Goal: Information Seeking & Learning: Learn about a topic

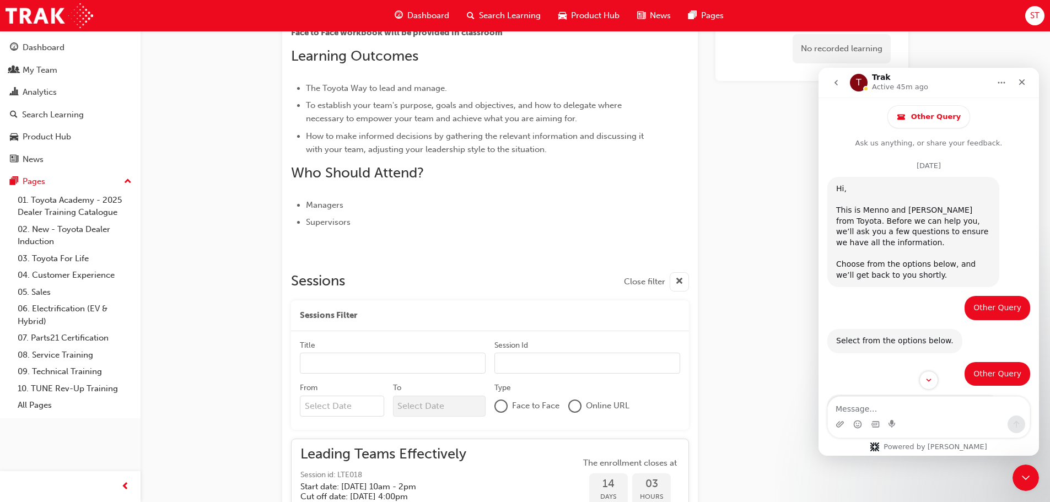
scroll to position [288, 0]
click at [736, 305] on div "No recorded learning" at bounding box center [812, 216] width 193 height 811
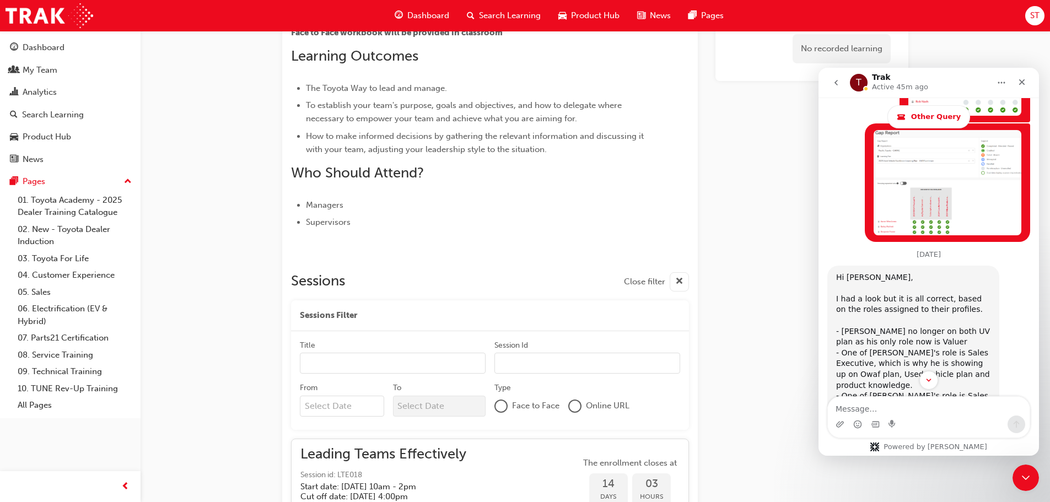
scroll to position [2085, 0]
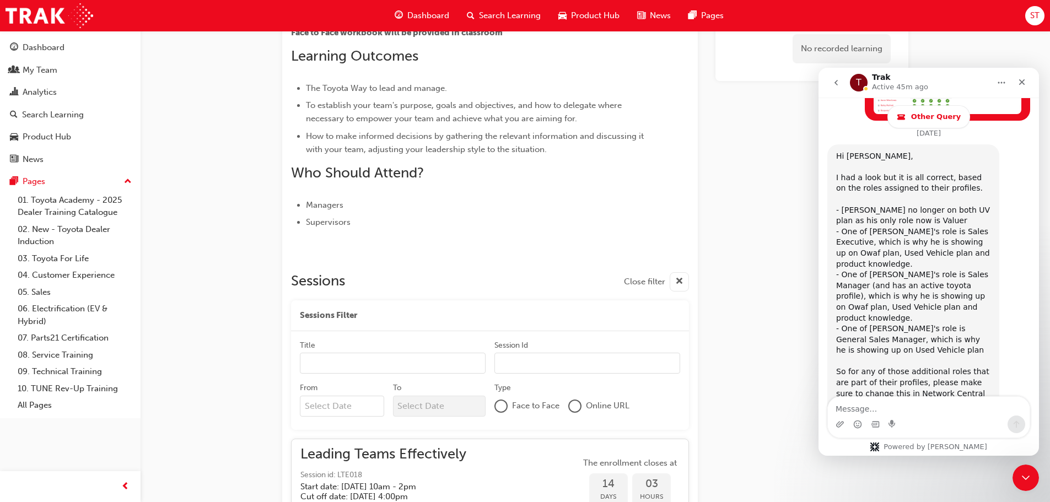
drag, startPoint x: 1034, startPoint y: 284, endPoint x: 1865, endPoint y: 466, distance: 850.4
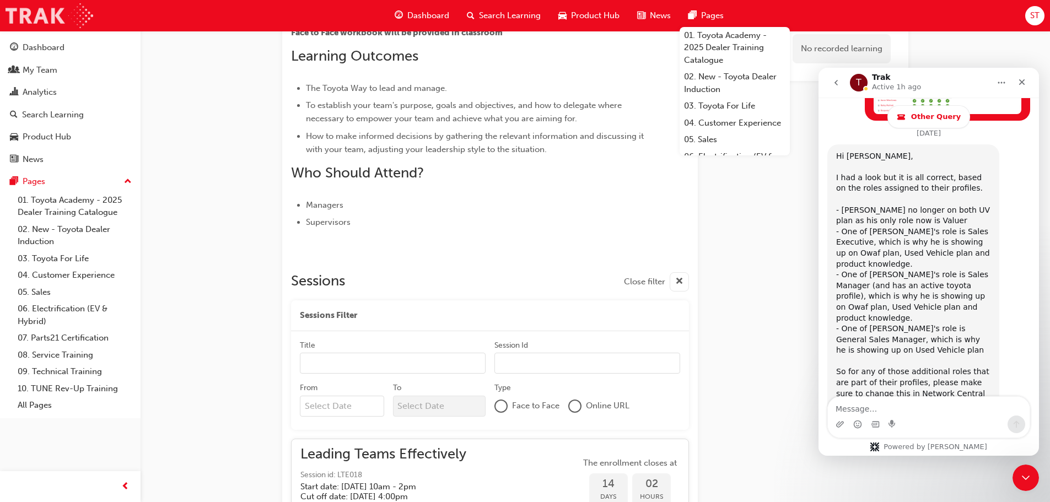
click at [58, 15] on img at bounding box center [50, 15] width 88 height 25
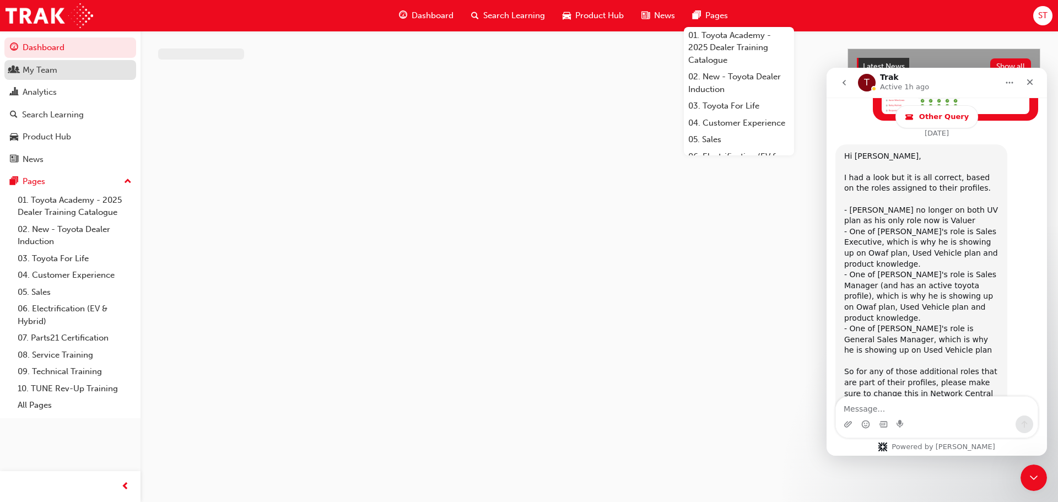
click at [44, 72] on div "My Team" at bounding box center [40, 70] width 35 height 13
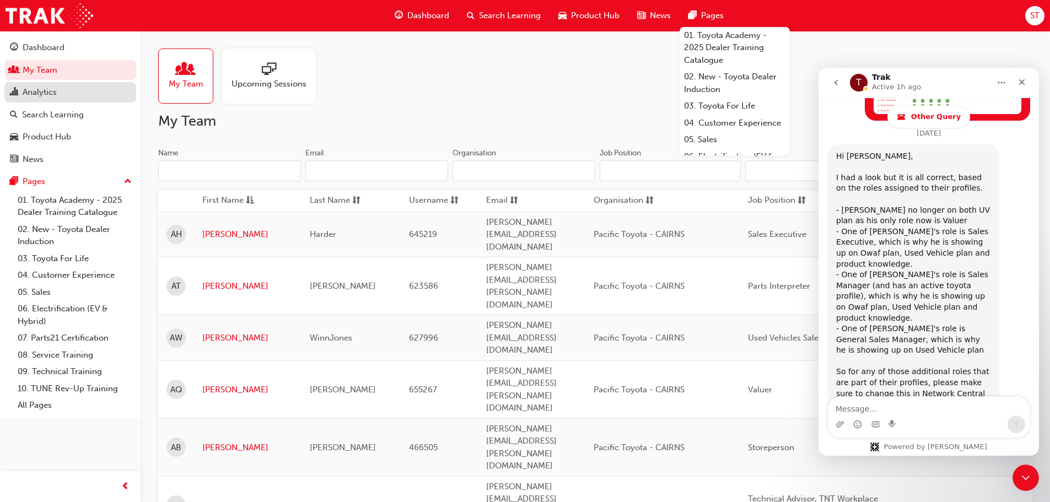
click at [37, 90] on div "Analytics" at bounding box center [40, 92] width 34 height 13
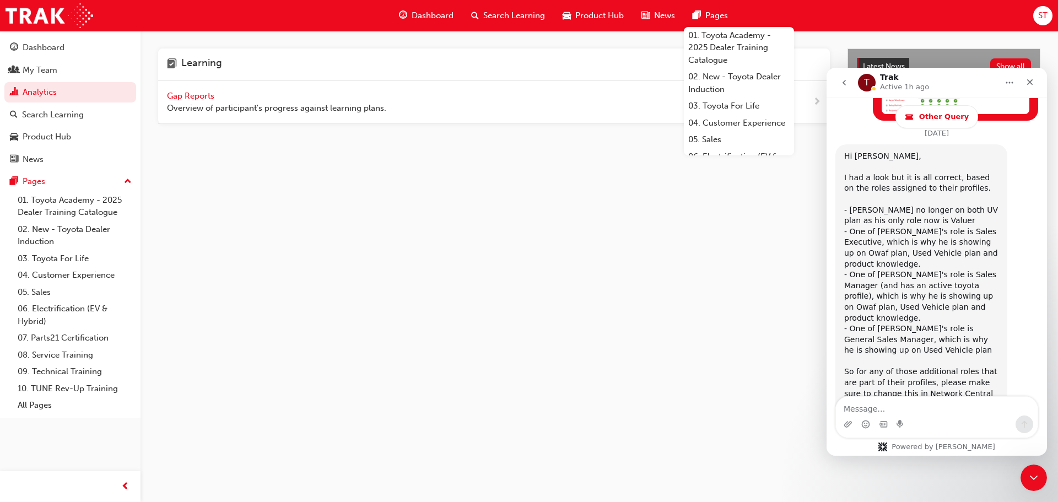
click at [205, 90] on div "Gap Reports Overview of participant's progress against learning plans." at bounding box center [276, 102] width 219 height 25
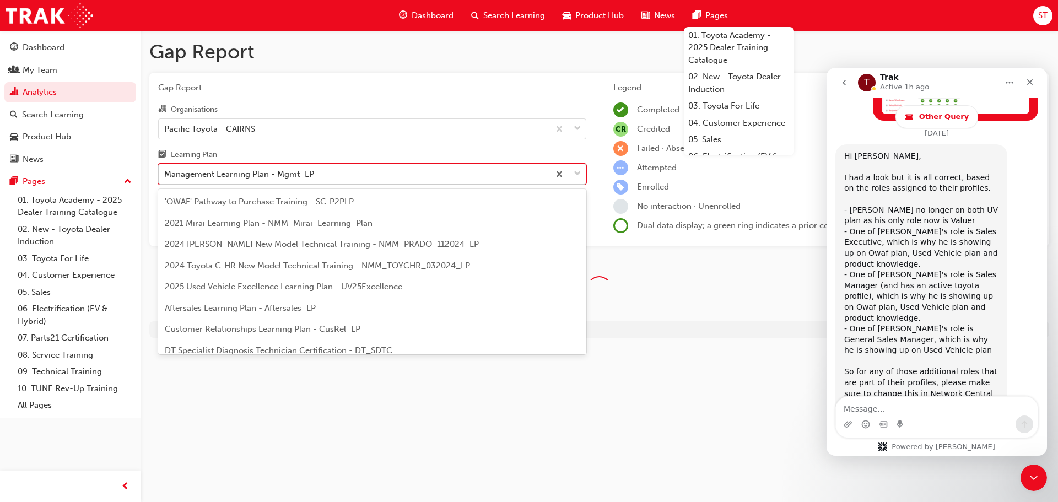
click at [233, 174] on div "Management Learning Plan - Mgmt_LP" at bounding box center [239, 174] width 150 height 13
click at [165, 174] on input "Learning Plan option Management Learning Plan - Mgmt_LP focused, 14 of 30. 30 r…" at bounding box center [164, 173] width 1 height 9
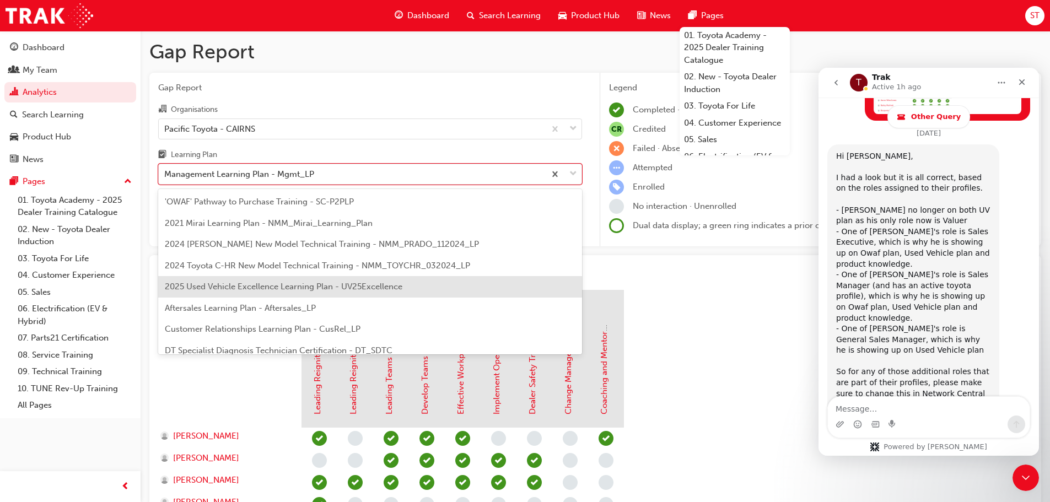
click at [229, 286] on span "2025 Used Vehicle Excellence Learning Plan - UV25Excellence" at bounding box center [284, 287] width 238 height 10
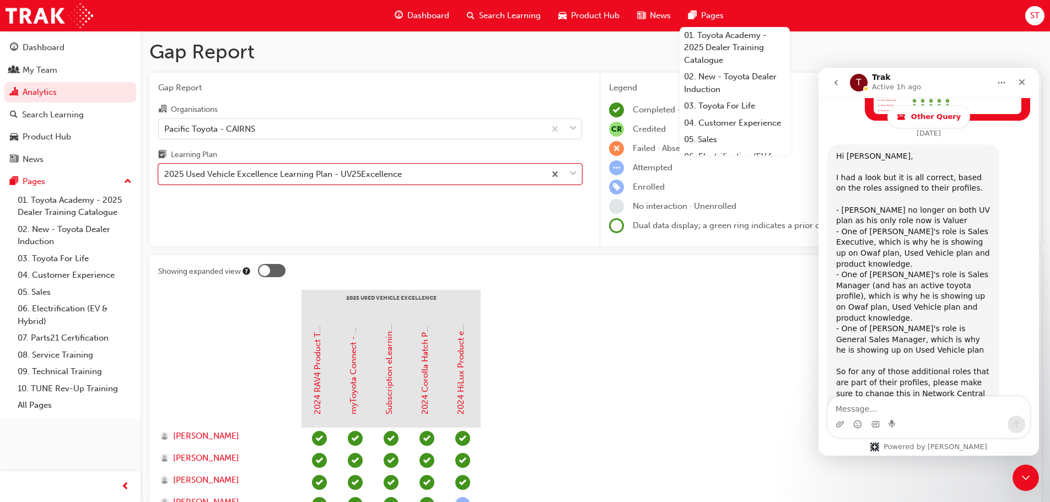
click at [619, 277] on div at bounding box center [645, 272] width 775 height 17
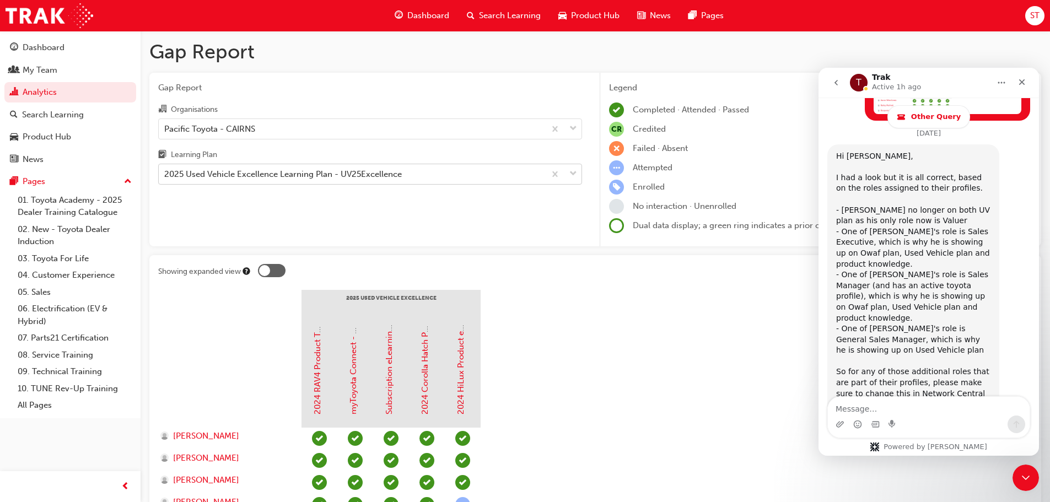
click at [260, 174] on div "2025 Used Vehicle Excellence Learning Plan - UV25Excellence" at bounding box center [283, 174] width 238 height 13
click at [165, 174] on input "Learning Plan 2025 Used Vehicle Excellence Learning Plan - UV25Excellence" at bounding box center [164, 173] width 1 height 9
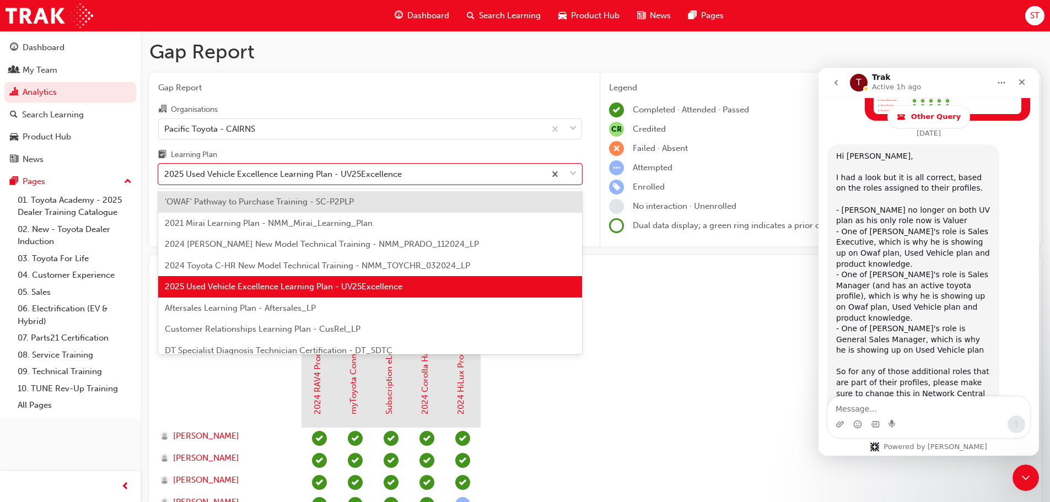
click at [264, 207] on div "'OWAF' Pathway to Purchase Training - SC-P2PLP" at bounding box center [370, 201] width 424 height 21
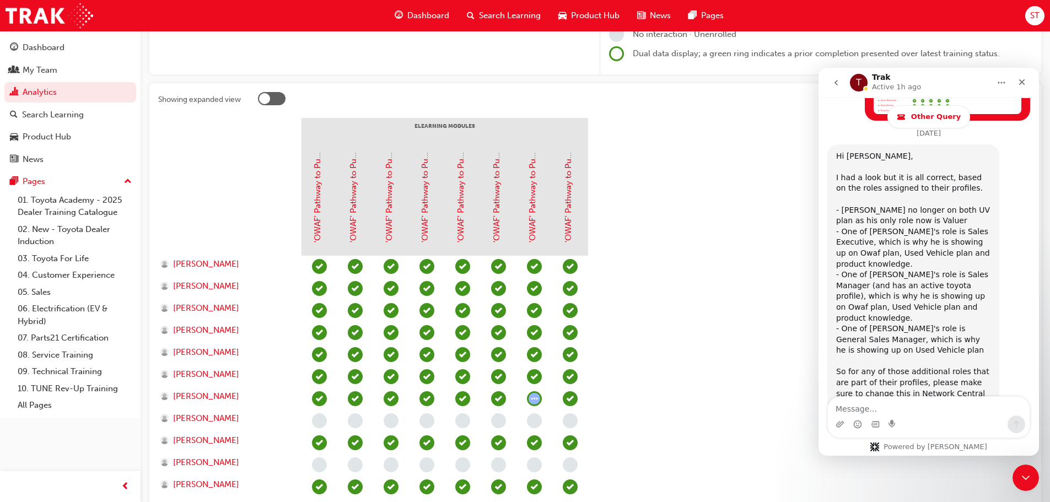
scroll to position [261, 0]
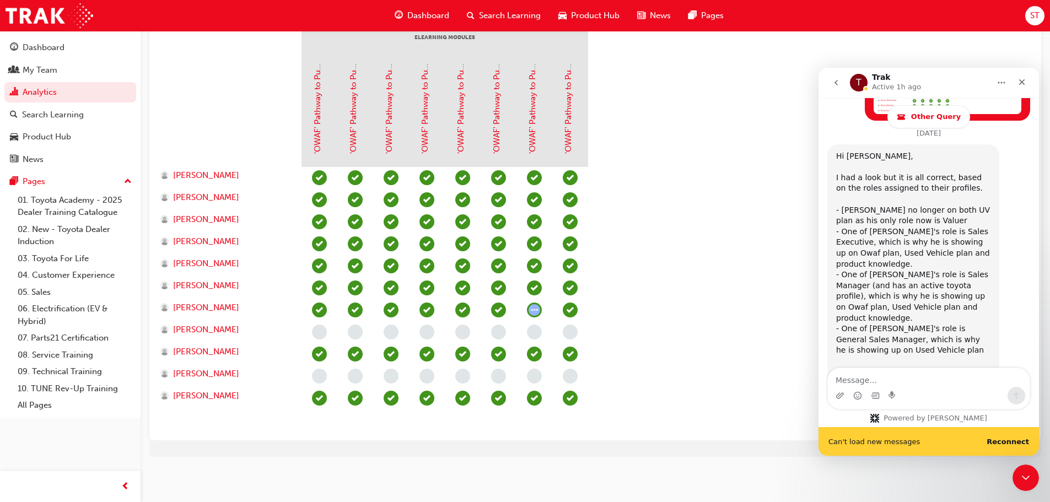
click at [1013, 443] on b "Reconnect" at bounding box center [1008, 442] width 42 height 8
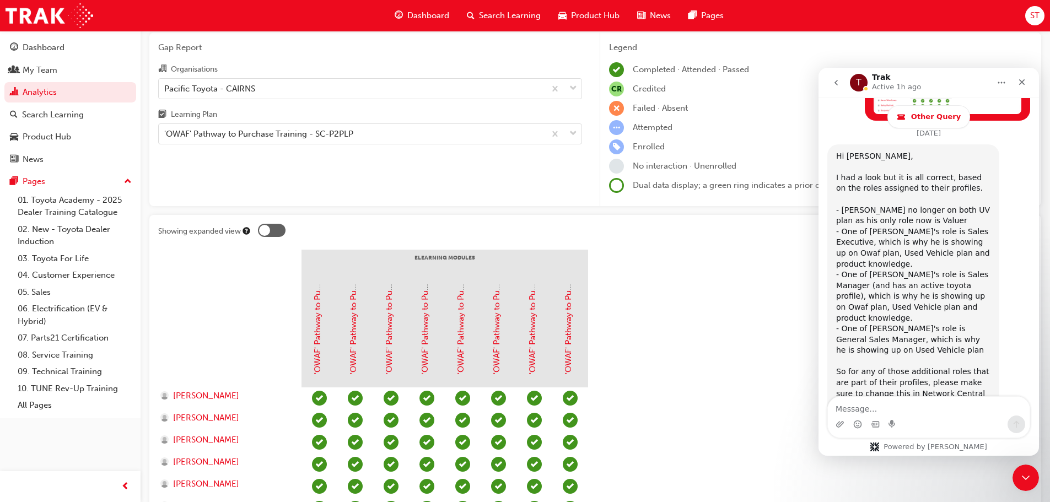
scroll to position [0, 0]
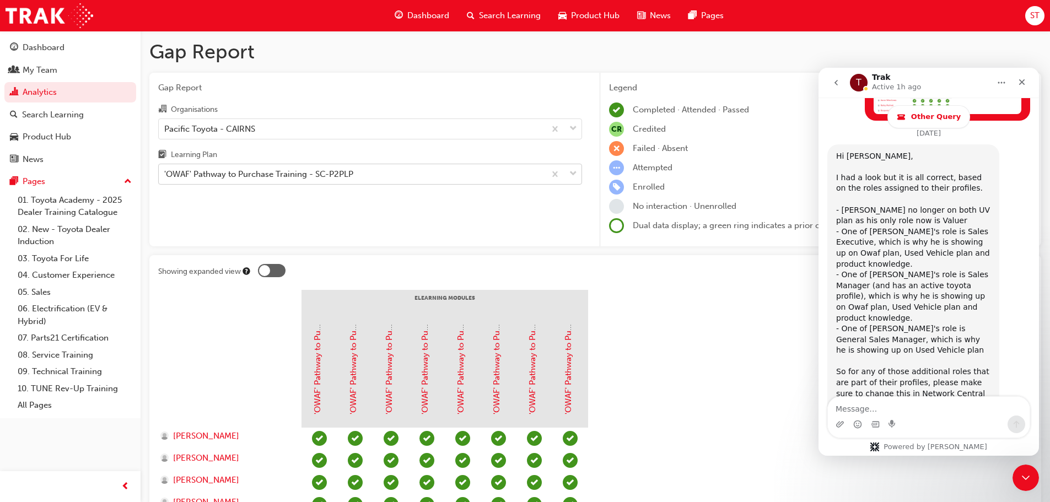
click at [234, 173] on div "'OWAF' Pathway to Purchase Training - SC-P2PLP" at bounding box center [258, 174] width 189 height 13
click at [165, 173] on input "Learning Plan 'OWAF' Pathway to Purchase Training - SC-P2PLP" at bounding box center [164, 173] width 1 height 9
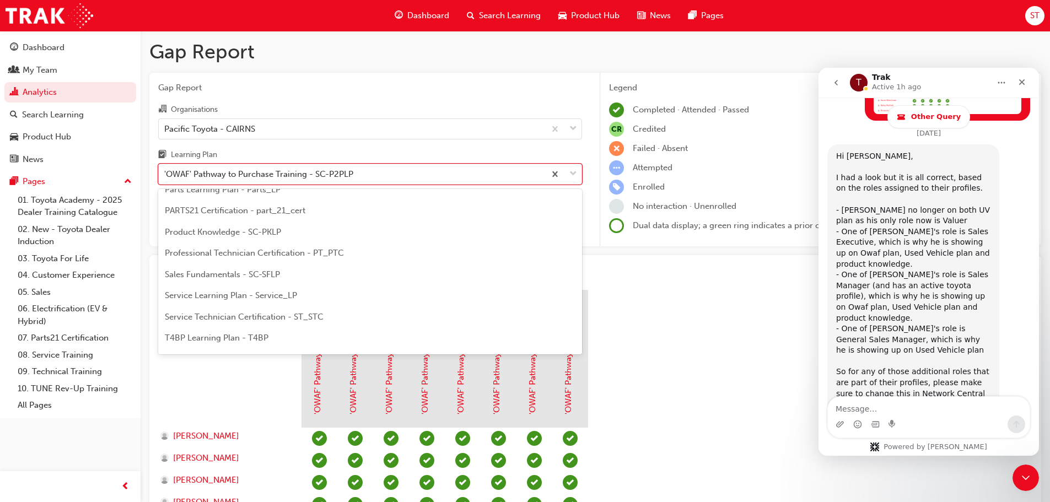
scroll to position [441, 0]
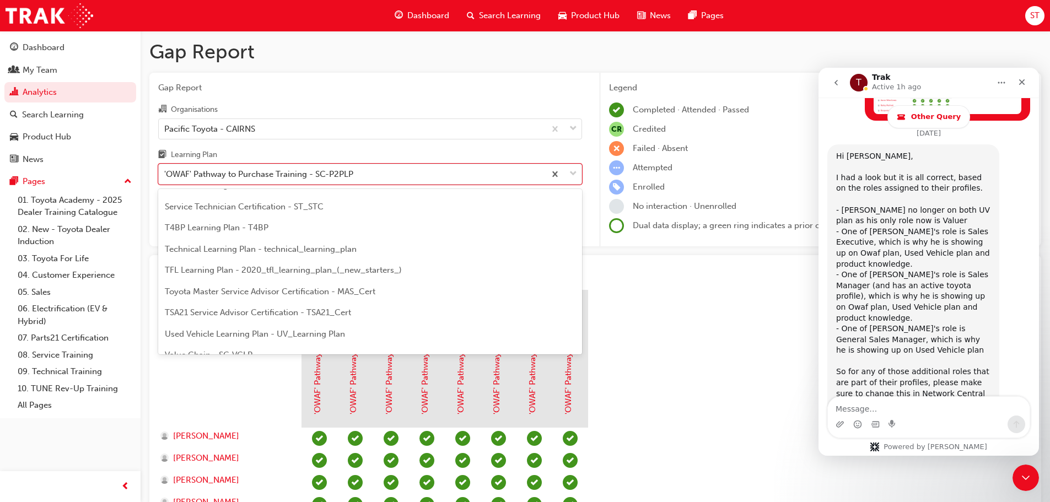
click at [236, 269] on span "TFL Learning Plan - 2020_tfl_learning_plan_(_new_starters_)" at bounding box center [283, 270] width 237 height 10
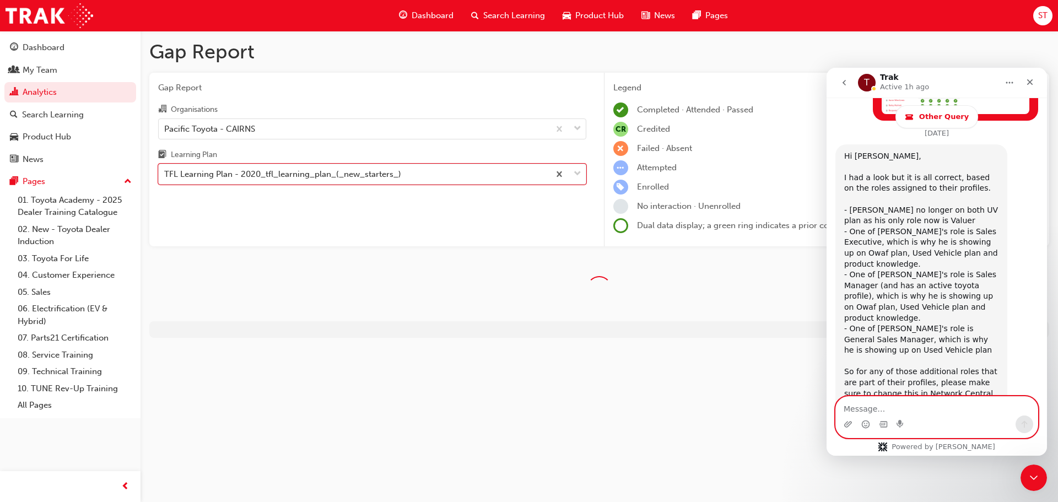
click at [899, 407] on textarea "Message…" at bounding box center [937, 406] width 202 height 19
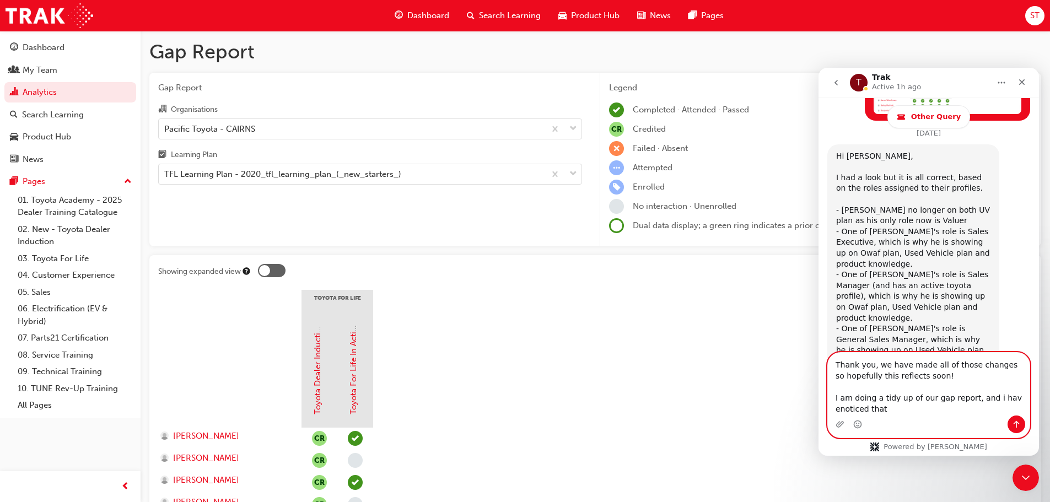
click at [837, 408] on textarea "Thank you, we have made all of those changes so hopefully this reflects soon! I…" at bounding box center [929, 384] width 202 height 63
click at [885, 412] on textarea "Thank you, we have made all of those changes so hopefully this reflects soon! I…" at bounding box center [929, 384] width 202 height 63
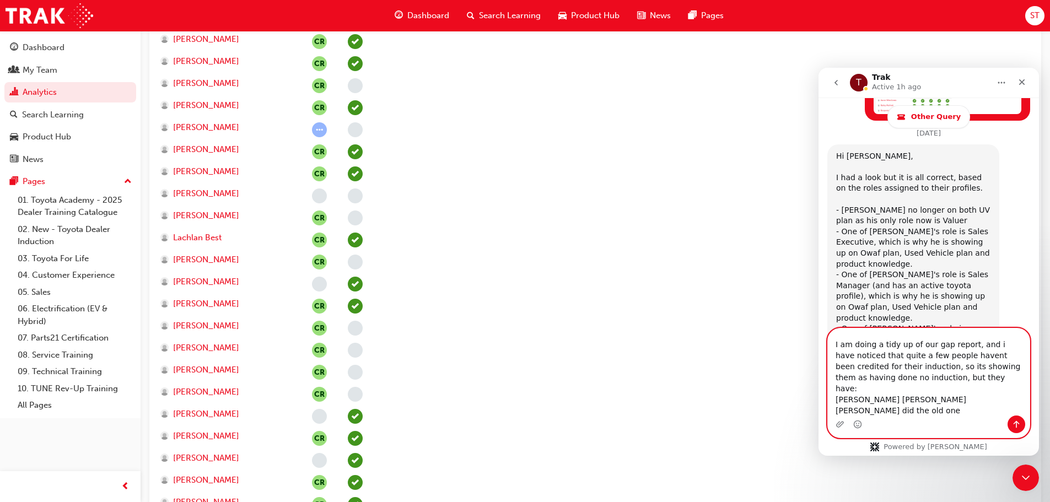
scroll to position [31, 0]
drag, startPoint x: 905, startPoint y: 410, endPoint x: 982, endPoint y: 410, distance: 77.2
click at [982, 410] on textarea "Thank you, we have made all of those changes so hopefully this reflects soon! I…" at bounding box center [929, 372] width 202 height 87
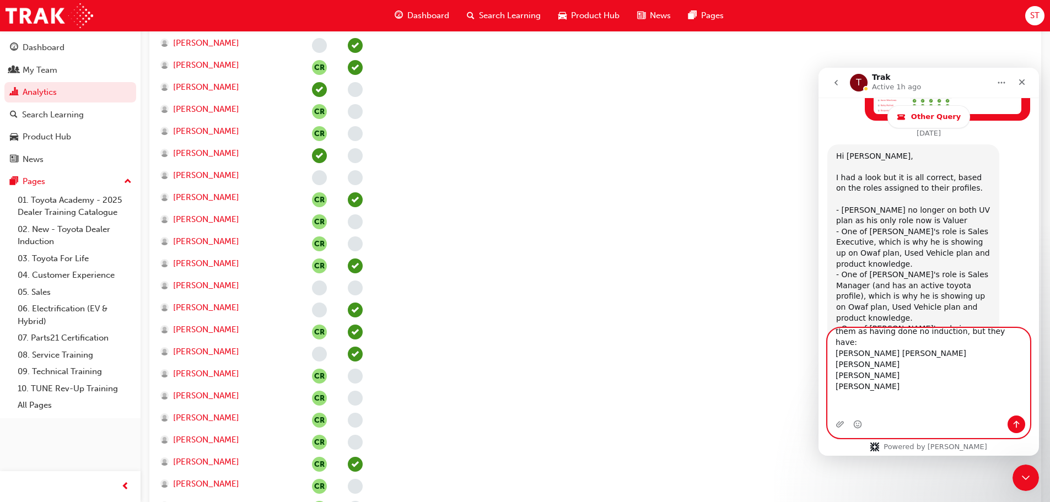
scroll to position [110, 0]
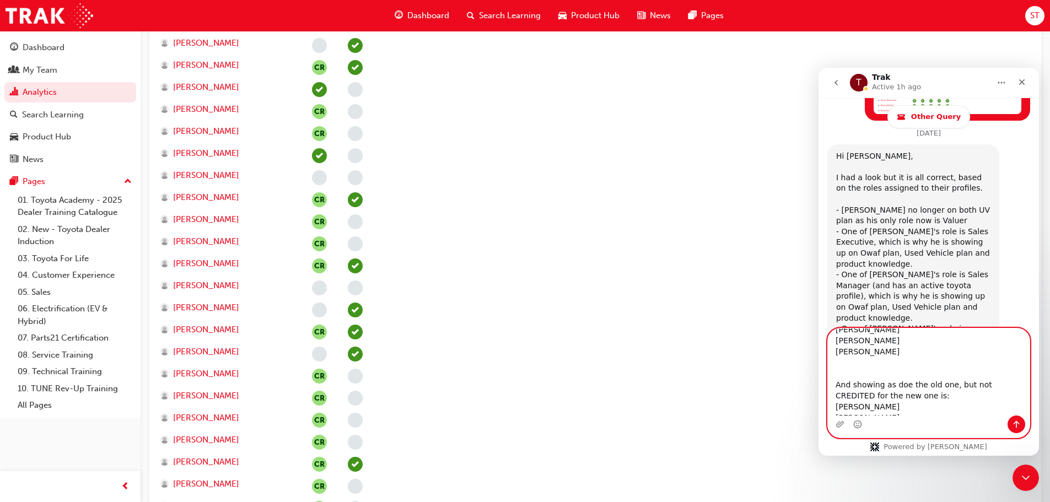
click at [886, 350] on textarea "Thank you, we have made all of those changes so hopefully this reflects soon! I…" at bounding box center [929, 372] width 202 height 87
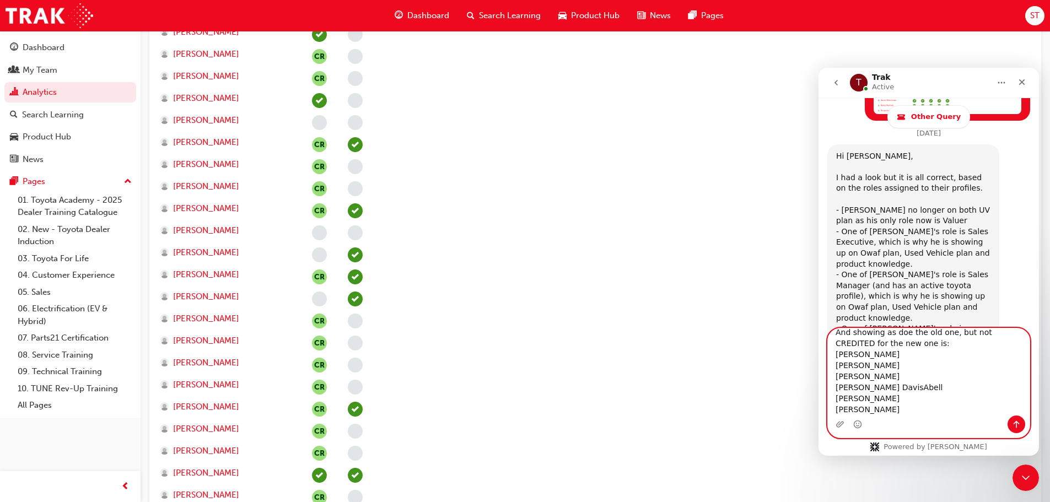
scroll to position [174, 0]
drag, startPoint x: 902, startPoint y: 407, endPoint x: 897, endPoint y: 411, distance: 6.6
click at [902, 408] on textarea "Thank you, we have made all of those changes so hopefully this reflects soon! I…" at bounding box center [929, 372] width 202 height 87
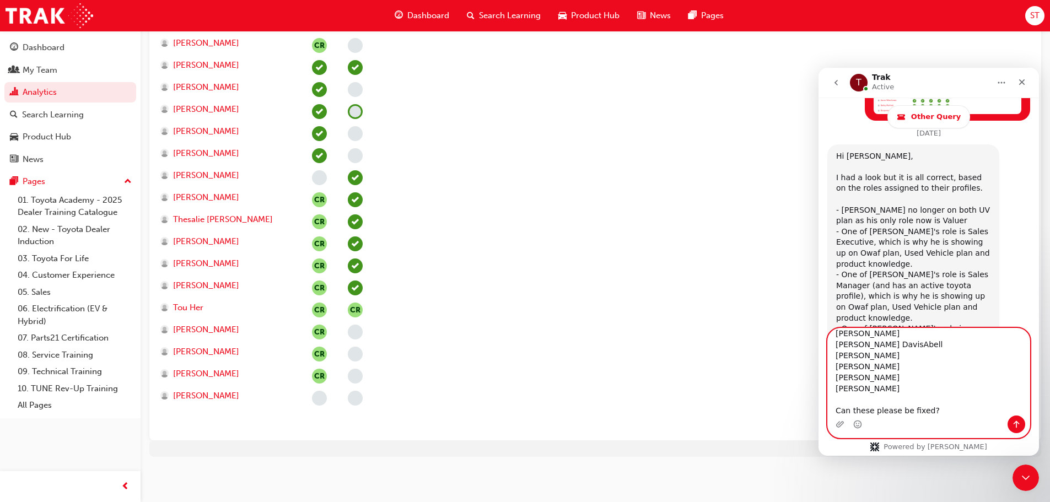
scroll to position [228, 0]
type textarea "Thank you, we have made all of those changes so hopefully this reflects soon! I…"
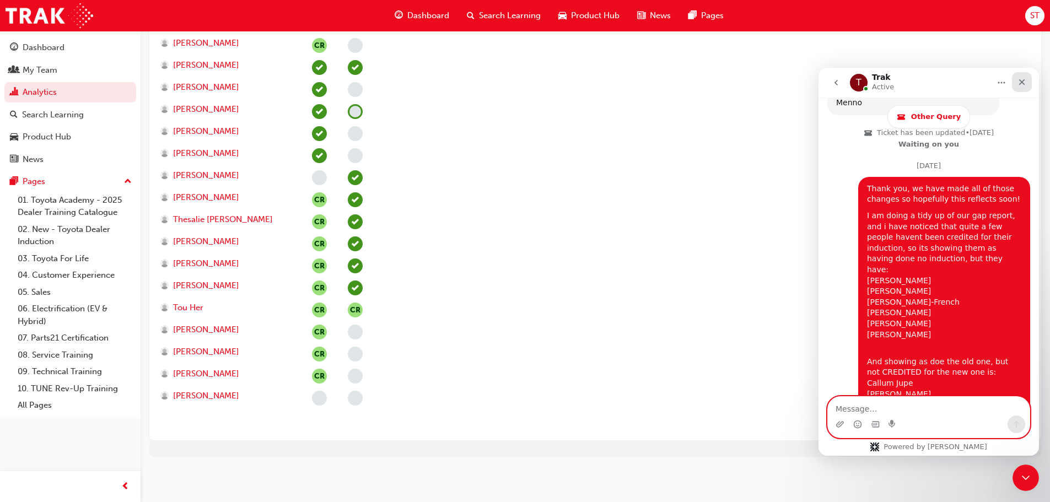
scroll to position [2458, 0]
click at [1022, 79] on icon "Close" at bounding box center [1022, 82] width 9 height 9
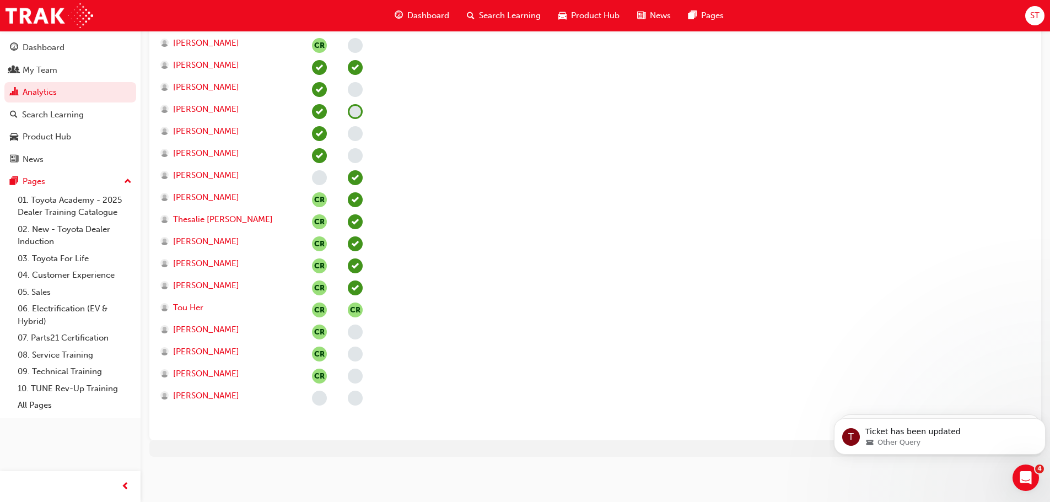
scroll to position [0, 0]
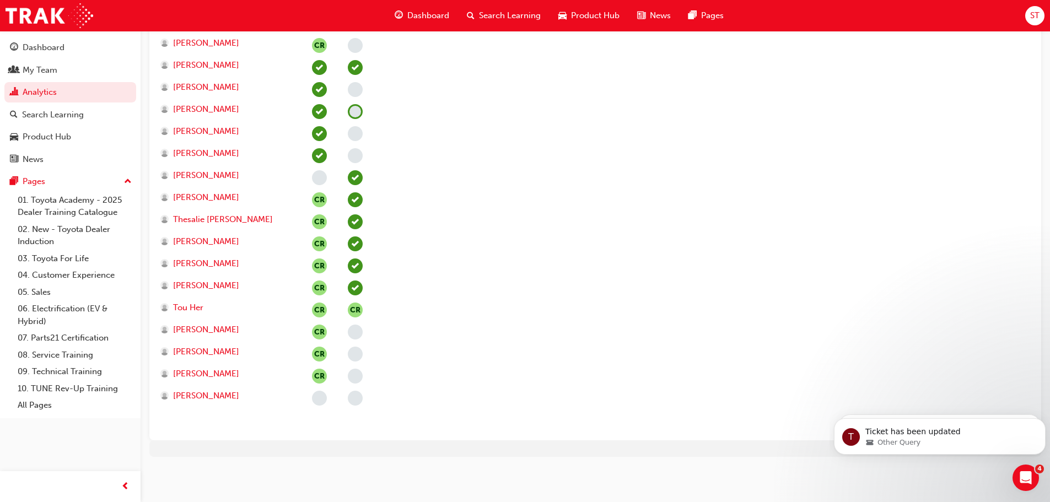
click at [19, 88] on link "Analytics" at bounding box center [70, 92] width 132 height 20
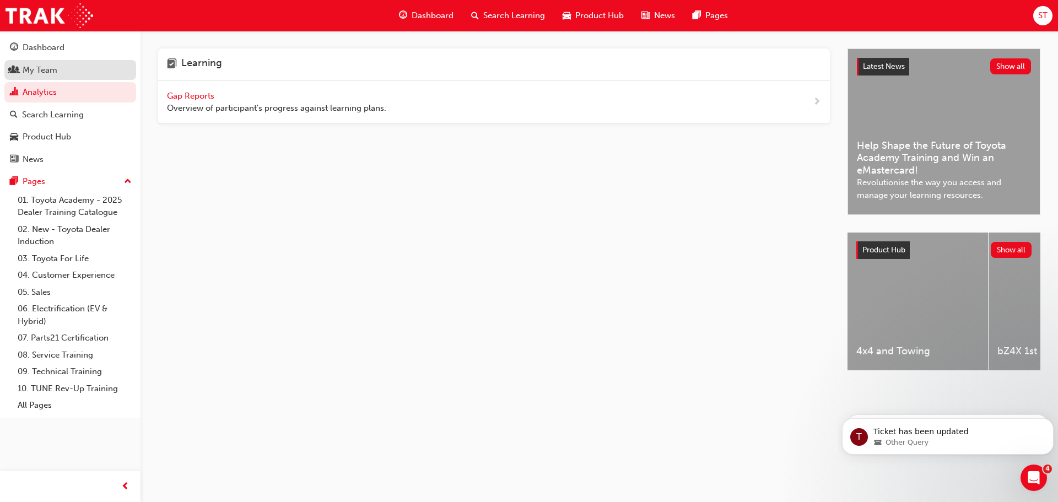
click at [40, 68] on div "My Team" at bounding box center [40, 70] width 35 height 13
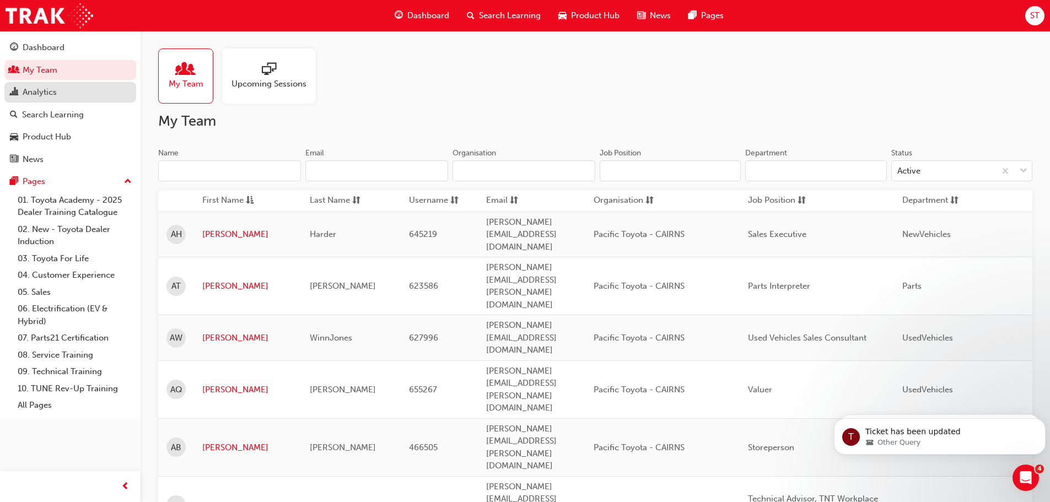
click at [38, 85] on link "Analytics" at bounding box center [70, 92] width 132 height 20
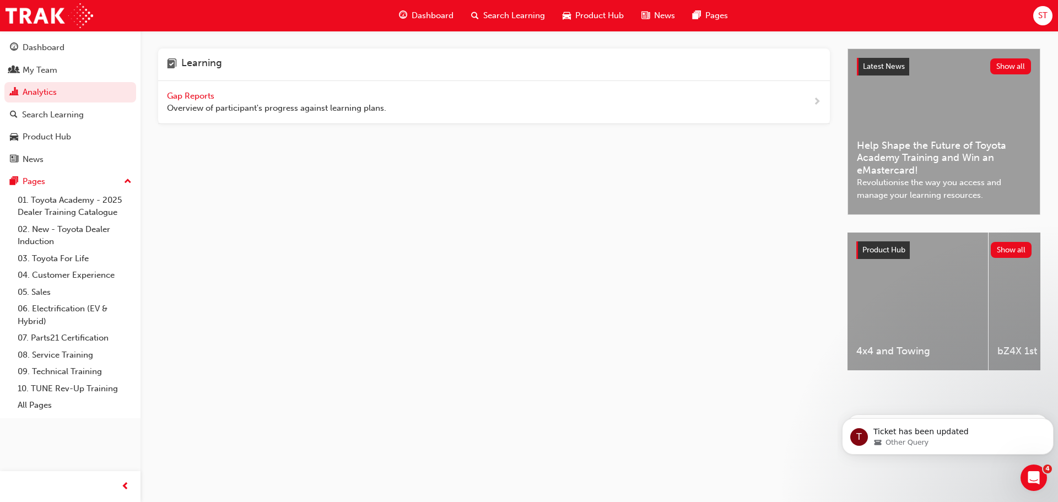
click at [212, 96] on span "Gap Reports" at bounding box center [192, 96] width 50 height 10
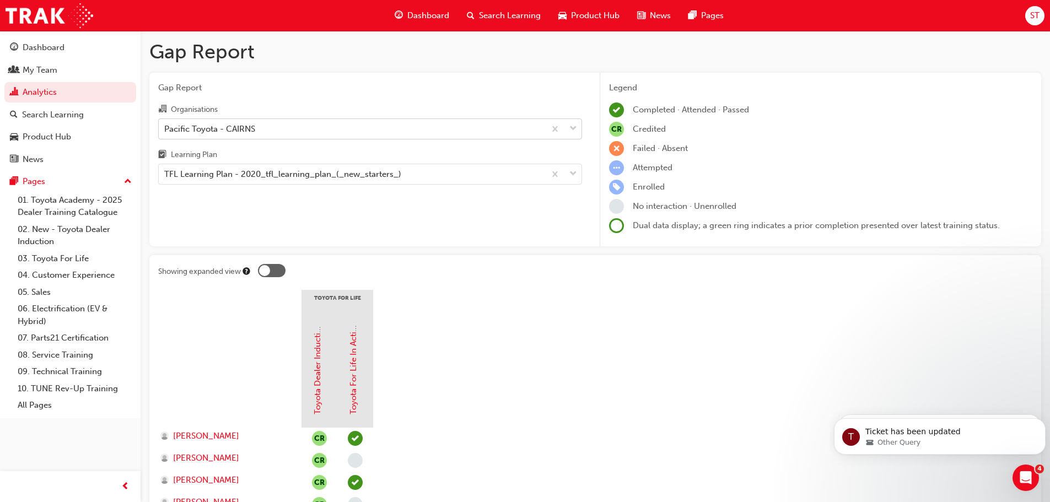
click at [286, 128] on div "Pacific Toyota - CAIRNS" at bounding box center [352, 128] width 386 height 19
click at [165, 128] on input "Organisations Pacific Toyota - CAIRNS" at bounding box center [164, 127] width 1 height 9
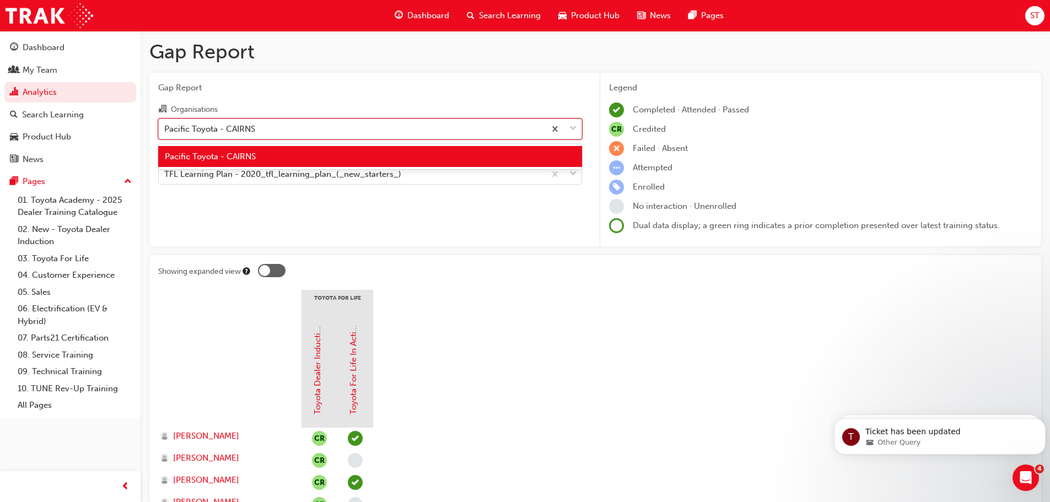
click at [286, 128] on div "Pacific Toyota - CAIRNS" at bounding box center [352, 128] width 386 height 19
click at [165, 128] on input "Organisations option Pacific Toyota - CAIRNS focused, 1 of 1. 1 result availabl…" at bounding box center [164, 127] width 1 height 9
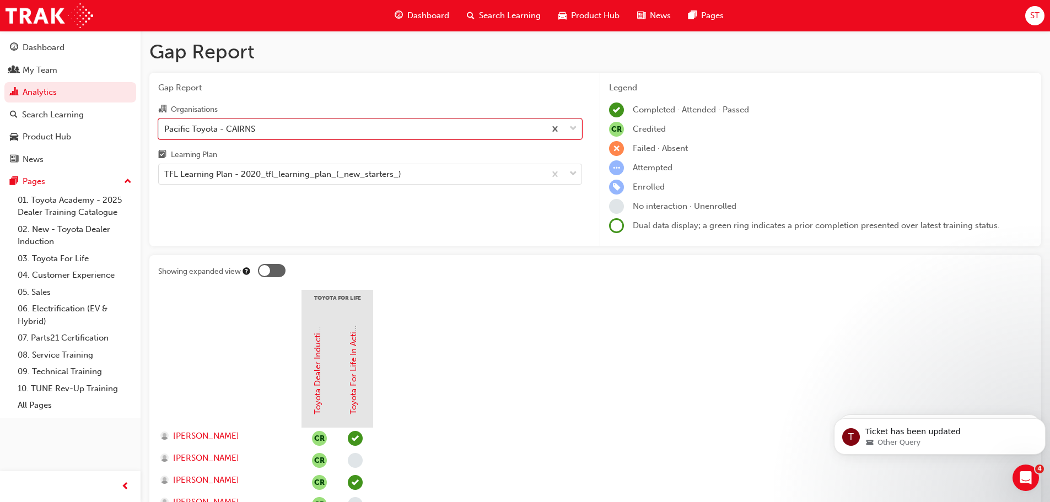
click at [313, 79] on div "Gap Report Organisations 0 results available. Select is focused ,type to refine…" at bounding box center [370, 160] width 442 height 174
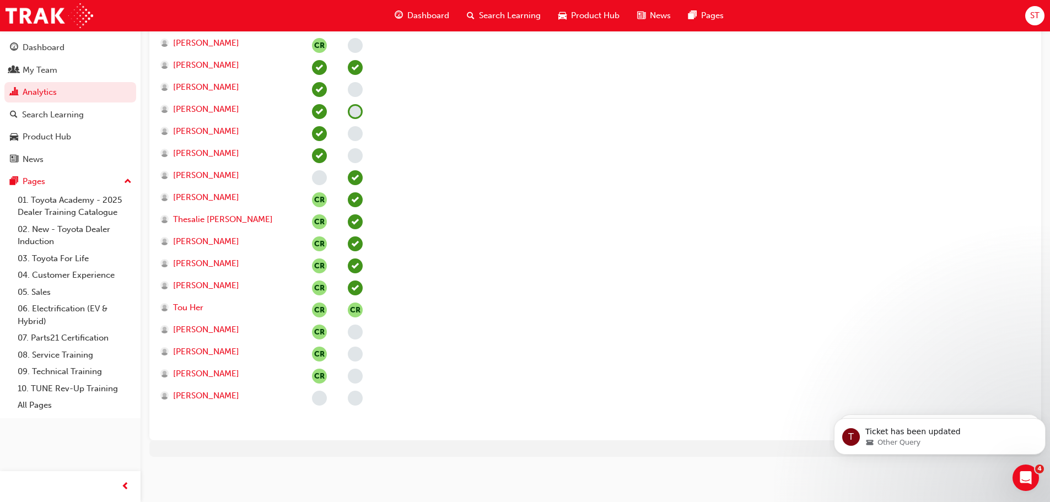
scroll to position [2458, 0]
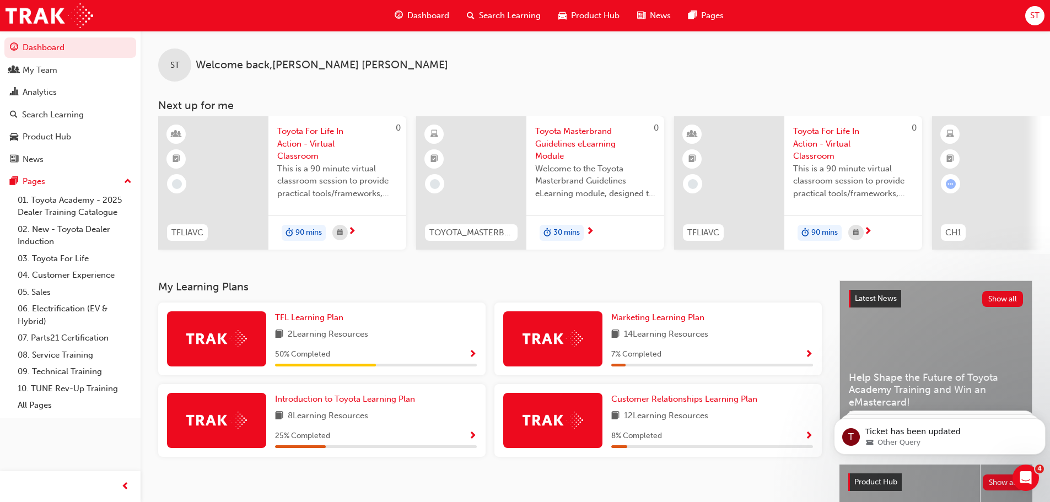
click at [1033, 17] on span "ST" at bounding box center [1034, 15] width 9 height 13
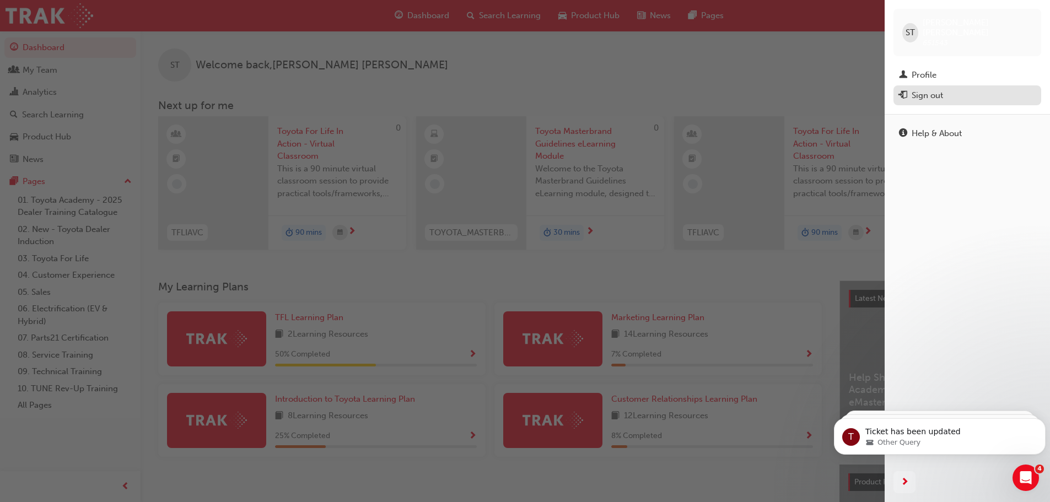
click at [921, 89] on div "Sign out" at bounding box center [927, 95] width 31 height 13
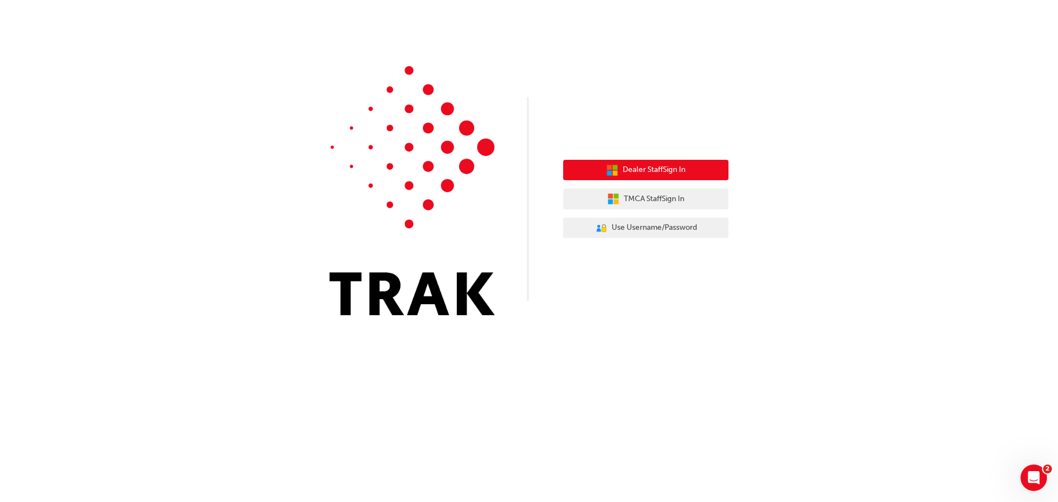
click at [674, 165] on span "Dealer Staff Sign In" at bounding box center [654, 170] width 63 height 13
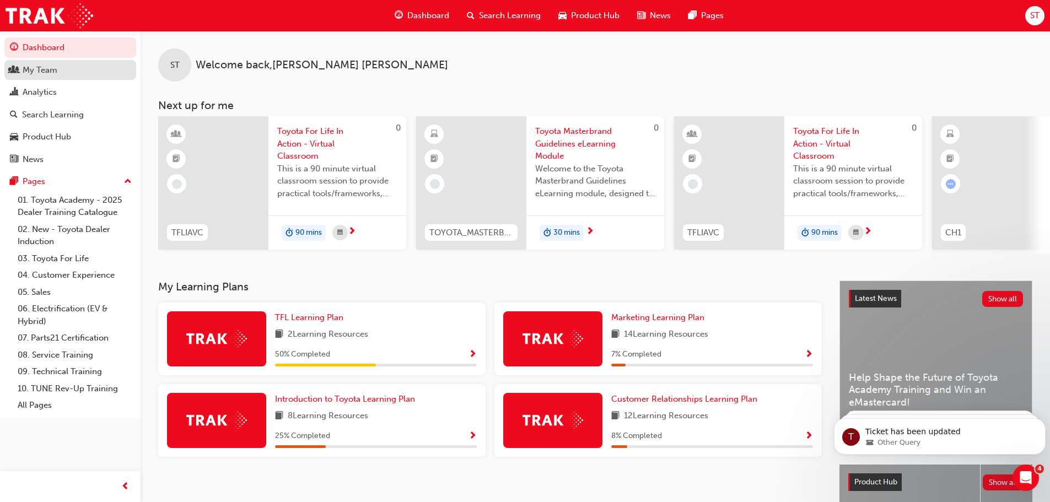
click at [41, 72] on div "My Team" at bounding box center [40, 70] width 35 height 13
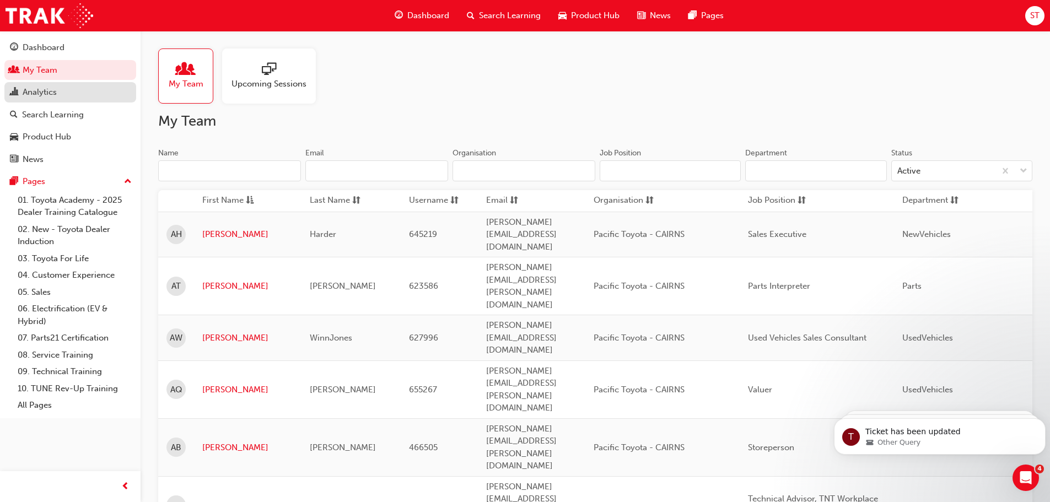
click at [39, 95] on div "Analytics" at bounding box center [40, 92] width 34 height 13
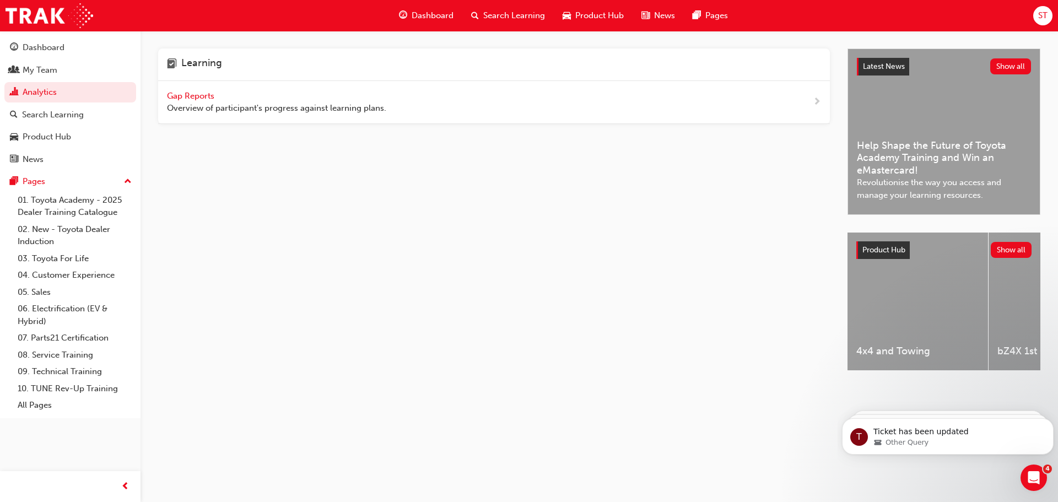
click at [205, 95] on span "Gap Reports" at bounding box center [192, 96] width 50 height 10
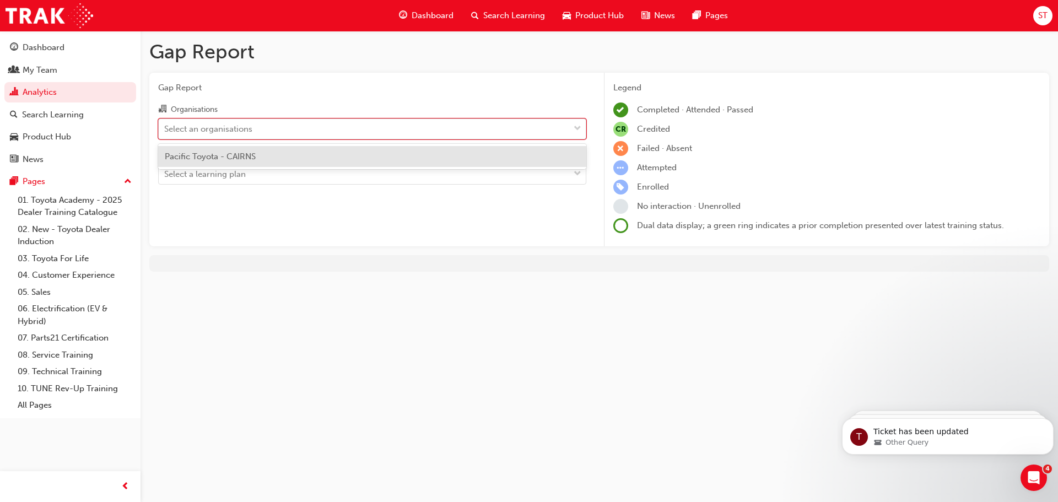
click at [264, 128] on div "Select an organisations" at bounding box center [364, 128] width 411 height 19
click at [165, 128] on input "Organisations option Pacific Toyota - CAIRNS focused, 1 of 1. 1 result availabl…" at bounding box center [164, 127] width 1 height 9
click at [232, 152] on span "Pacific Toyota - CAIRNS" at bounding box center [210, 157] width 91 height 10
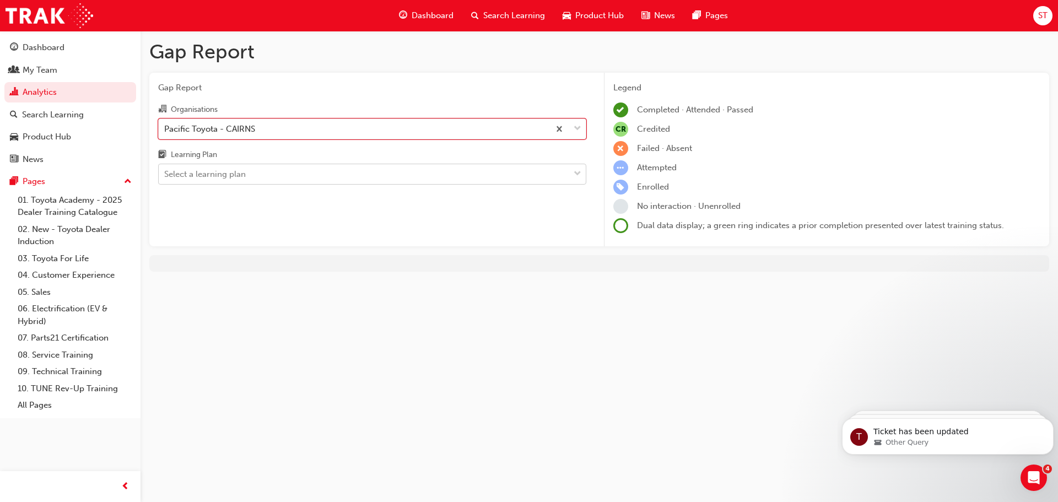
click at [229, 172] on div "Select a learning plan" at bounding box center [205, 174] width 82 height 13
click at [165, 172] on input "Learning Plan Select a learning plan" at bounding box center [164, 173] width 1 height 9
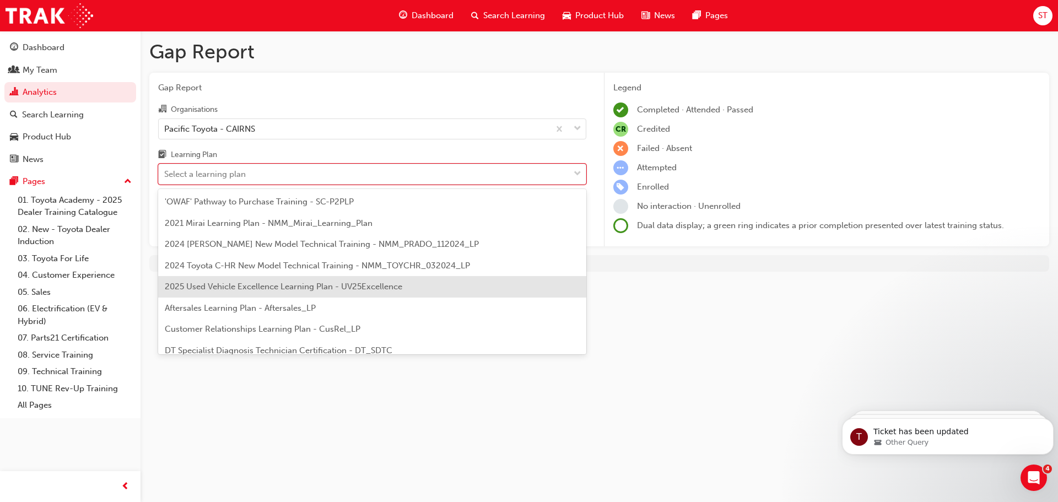
click at [224, 285] on span "2025 Used Vehicle Excellence Learning Plan - UV25Excellence" at bounding box center [284, 287] width 238 height 10
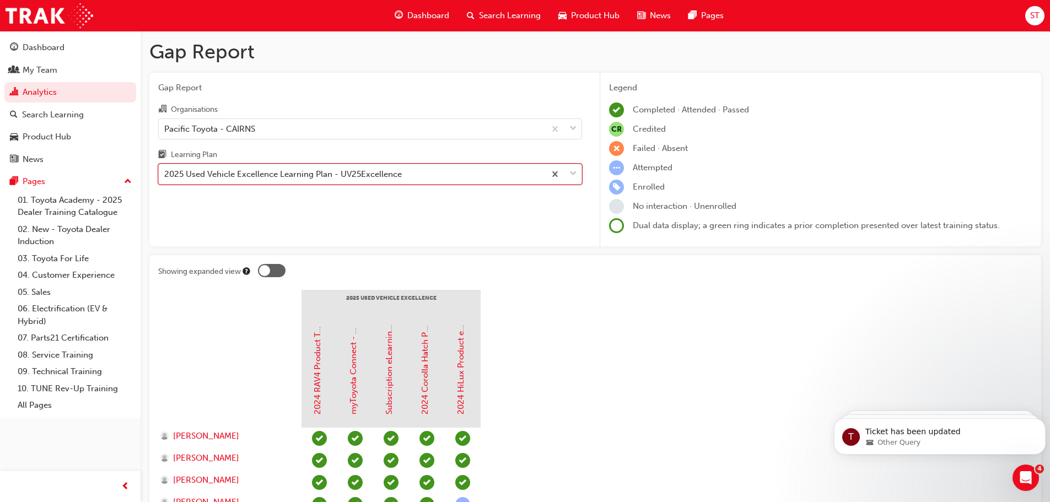
click at [345, 173] on div "2025 Used Vehicle Excellence Learning Plan - UV25Excellence" at bounding box center [283, 174] width 238 height 13
click at [165, 173] on input "Learning Plan option 2025 Used Vehicle Excellence Learning Plan - UV25Excellenc…" at bounding box center [164, 173] width 1 height 9
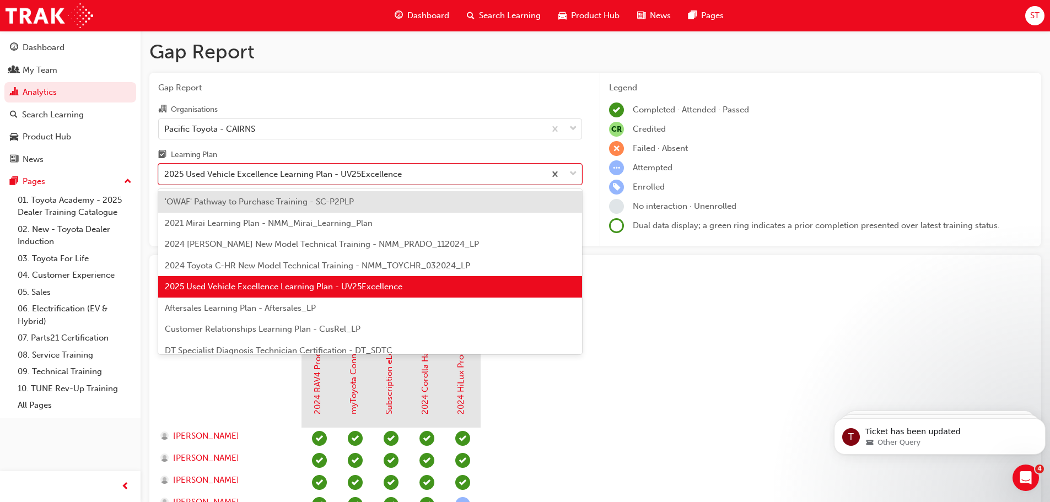
click at [249, 201] on span "'OWAF' Pathway to Purchase Training - SC-P2PLP" at bounding box center [259, 202] width 189 height 10
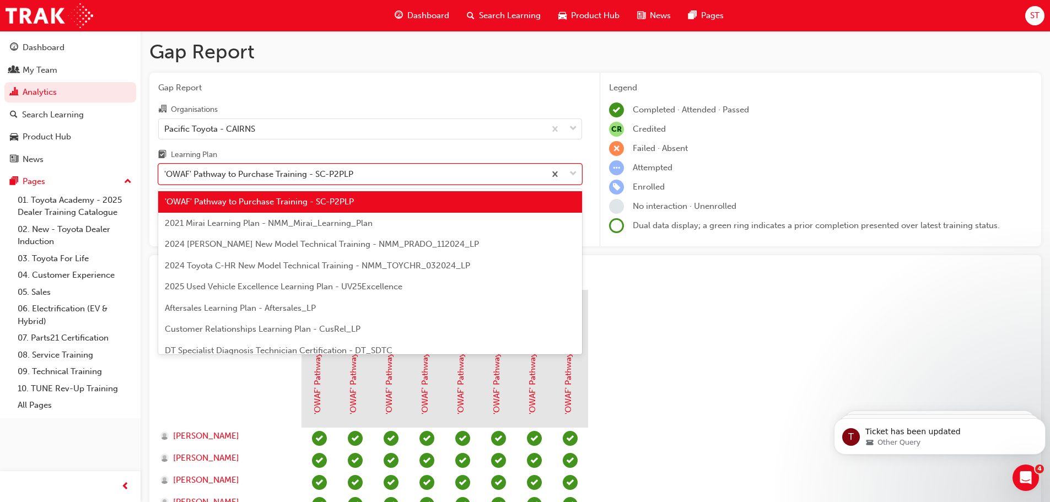
drag, startPoint x: 448, startPoint y: 170, endPoint x: 427, endPoint y: 179, distance: 22.2
click at [447, 171] on div "'OWAF' Pathway to Purchase Training - SC-P2PLP" at bounding box center [352, 174] width 386 height 19
click at [165, 171] on input "Learning Plan option 'OWAF' Pathway to Purchase Training - SC-P2PLP, selected. …" at bounding box center [164, 173] width 1 height 9
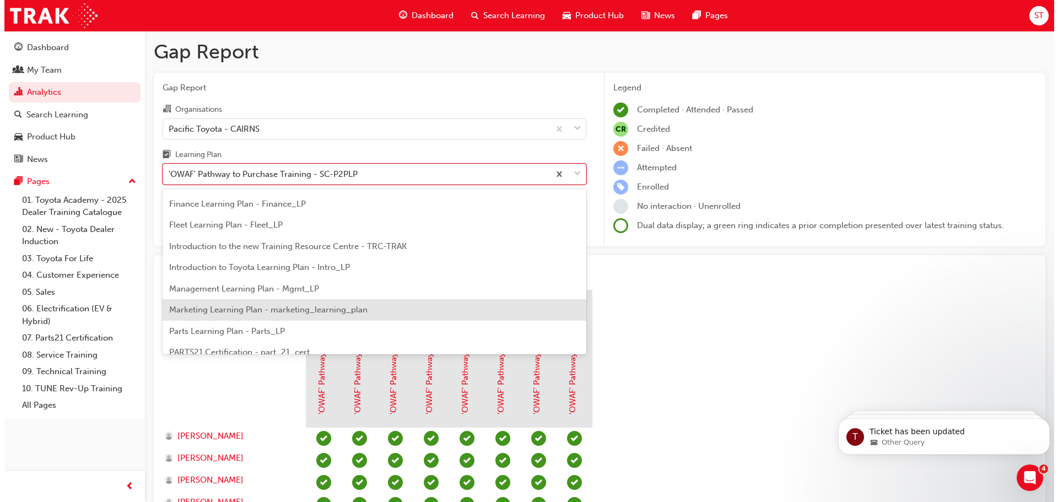
scroll to position [221, 0]
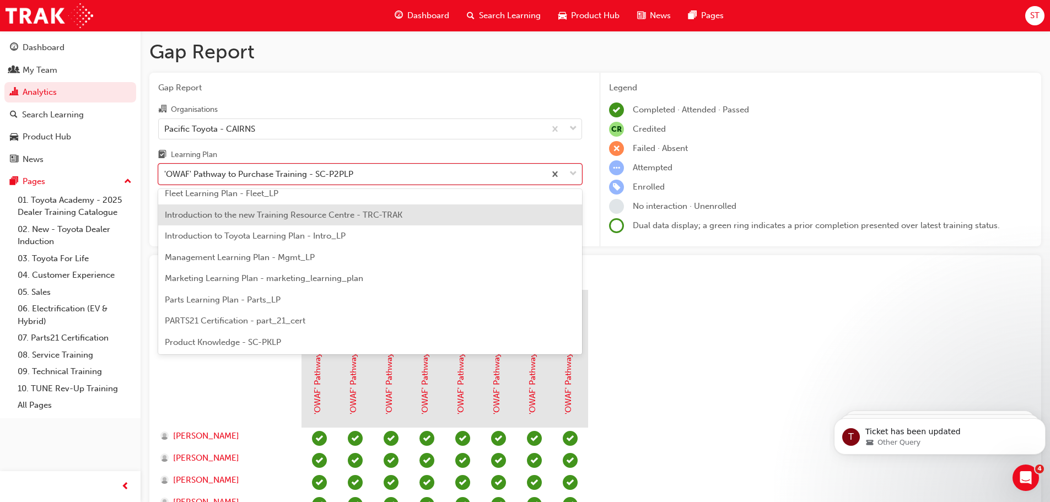
click at [245, 214] on span "Introduction to the new Training Resource Centre - TRC-TRAK" at bounding box center [284, 215] width 238 height 10
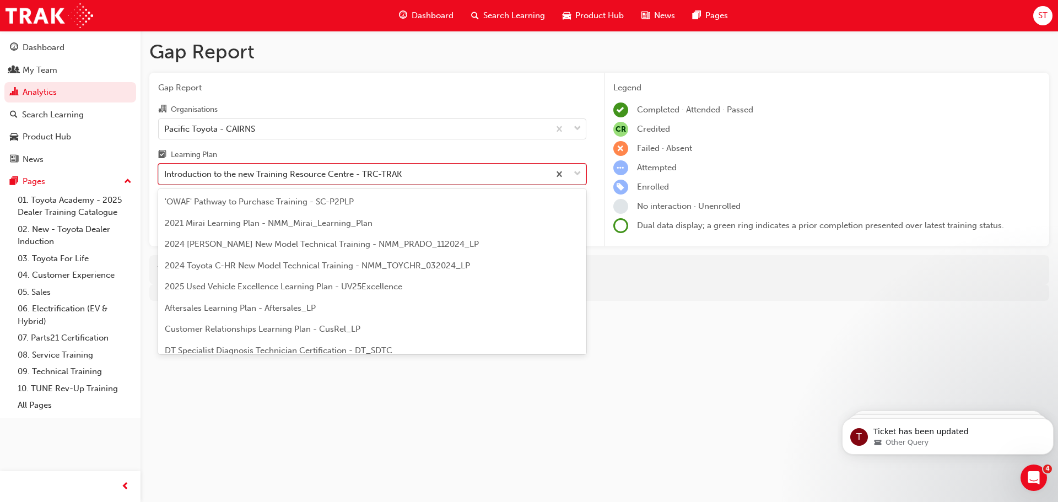
click at [279, 177] on div "Introduction to the new Training Resource Centre - TRC-TRAK" at bounding box center [283, 174] width 238 height 13
click at [165, 177] on input "Learning Plan option Introduction to the new Training Resource Centre - TRC-TRA…" at bounding box center [164, 173] width 1 height 9
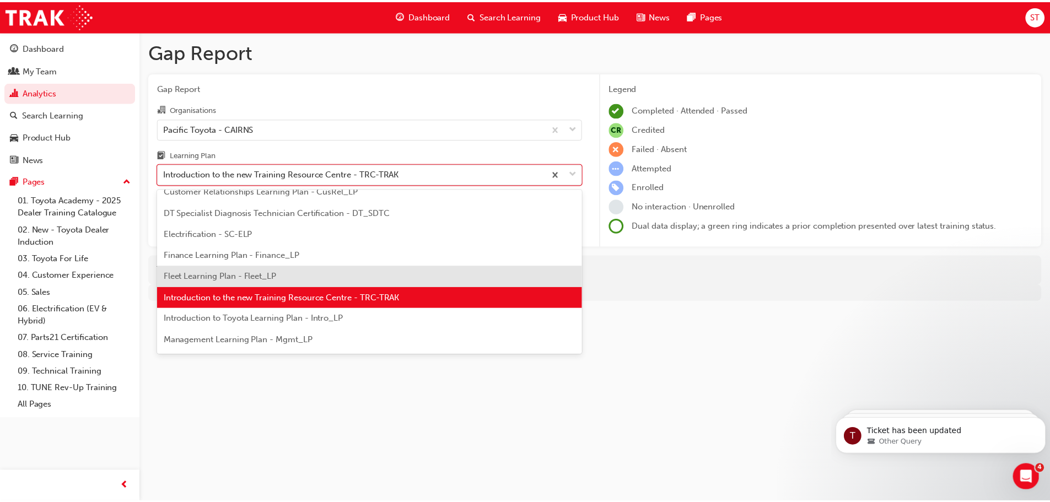
scroll to position [154, 0]
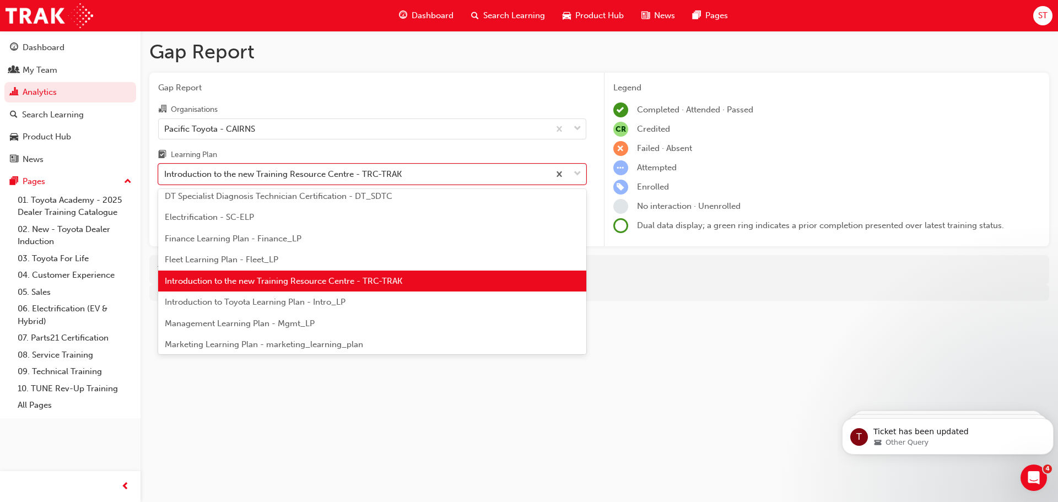
click at [266, 304] on span "Introduction to Toyota Learning Plan - Intro_LP" at bounding box center [255, 302] width 181 height 10
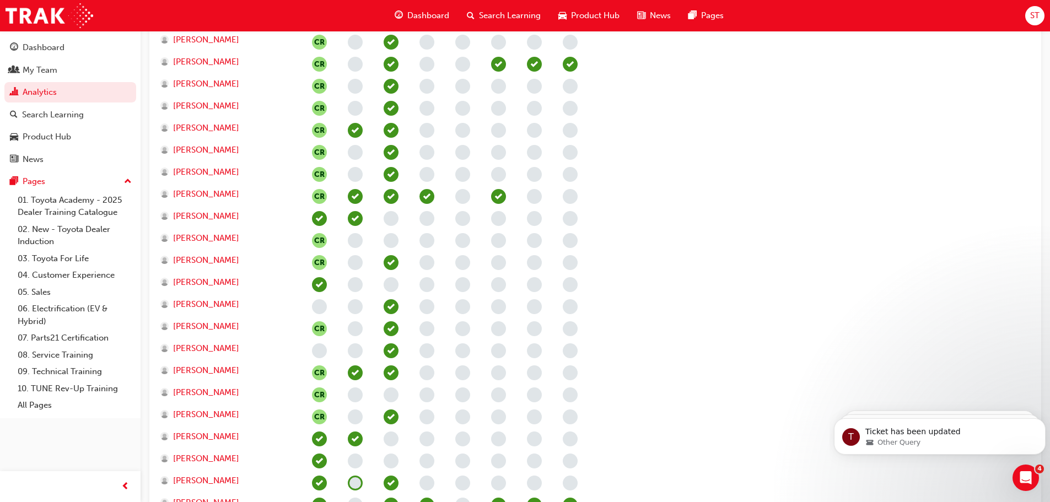
scroll to position [3197, 0]
click at [1015, 475] on div "Open Intercom Messenger" at bounding box center [1024, 476] width 36 height 36
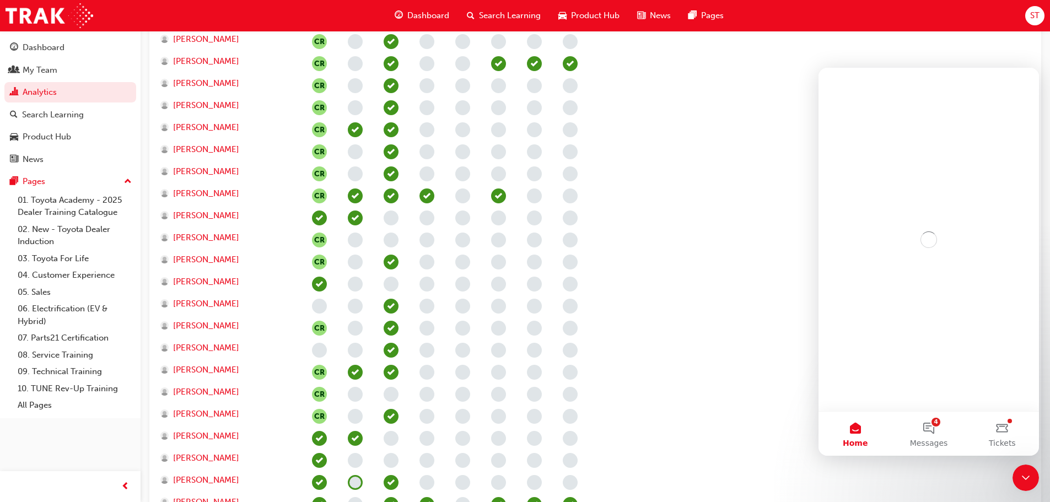
scroll to position [0, 0]
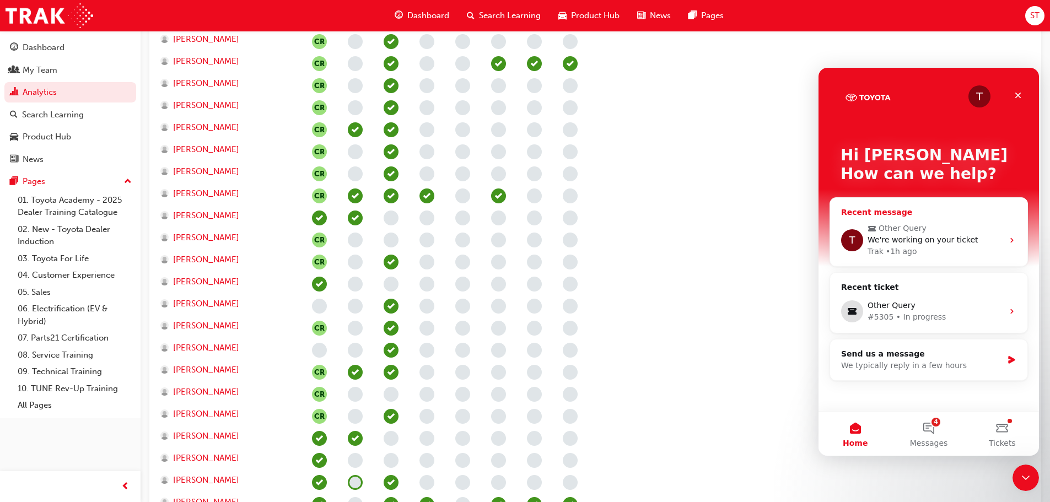
click at [936, 221] on div "T Other Query We're working on your ticket Trak • 1h ago" at bounding box center [928, 240] width 197 height 52
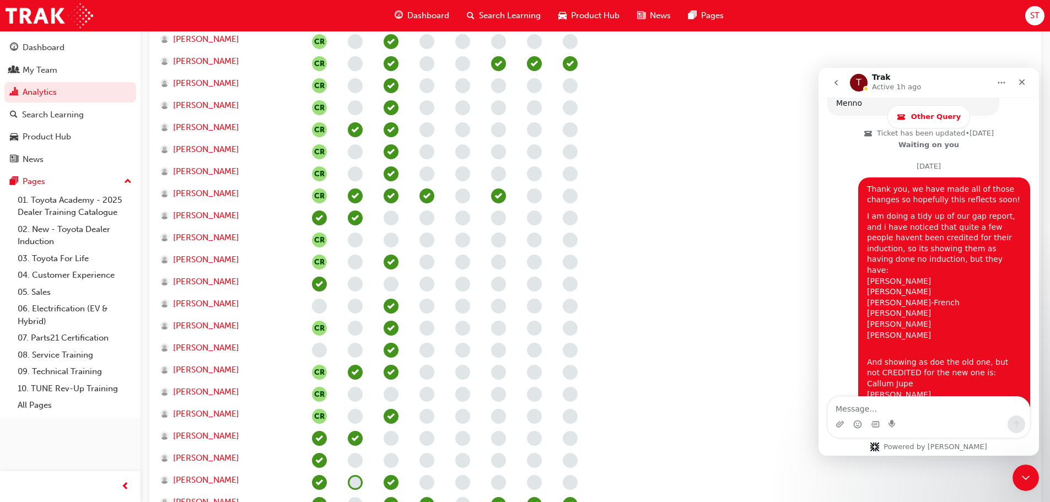
scroll to position [2458, 0]
click at [879, 408] on textarea "Message…" at bounding box center [929, 406] width 202 height 19
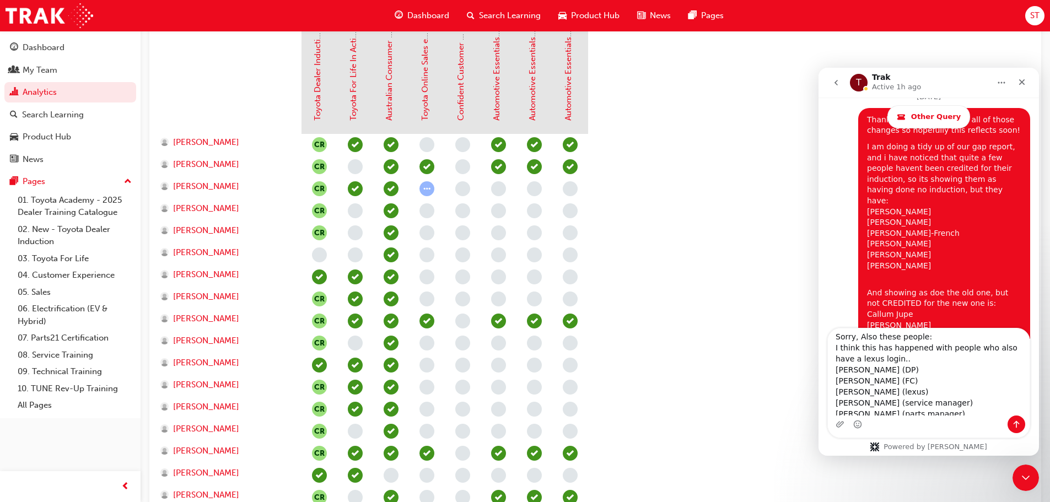
scroll to position [0, 0]
click at [886, 362] on textarea "Sorry, Also these people: I think this has happened with people who also have a…" at bounding box center [929, 372] width 202 height 87
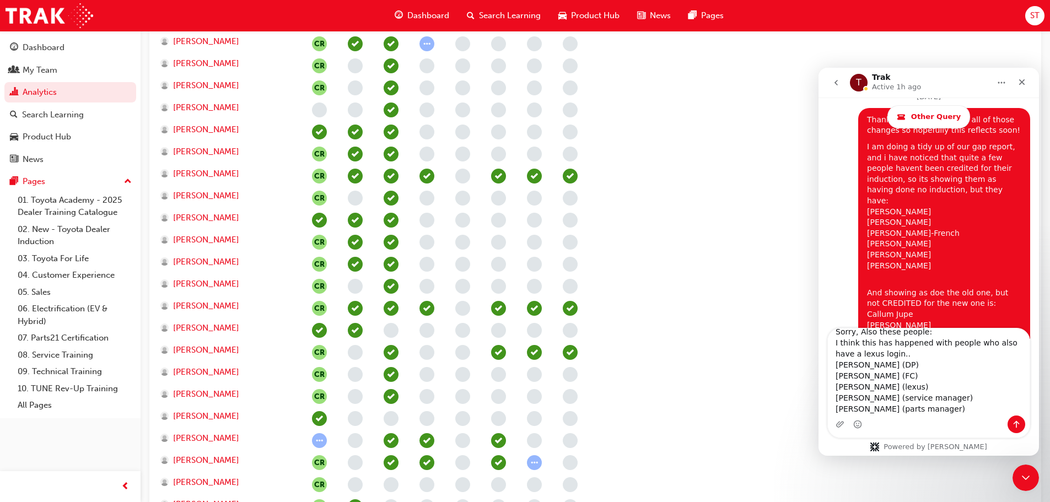
scroll to position [459, 0]
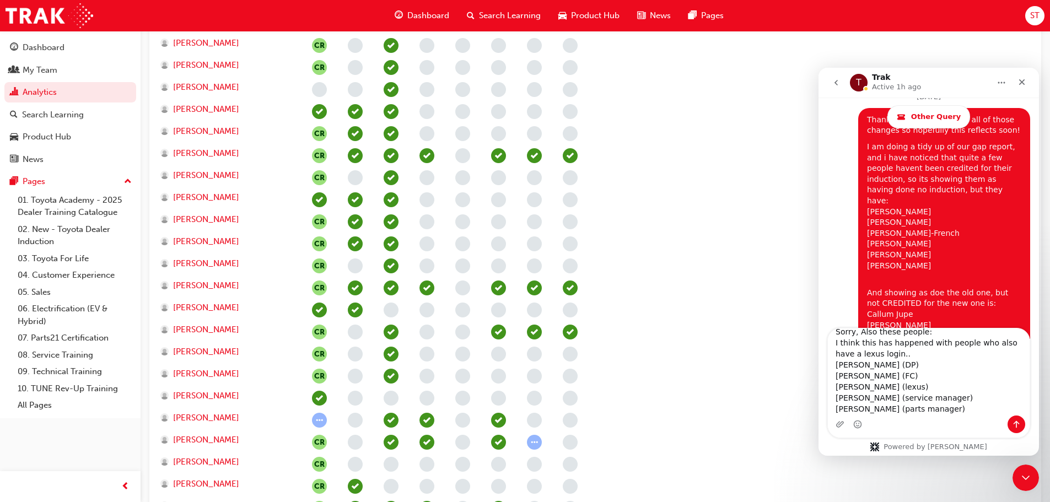
click at [945, 400] on textarea "Sorry, Also these people: I think this has happened with people who also have a…" at bounding box center [929, 372] width 202 height 87
type textarea "Sorry, Also these people: I think this has happened with people who also have a…"
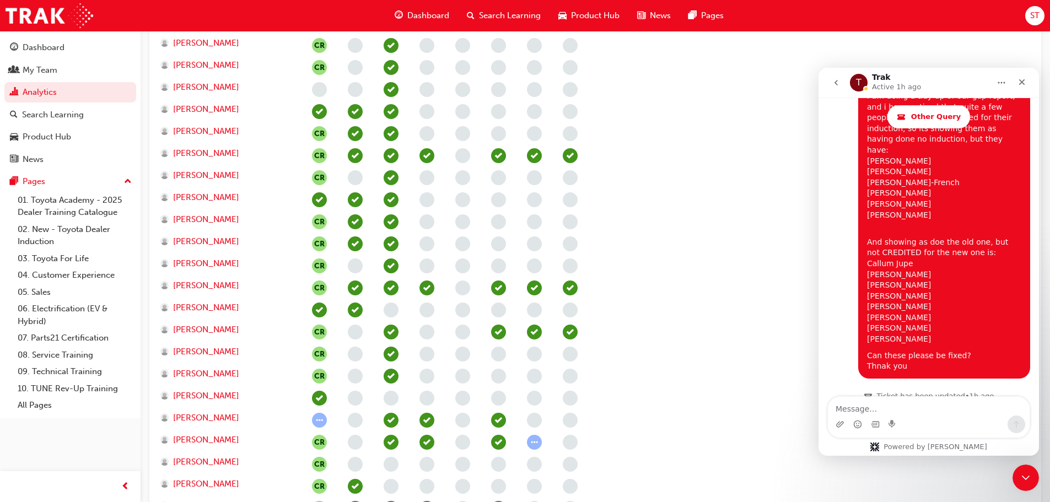
scroll to position [2587, 0]
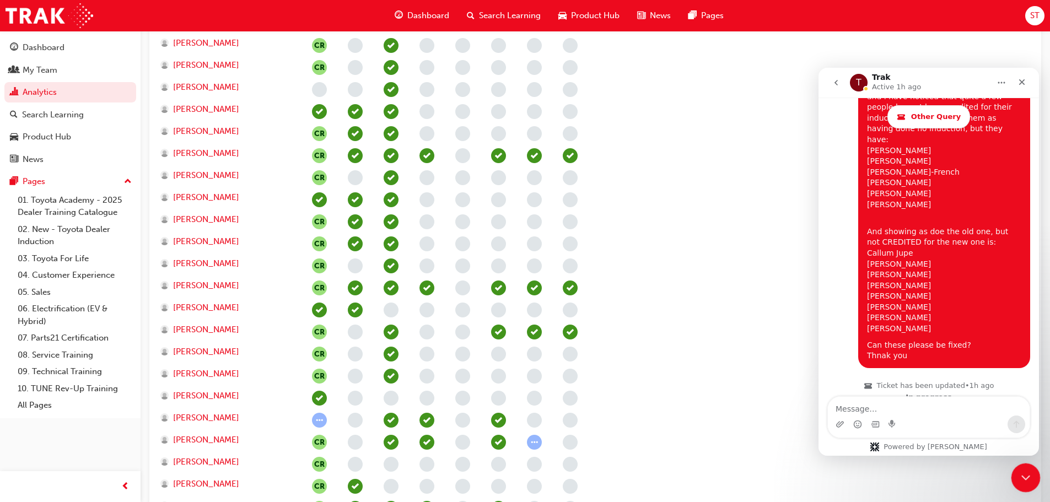
click at [1030, 474] on icon "Close Intercom Messenger" at bounding box center [1024, 476] width 13 height 13
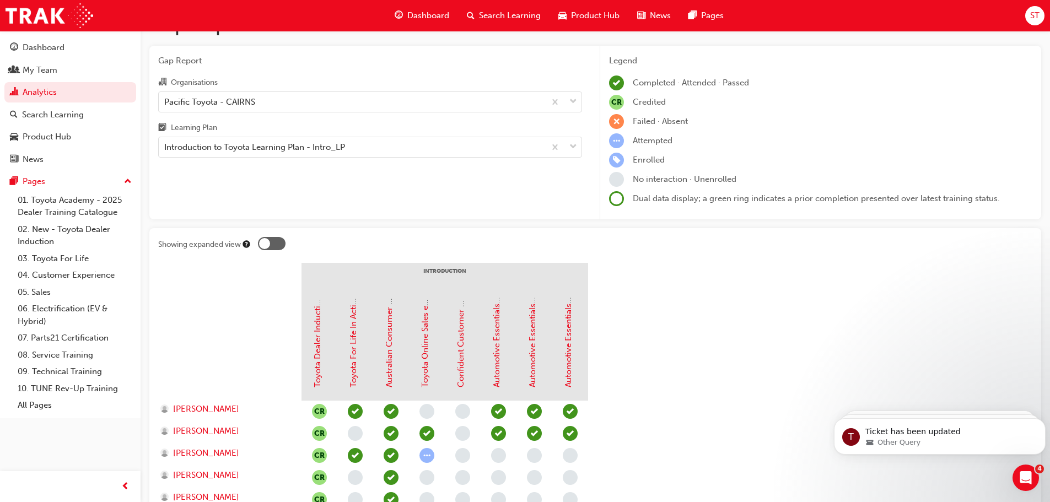
scroll to position [0, 0]
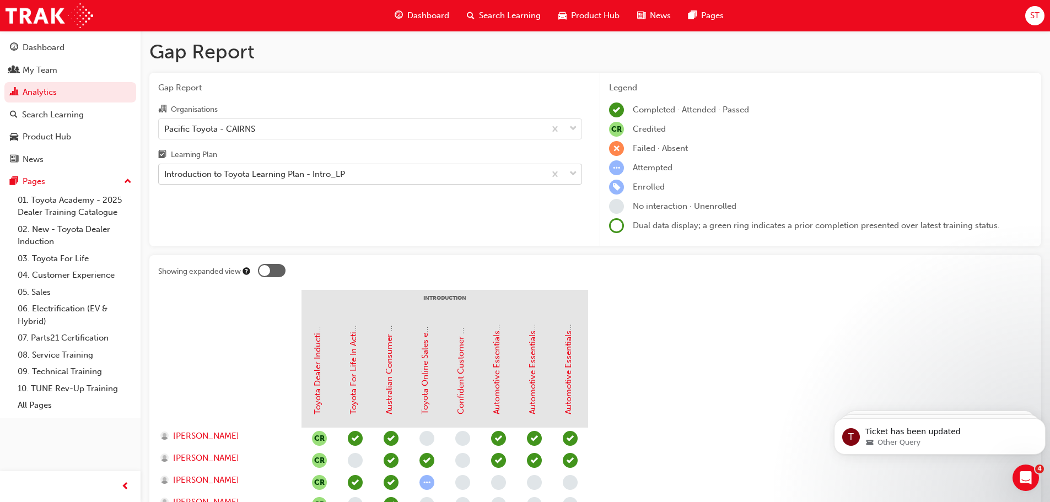
click at [272, 175] on div "Introduction to Toyota Learning Plan - Intro_LP" at bounding box center [254, 174] width 181 height 13
click at [165, 175] on input "Learning Plan Introduction to Toyota Learning Plan - Intro_LP" at bounding box center [164, 173] width 1 height 9
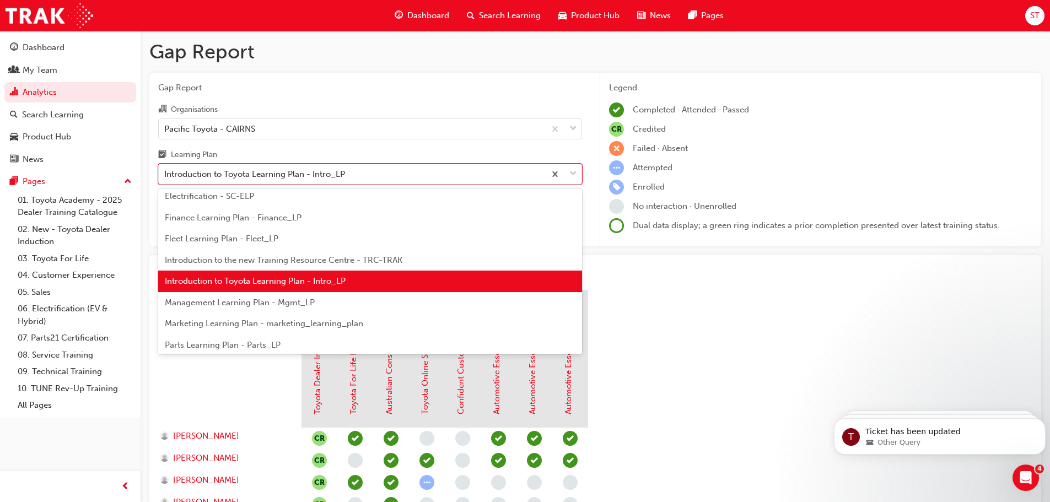
scroll to position [286, 0]
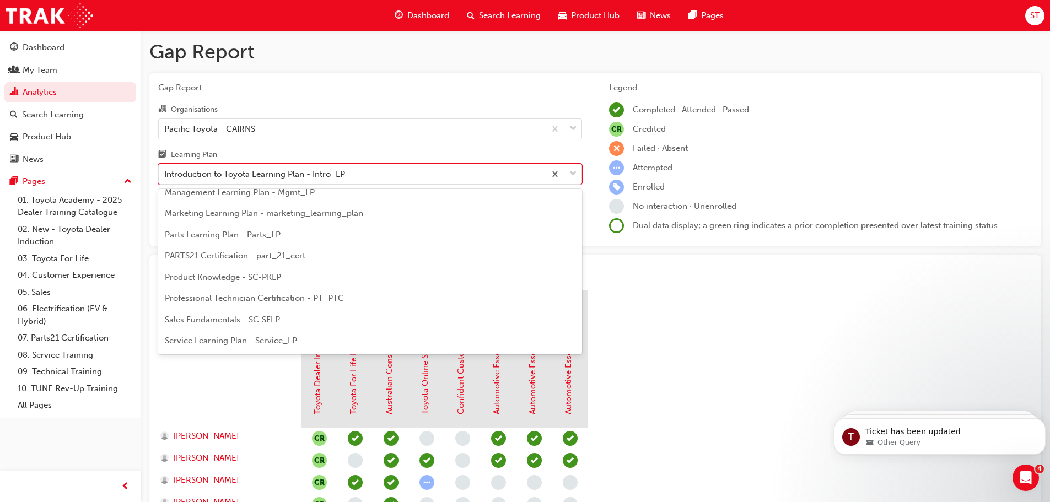
click at [276, 216] on span "Marketing Learning Plan - marketing_learning_plan" at bounding box center [264, 213] width 198 height 10
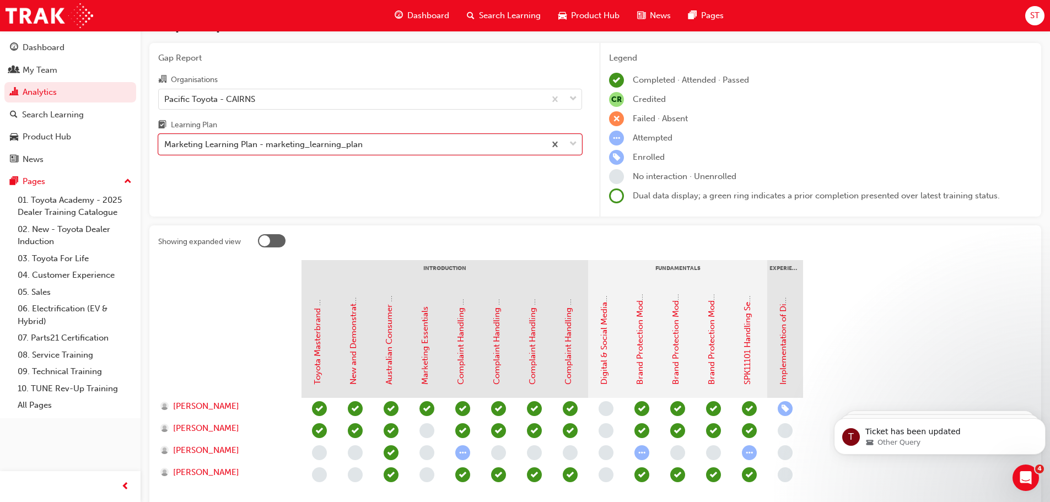
scroll to position [55, 0]
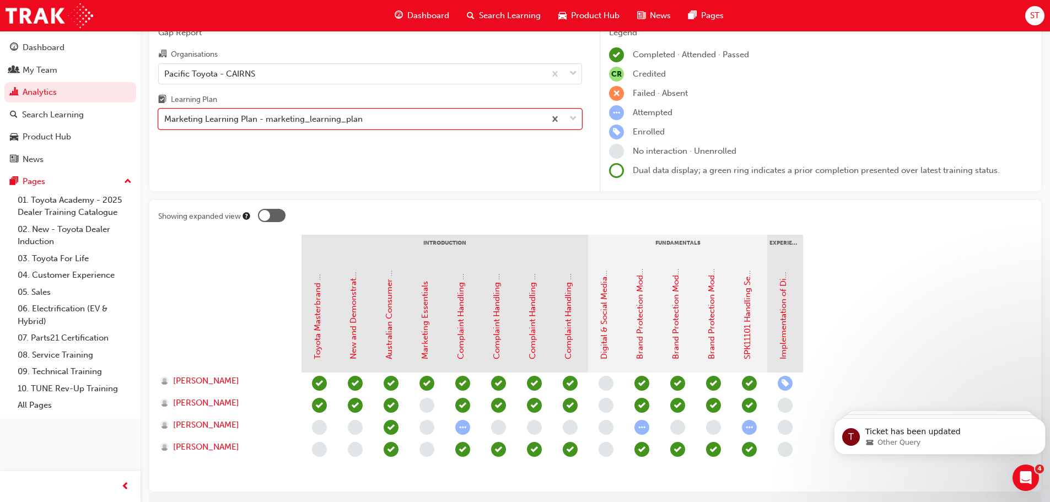
click at [313, 120] on div "Marketing Learning Plan - marketing_learning_plan" at bounding box center [263, 119] width 198 height 13
click at [165, 120] on input "Learning Plan option Marketing Learning Plan - marketing_learning_plan, selecte…" at bounding box center [164, 118] width 1 height 9
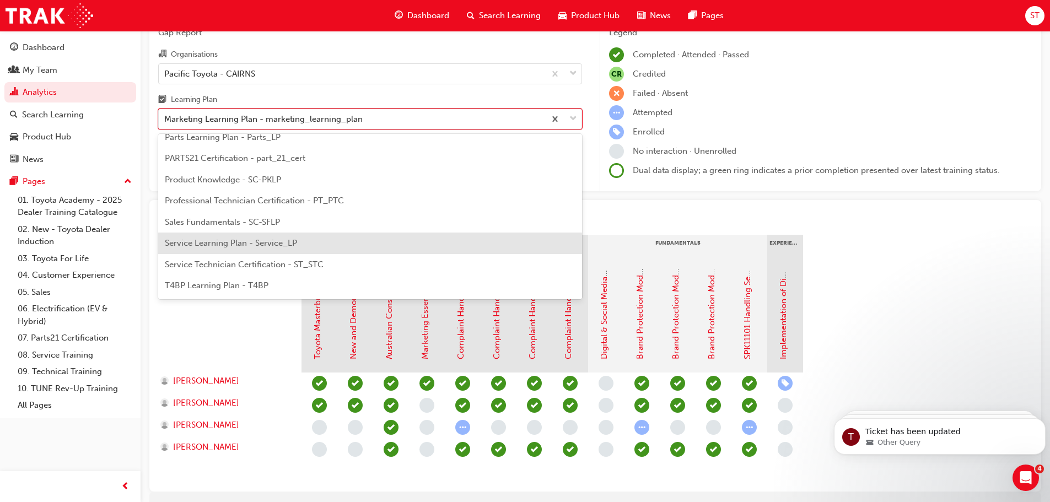
scroll to position [438, 0]
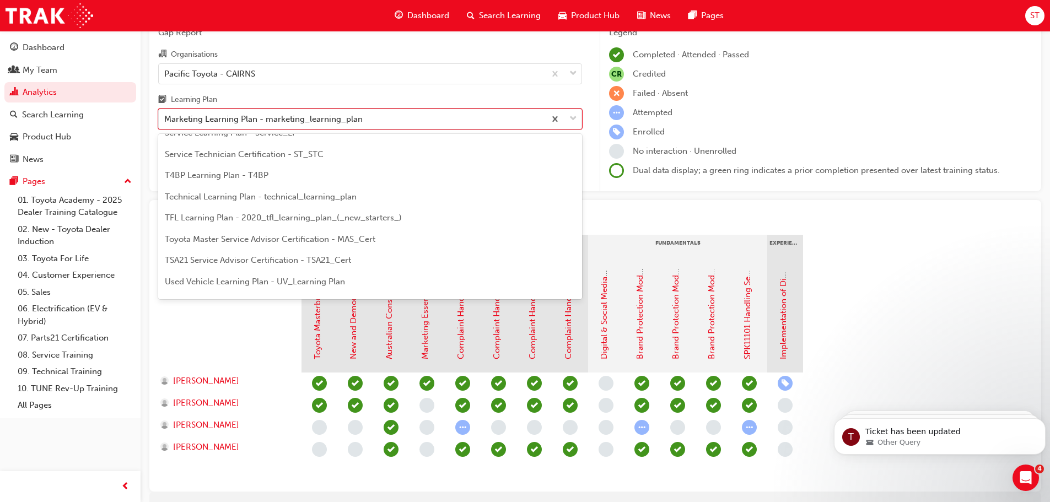
click at [239, 224] on div "TFL Learning Plan - 2020_tfl_learning_plan_(_new_starters_)" at bounding box center [370, 217] width 424 height 21
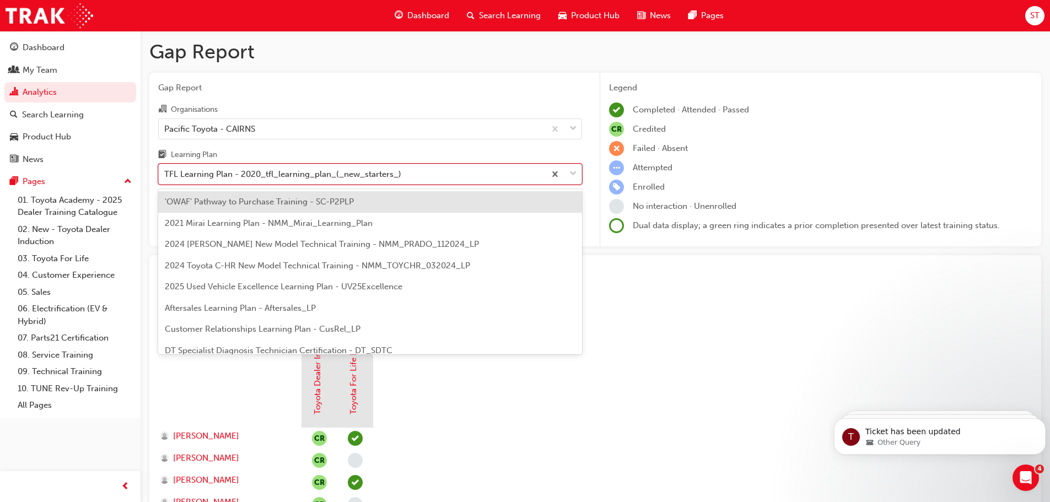
click at [321, 176] on div "TFL Learning Plan - 2020_tfl_learning_plan_(_new_starters_)" at bounding box center [282, 174] width 237 height 13
click at [165, 176] on input "Learning Plan option TFL Learning Plan - 2020_tfl_learning_plan_(_new_starters_…" at bounding box center [164, 173] width 1 height 9
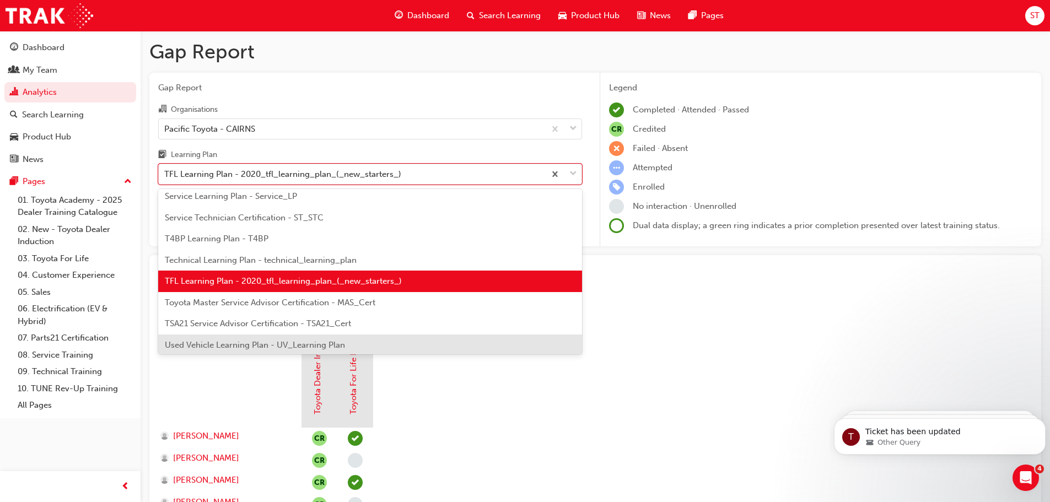
scroll to position [476, 0]
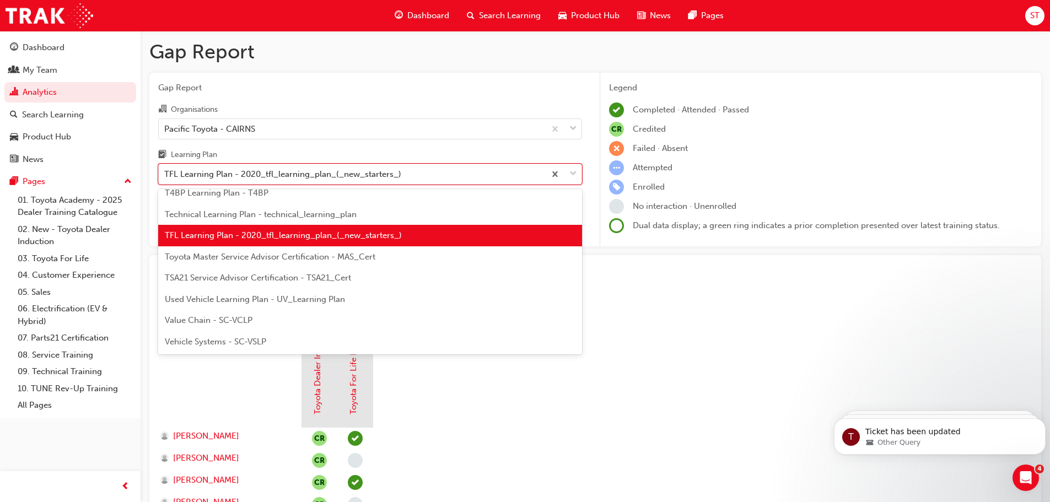
click at [259, 300] on span "Used Vehicle Learning Plan - UV_Learning Plan" at bounding box center [255, 299] width 180 height 10
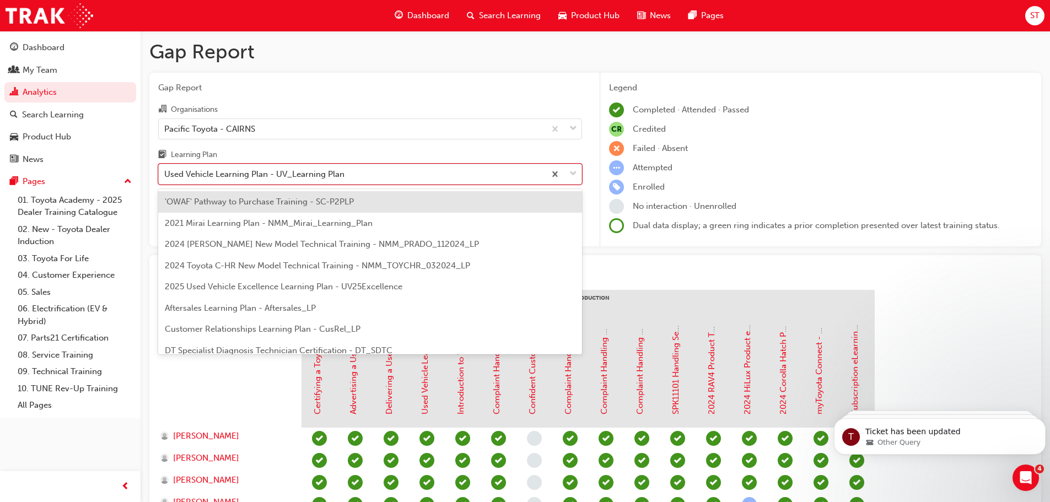
click at [238, 180] on div "Used Vehicle Learning Plan - UV_Learning Plan" at bounding box center [254, 174] width 180 height 13
click at [165, 179] on input "Learning Plan option Used Vehicle Learning Plan - UV_Learning Plan, selected. o…" at bounding box center [164, 173] width 1 height 9
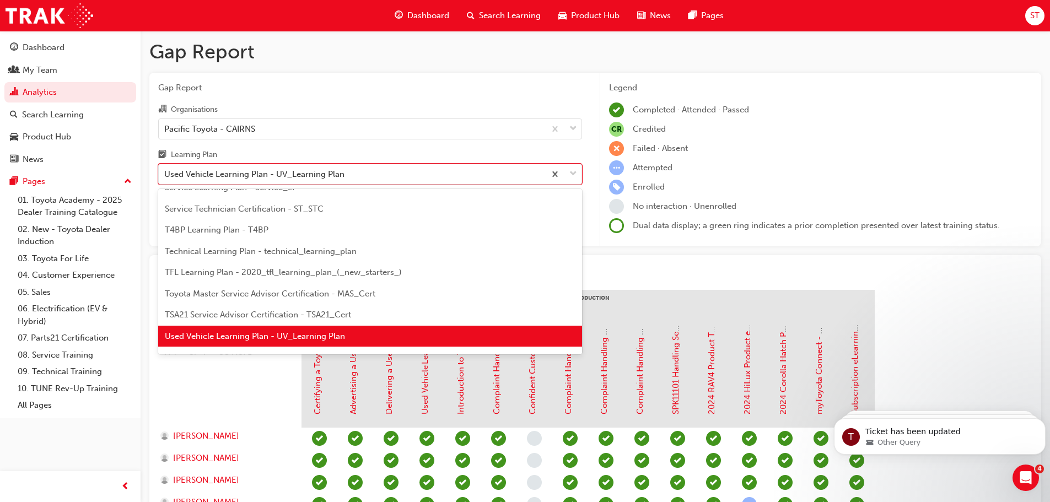
scroll to position [476, 0]
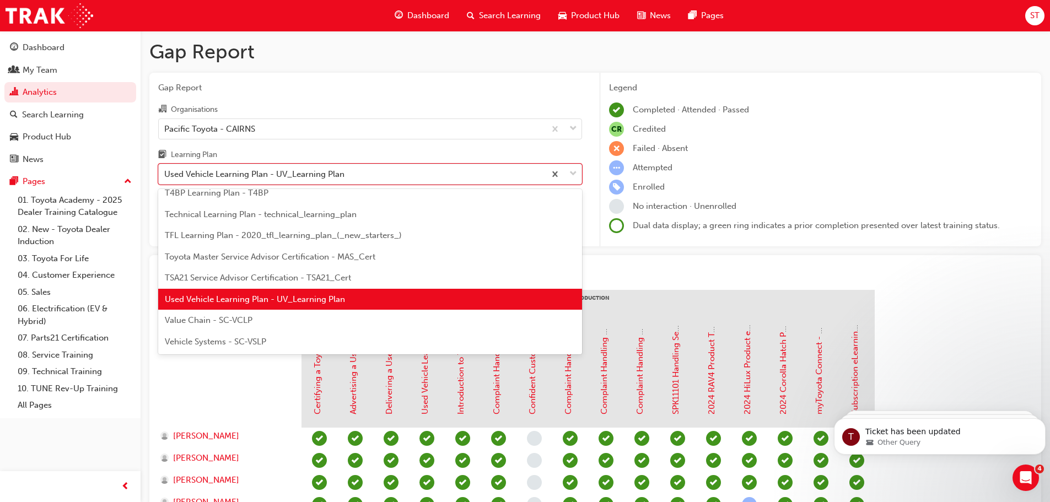
click at [234, 338] on span "Vehicle Systems - SC-VSLP" at bounding box center [215, 342] width 101 height 10
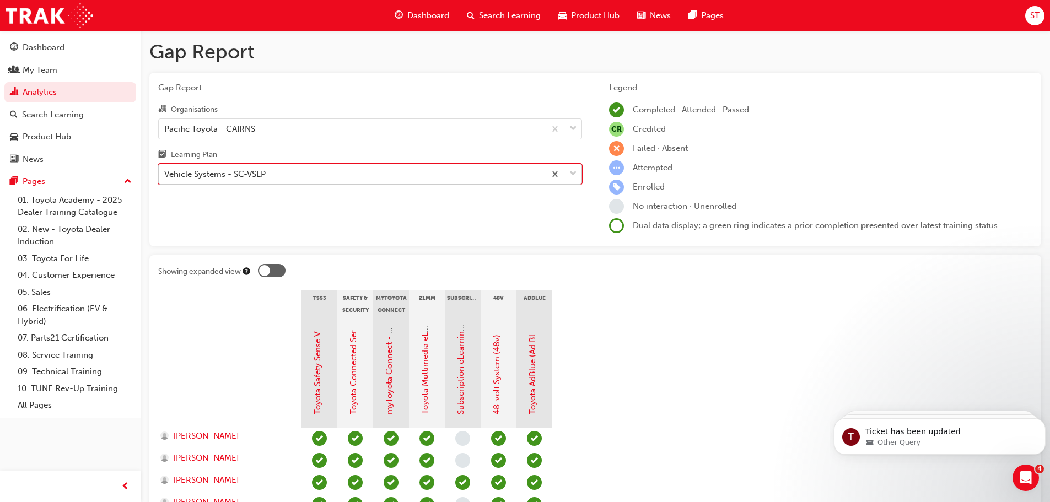
drag, startPoint x: 279, startPoint y: 172, endPoint x: 273, endPoint y: 185, distance: 14.6
click at [279, 173] on div "Vehicle Systems - SC-VSLP" at bounding box center [352, 174] width 386 height 19
click at [165, 173] on input "Learning Plan option Vehicle Systems - SC-VSLP, selected. 0 results available. …" at bounding box center [164, 173] width 1 height 9
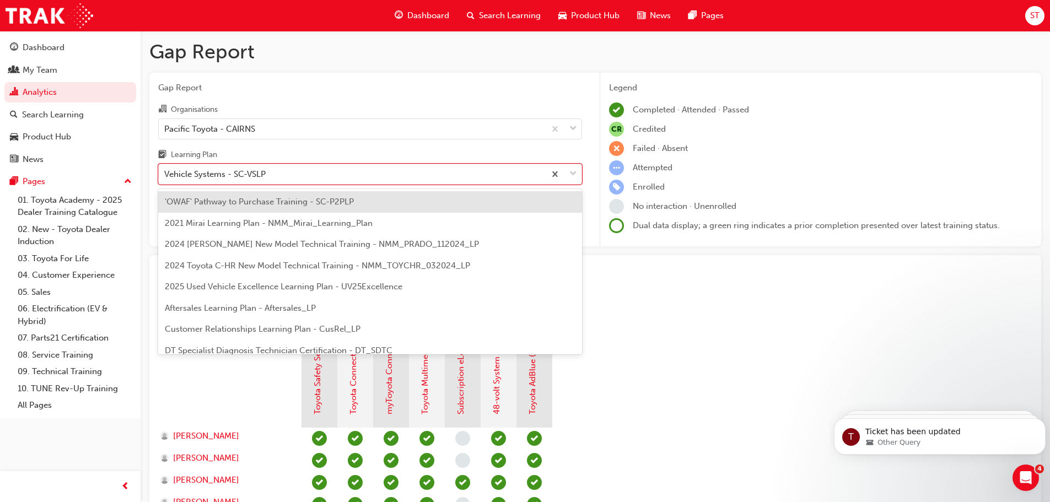
scroll to position [476, 0]
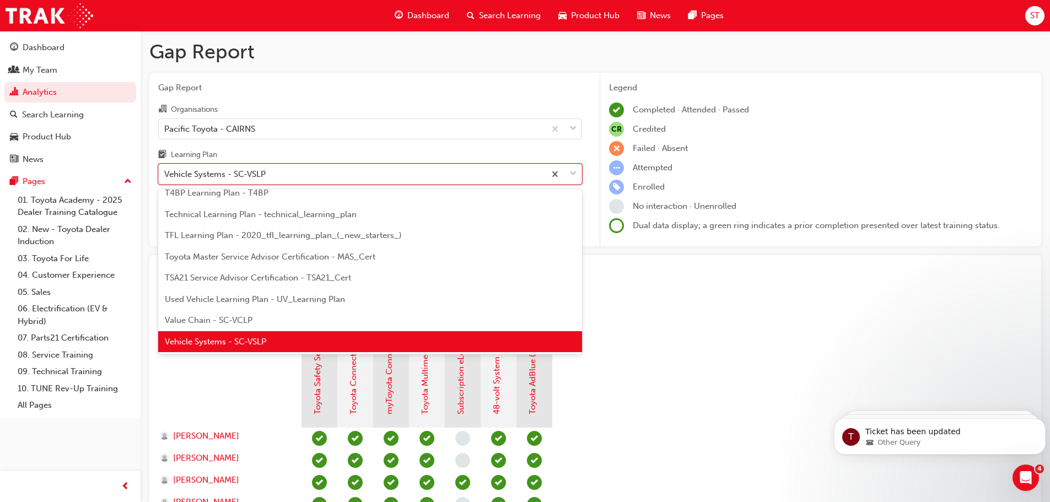
click at [241, 325] on span "Value Chain - SC-VCLP" at bounding box center [209, 320] width 88 height 10
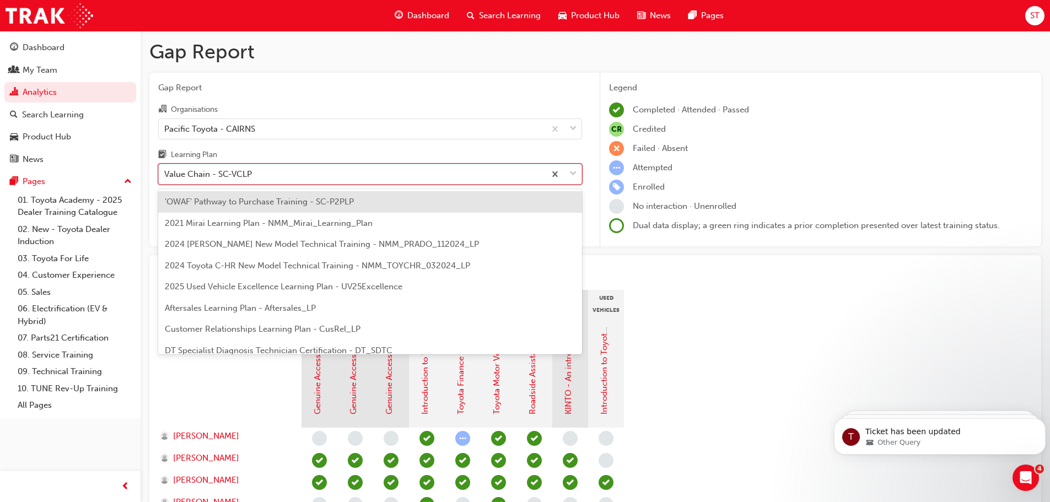
click at [239, 171] on div "Value Chain - SC-VCLP" at bounding box center [208, 174] width 88 height 13
click at [165, 171] on input "Learning Plan option Value Chain - SC-VCLP, selected. option 'OWAF' Pathway to …" at bounding box center [164, 173] width 1 height 9
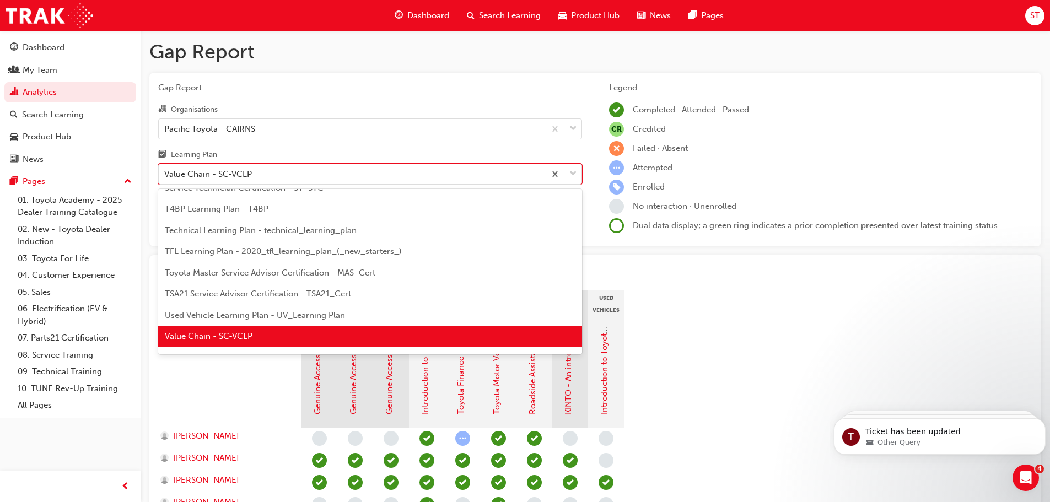
click at [239, 292] on span "TSA21 Service Advisor Certification - TSA21_Cert" at bounding box center [258, 294] width 186 height 10
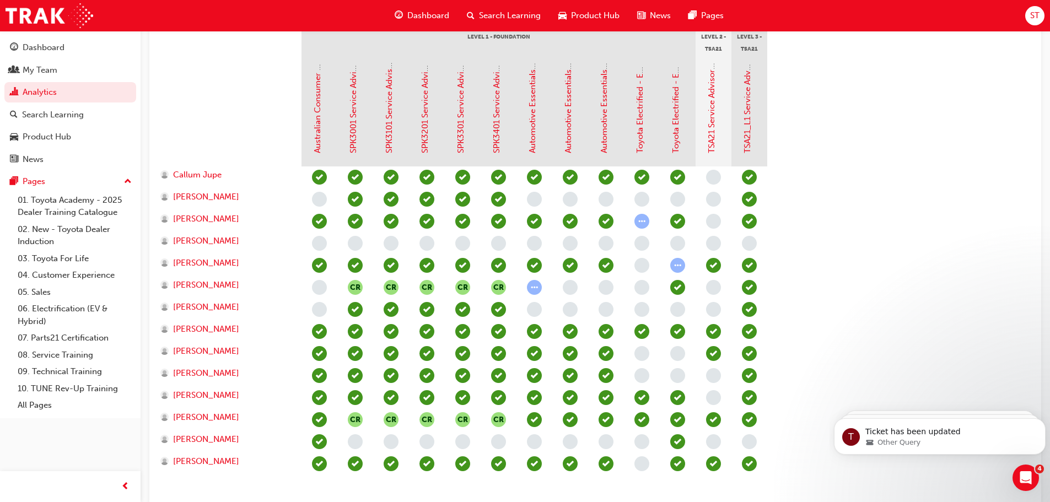
scroll to position [162, 0]
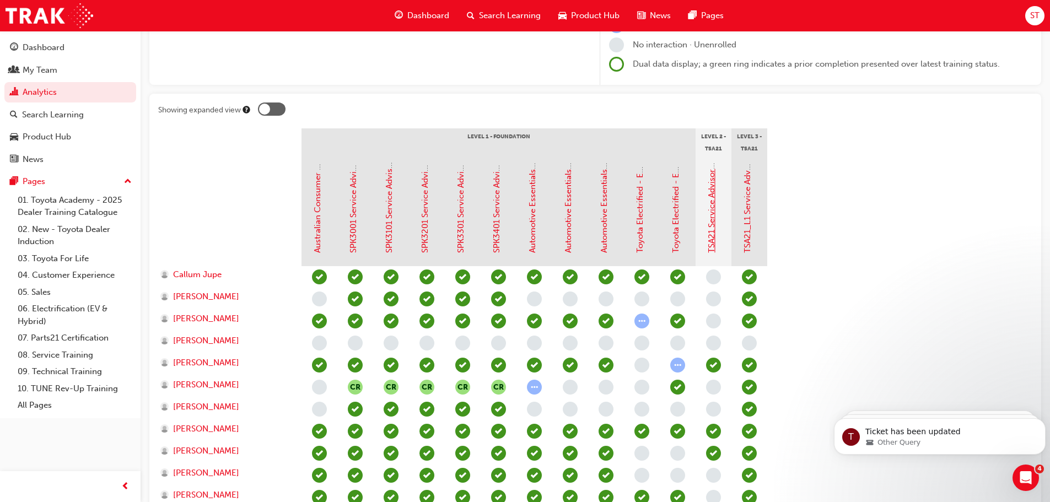
click at [711, 181] on link "TSA21 Service Advisor Course ( face to face)" at bounding box center [712, 169] width 10 height 168
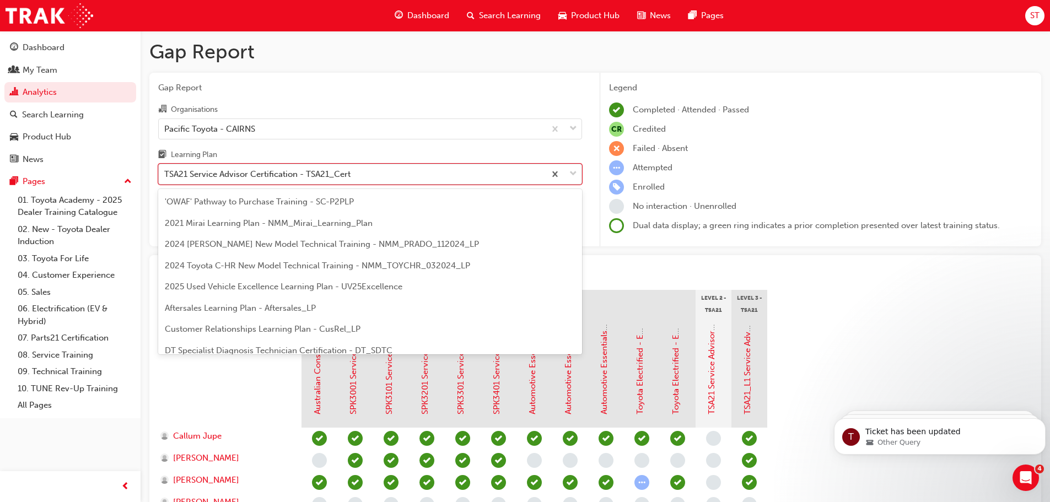
click at [299, 182] on div "TSA21 Service Advisor Certification - TSA21_Cert" at bounding box center [352, 174] width 386 height 19
click at [165, 179] on input "Learning Plan option TSA21 Service Advisor Certification - TSA21_Cert focused, …" at bounding box center [164, 173] width 1 height 9
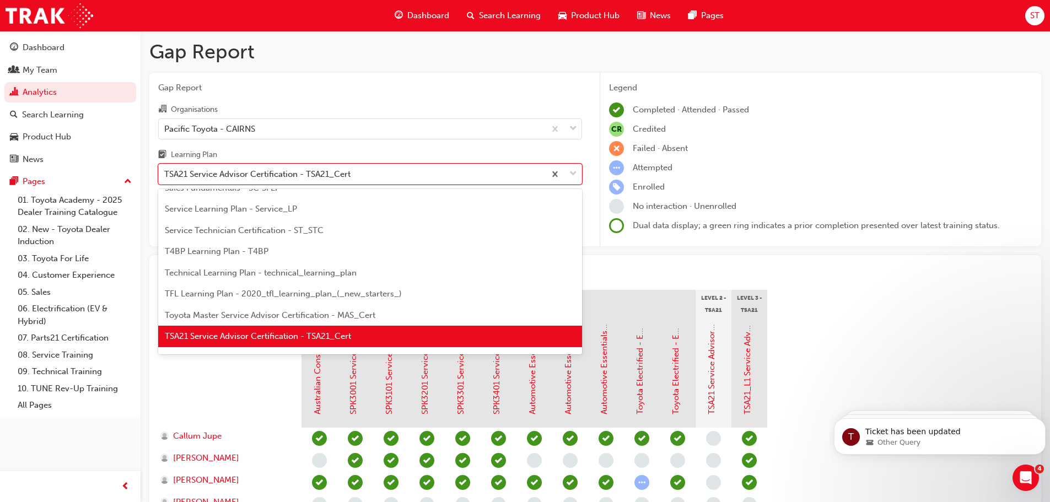
click at [289, 313] on span "Toyota Master Service Advisor Certification - MAS_Cert" at bounding box center [270, 315] width 211 height 10
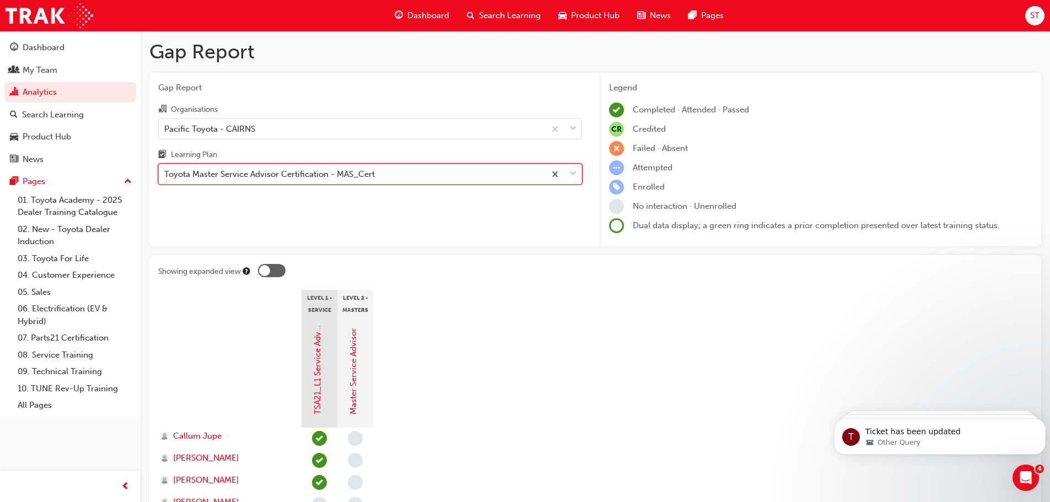
click at [364, 168] on div "Toyota Master Service Advisor Certification - MAS_Cert" at bounding box center [269, 174] width 211 height 13
click at [165, 169] on input "Learning Plan option Toyota Master Service Advisor Certification - MAS_Cert, se…" at bounding box center [164, 173] width 1 height 9
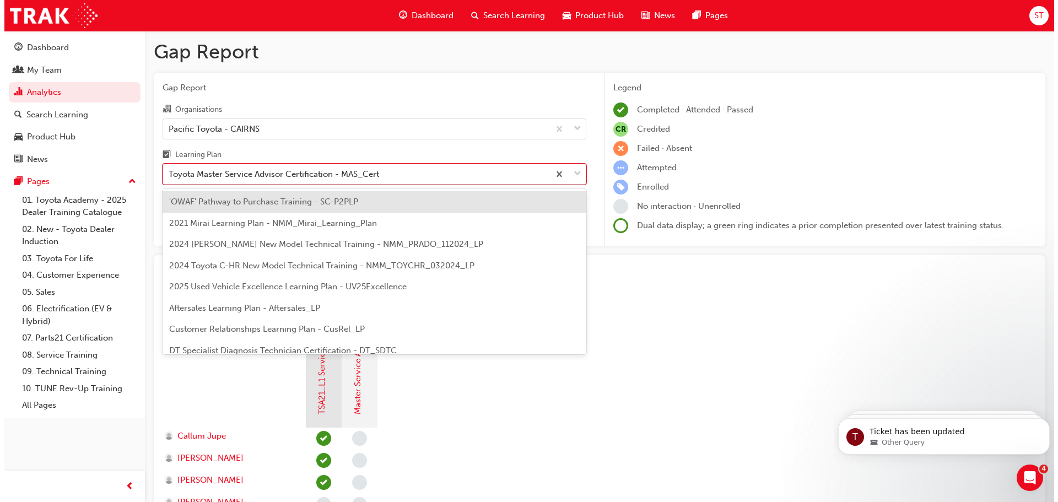
scroll to position [396, 0]
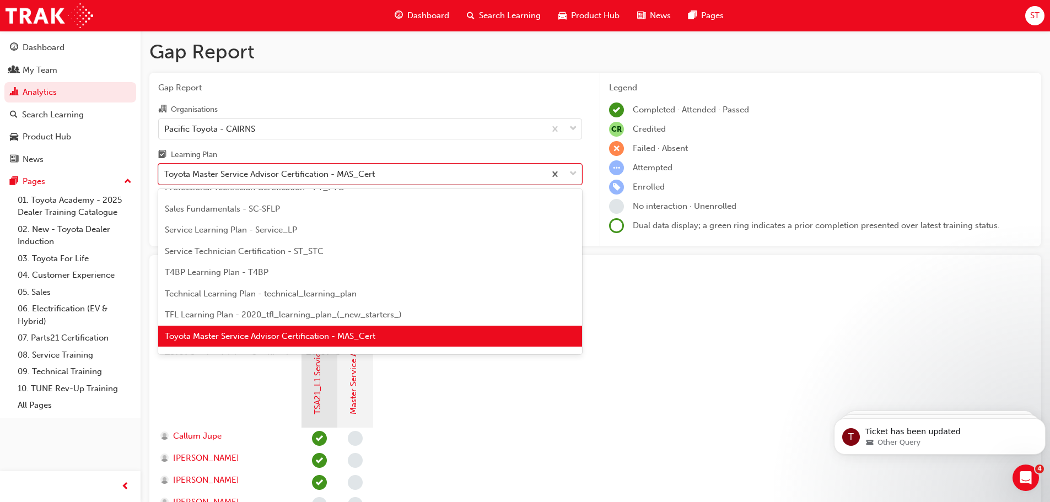
click at [333, 295] on span "Technical Learning Plan - technical_learning_plan" at bounding box center [261, 294] width 192 height 10
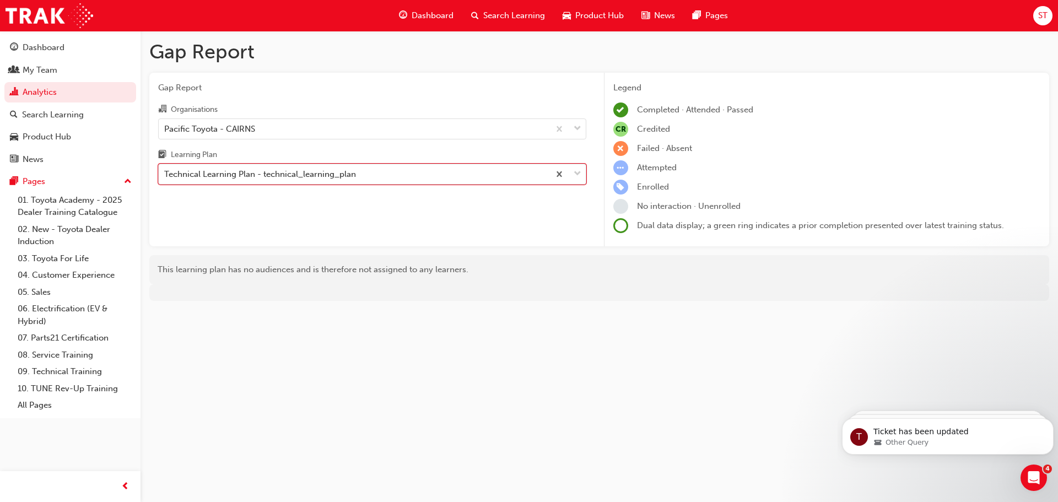
click at [378, 172] on div "Technical Learning Plan - technical_learning_plan" at bounding box center [354, 174] width 391 height 19
click at [165, 172] on input "Learning Plan option Technical Learning Plan - technical_learning_plan, selecte…" at bounding box center [164, 173] width 1 height 9
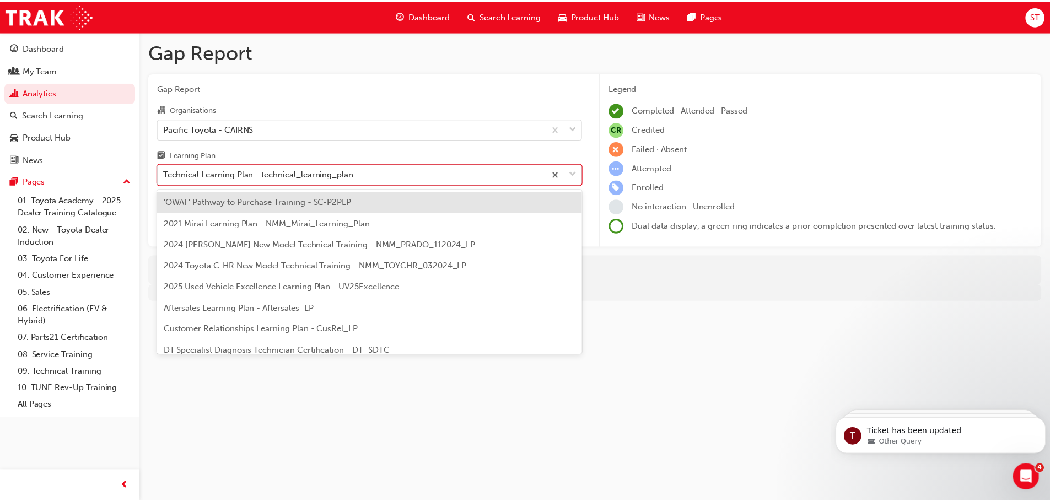
scroll to position [354, 0]
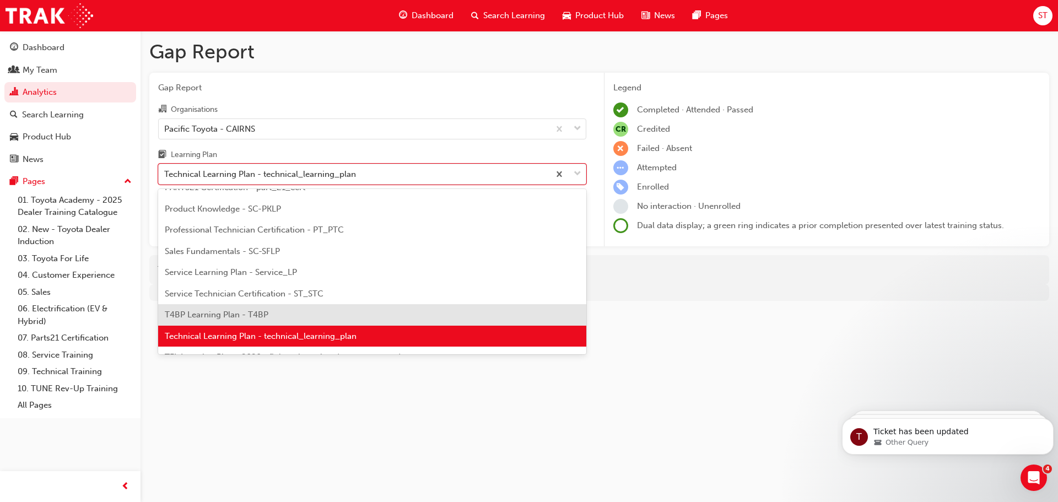
click at [245, 311] on span "T4BP Learning Plan - T4BP" at bounding box center [217, 315] width 104 height 10
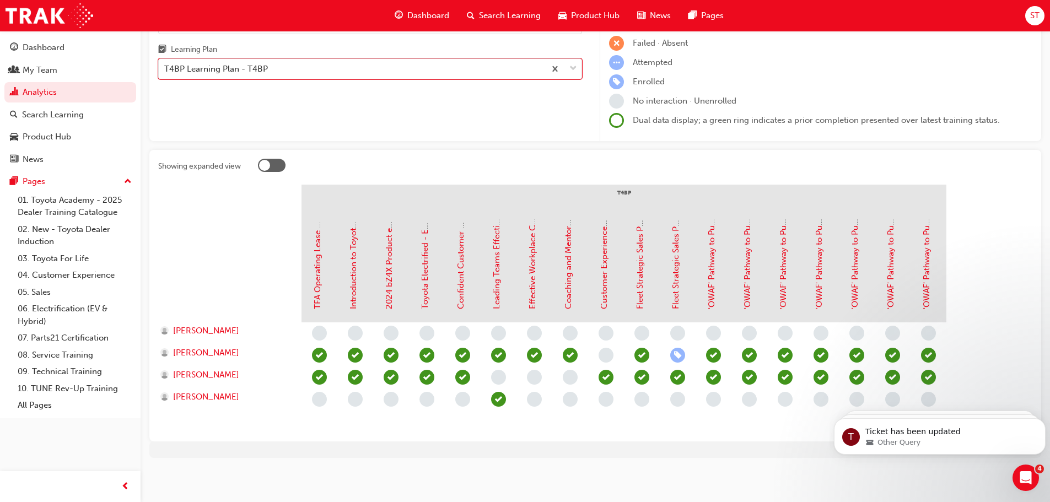
scroll to position [106, 0]
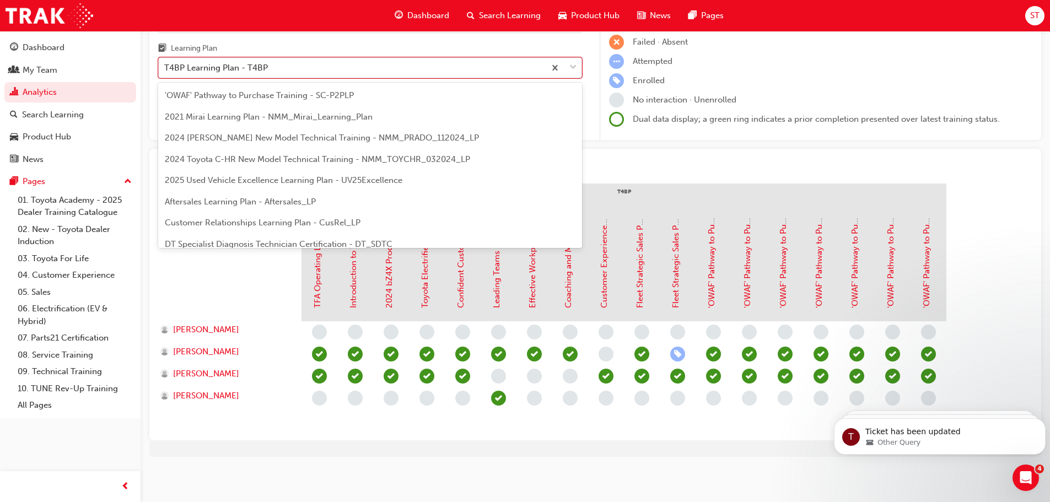
click at [311, 68] on div "T4BP Learning Plan - T4BP" at bounding box center [352, 67] width 386 height 19
click at [165, 68] on input "Learning Plan option T4BP Learning Plan - T4BP, selected. option T4BP Learning …" at bounding box center [164, 67] width 1 height 9
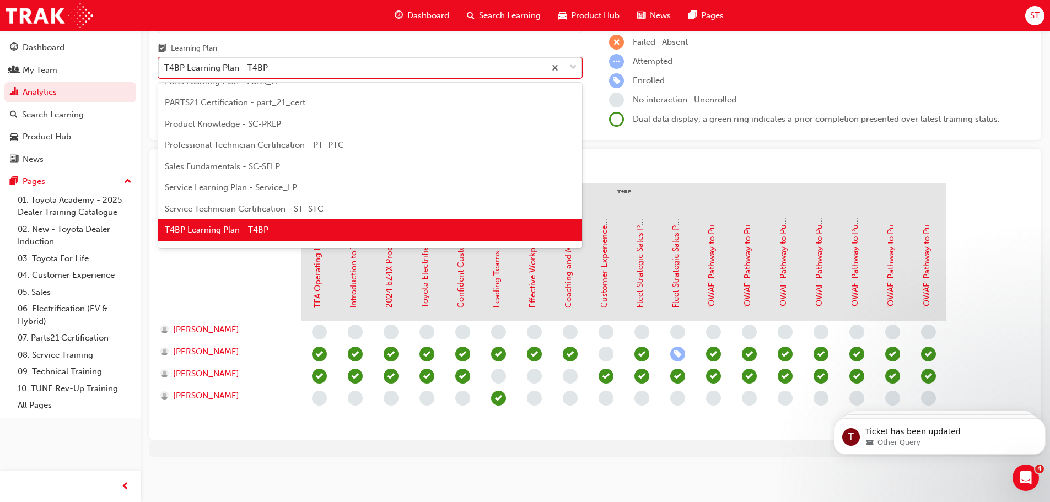
click at [270, 205] on span "Service Technician Certification - ST_STC" at bounding box center [244, 209] width 159 height 10
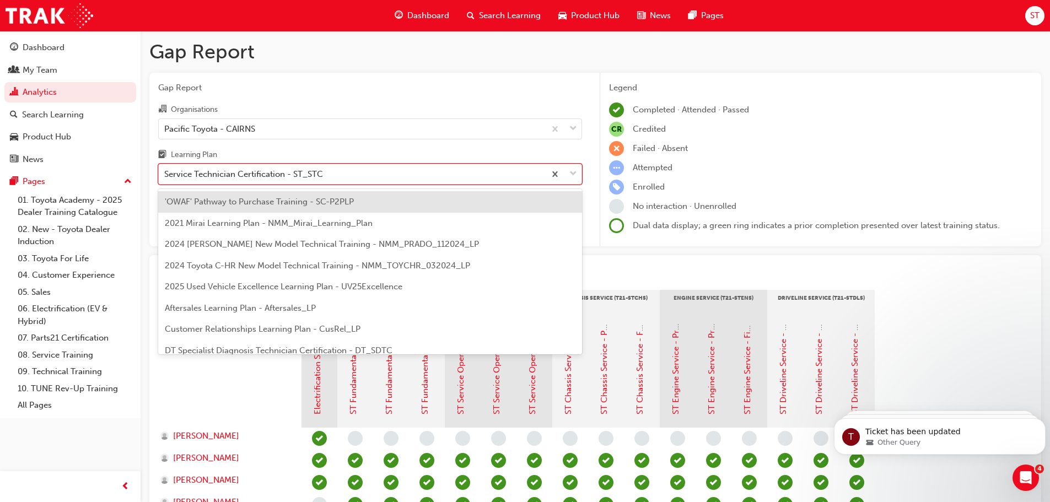
click at [249, 173] on div "Service Technician Certification - ST_STC" at bounding box center [243, 174] width 159 height 13
click at [165, 173] on input "Learning Plan option Service Technician Certification - ST_STC, selected. optio…" at bounding box center [164, 173] width 1 height 9
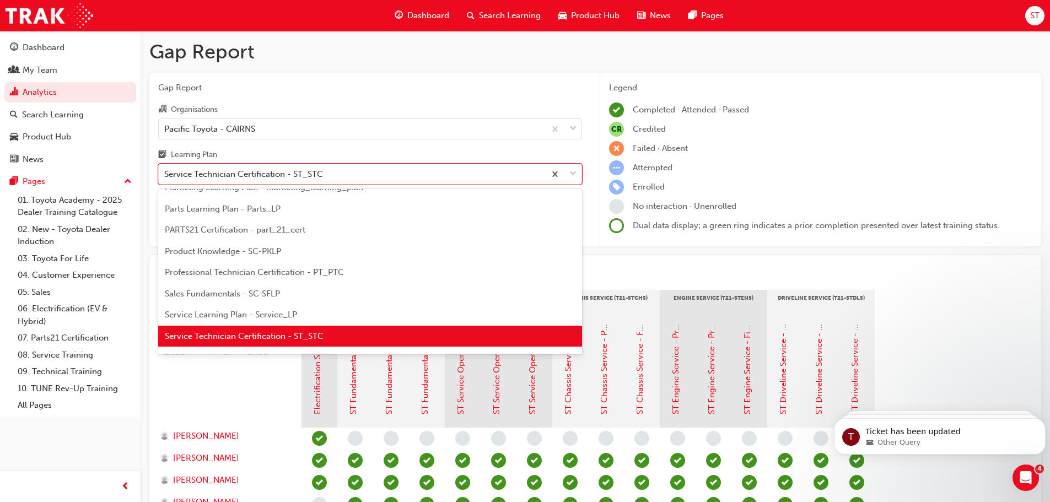
click at [227, 314] on span "Service Learning Plan - Service_LP" at bounding box center [231, 315] width 132 height 10
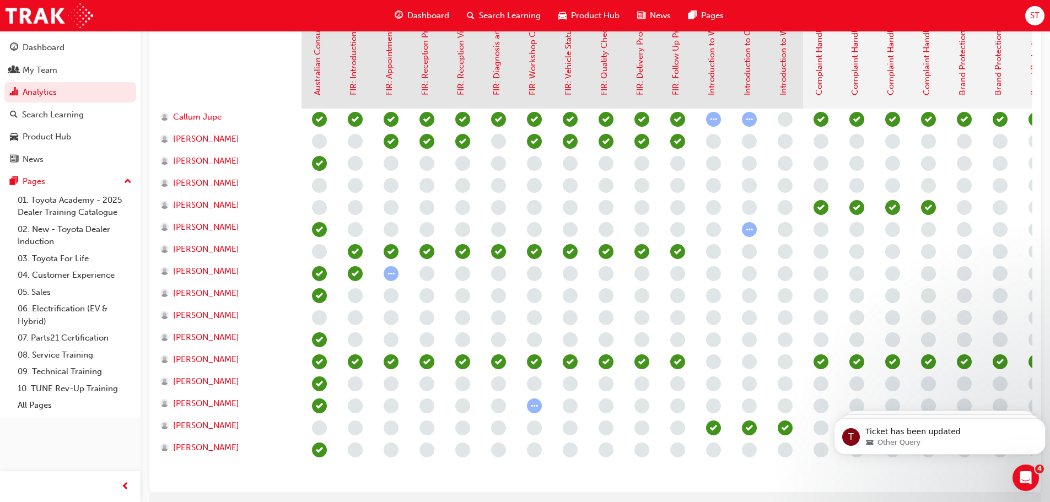
scroll to position [379, 0]
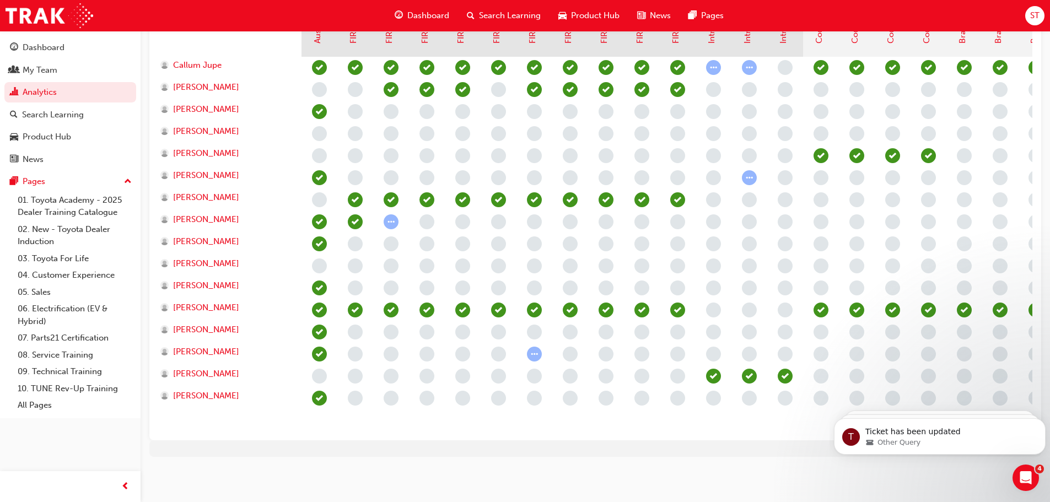
drag, startPoint x: 508, startPoint y: 421, endPoint x: 696, endPoint y: 421, distance: 187.4
click at [696, 421] on div at bounding box center [714, 244] width 824 height 375
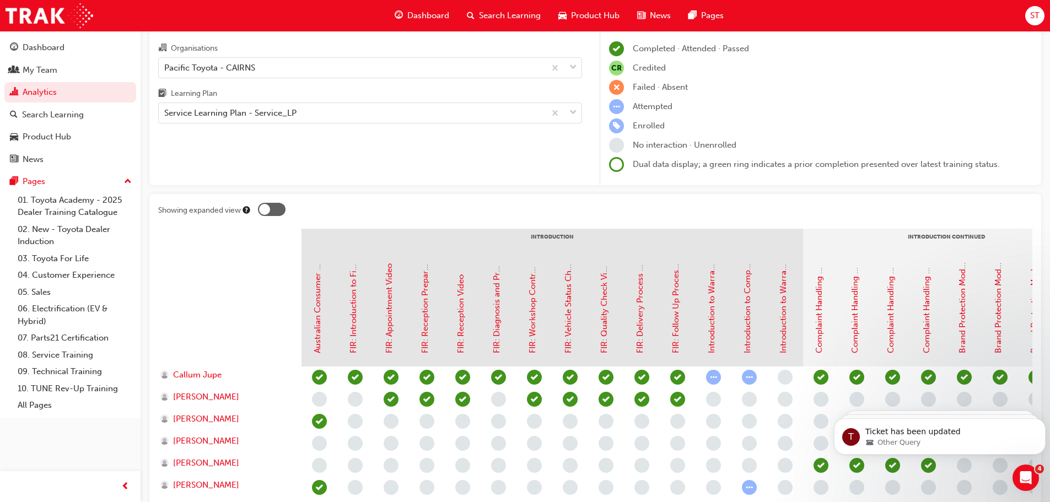
scroll to position [0, 0]
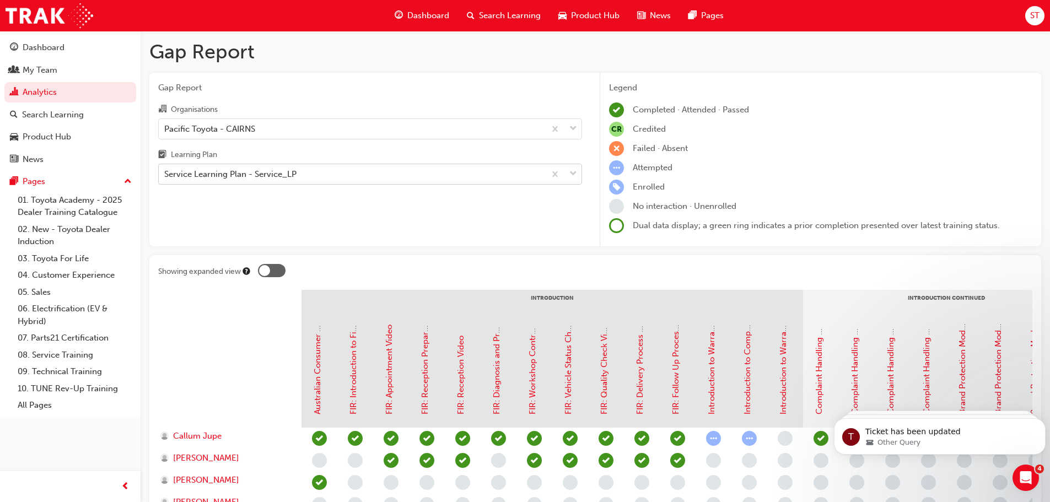
click at [269, 174] on div "Service Learning Plan - Service_LP" at bounding box center [230, 174] width 132 height 13
click at [165, 174] on input "Learning Plan Service Learning Plan - Service_LP" at bounding box center [164, 173] width 1 height 9
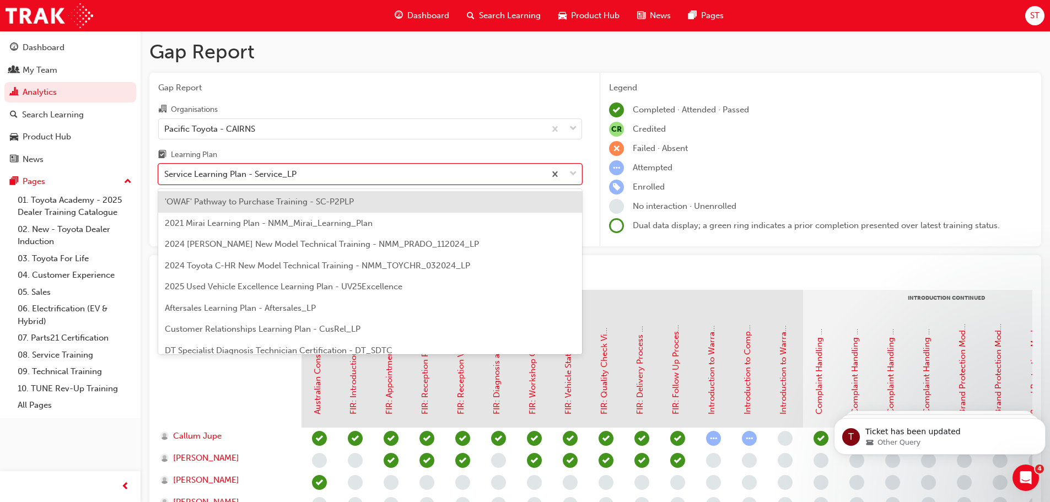
scroll to position [290, 0]
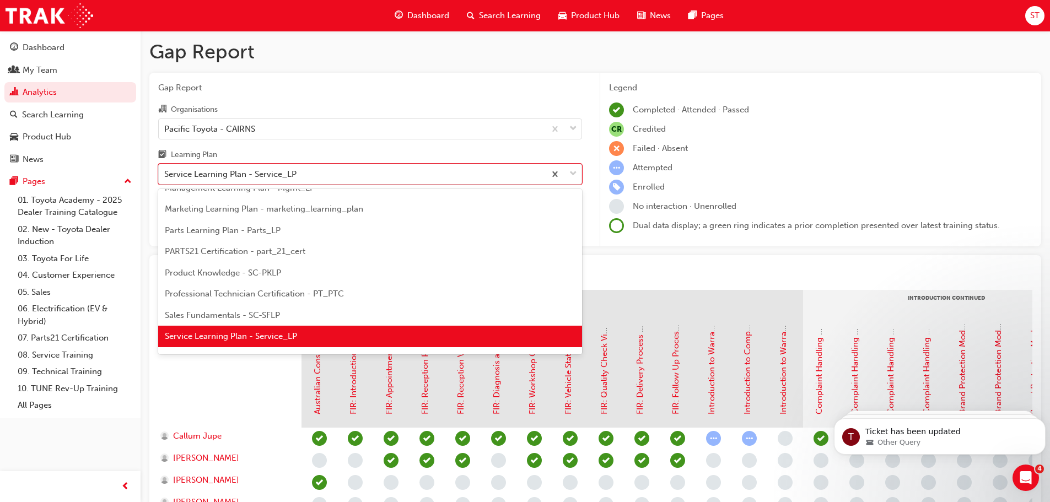
click at [262, 311] on span "Sales Fundamentals - SC-SFLP" at bounding box center [222, 315] width 115 height 10
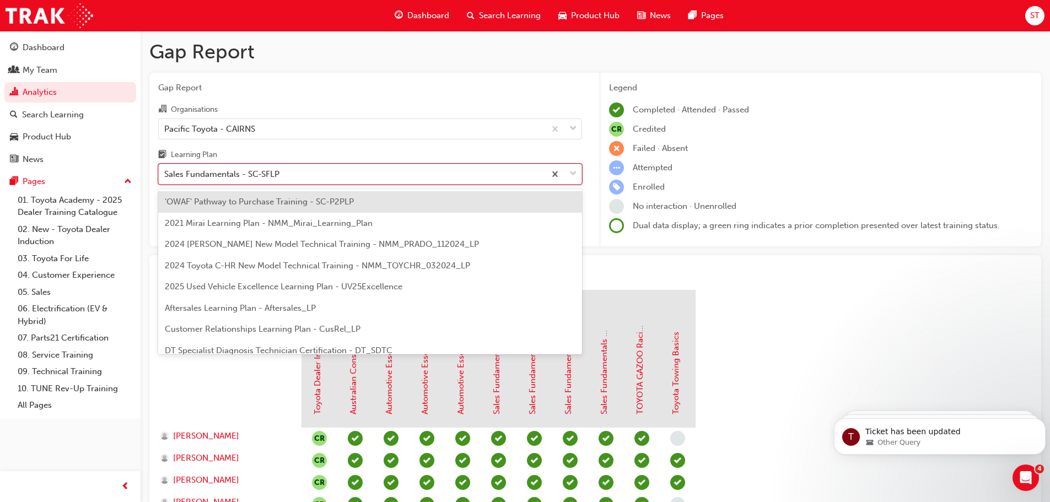
click at [243, 170] on div "Sales Fundamentals - SC-SFLP" at bounding box center [221, 174] width 115 height 13
click at [165, 170] on input "Learning Plan option Sales Fundamentals - SC-SFLP, selected. option 'OWAF' Path…" at bounding box center [164, 173] width 1 height 9
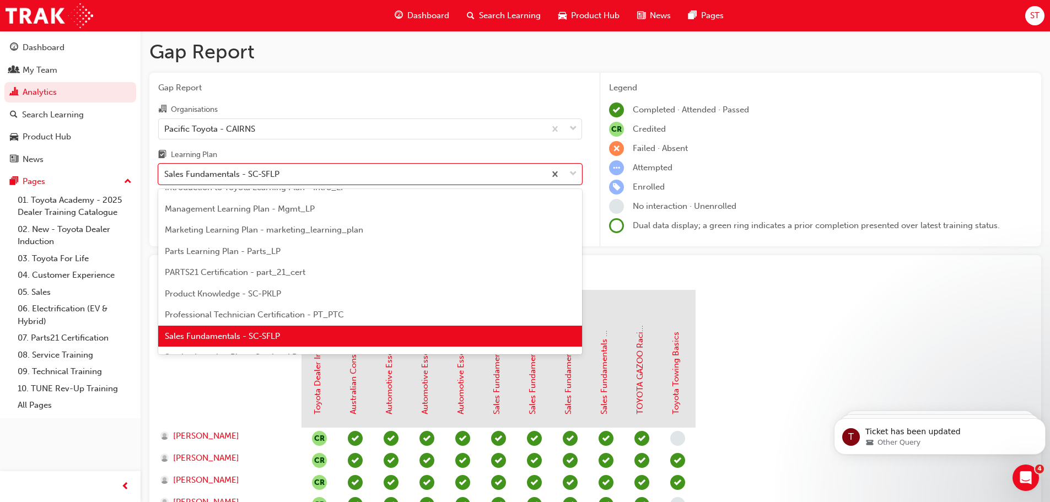
click at [241, 308] on div "Professional Technician Certification - PT_PTC" at bounding box center [370, 314] width 424 height 21
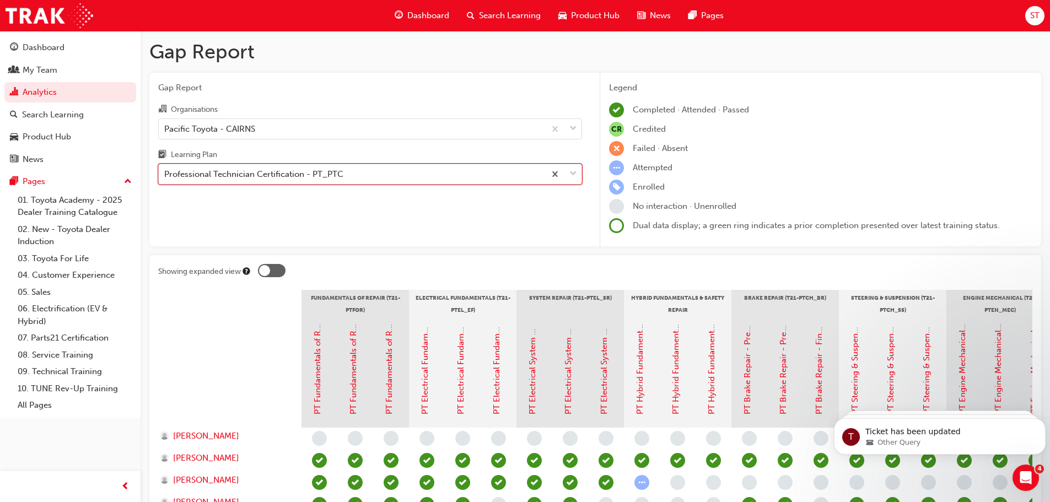
click at [288, 177] on div "Professional Technician Certification - PT_PTC" at bounding box center [253, 174] width 179 height 13
click at [165, 177] on input "Learning Plan option Professional Technician Certification - PT_PTC, selected. …" at bounding box center [164, 173] width 1 height 9
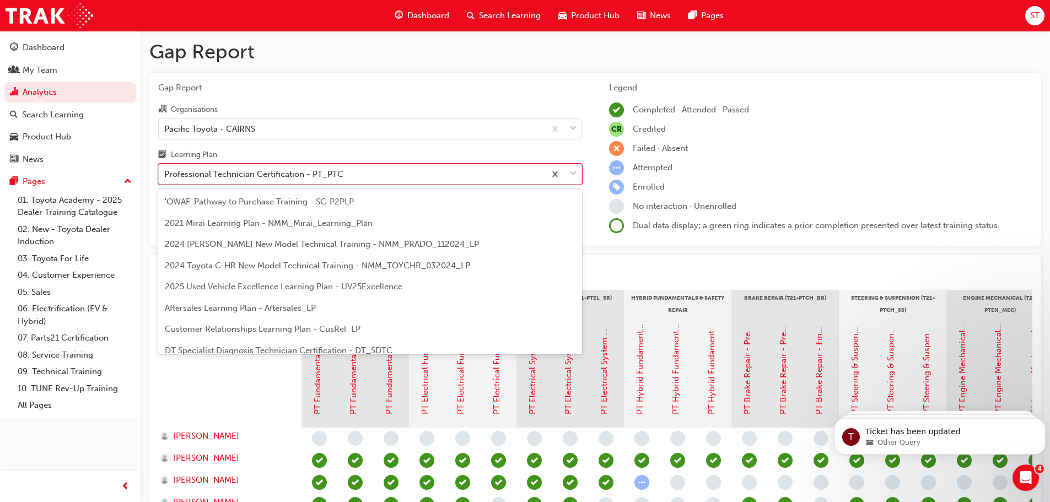
scroll to position [248, 0]
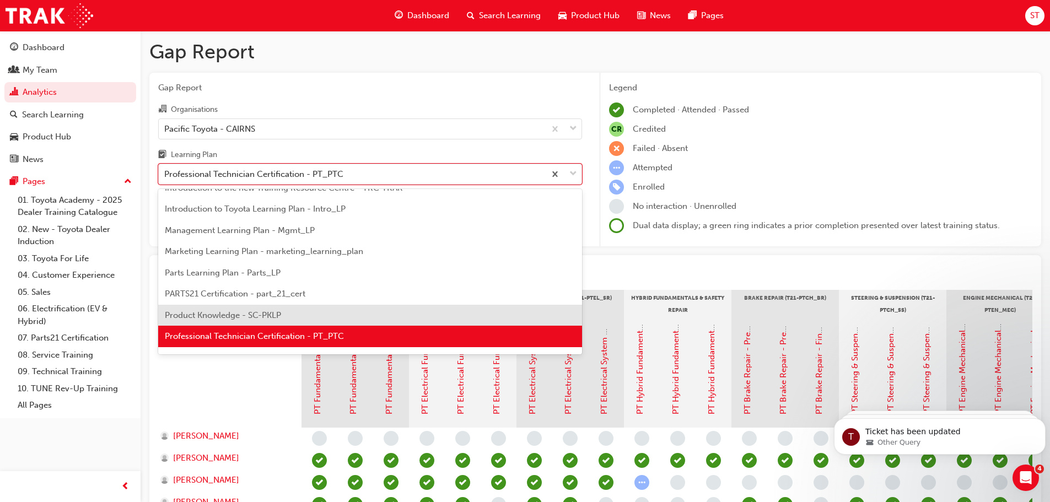
click at [280, 313] on span "Product Knowledge - SC-PKLP" at bounding box center [223, 315] width 116 height 10
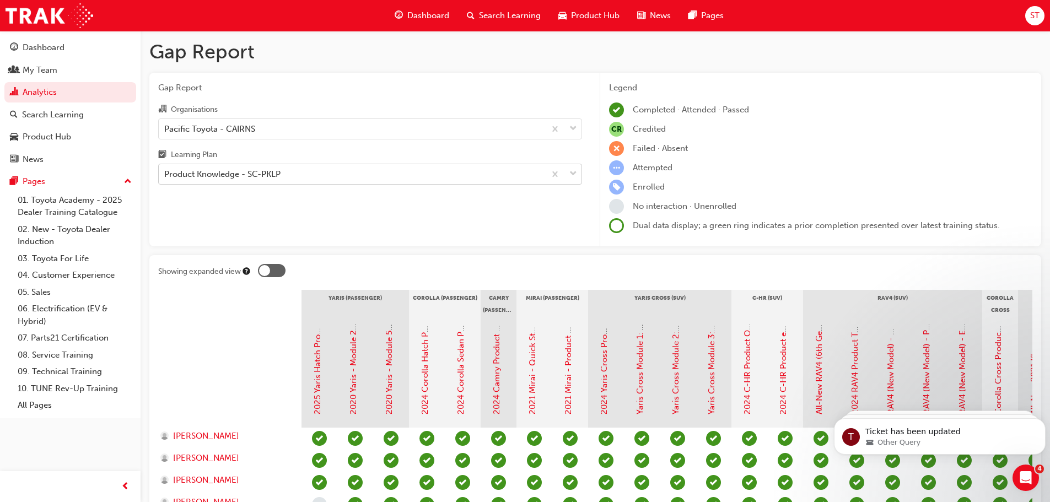
click at [240, 174] on div "Product Knowledge - SC-PKLP" at bounding box center [222, 174] width 116 height 13
click at [165, 174] on input "Learning Plan Product Knowledge - SC-PKLP" at bounding box center [164, 173] width 1 height 9
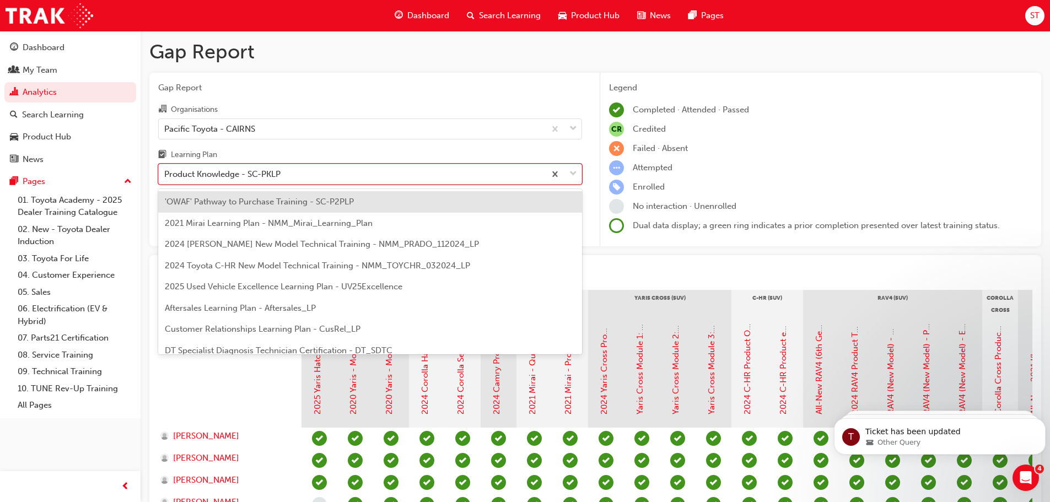
scroll to position [227, 0]
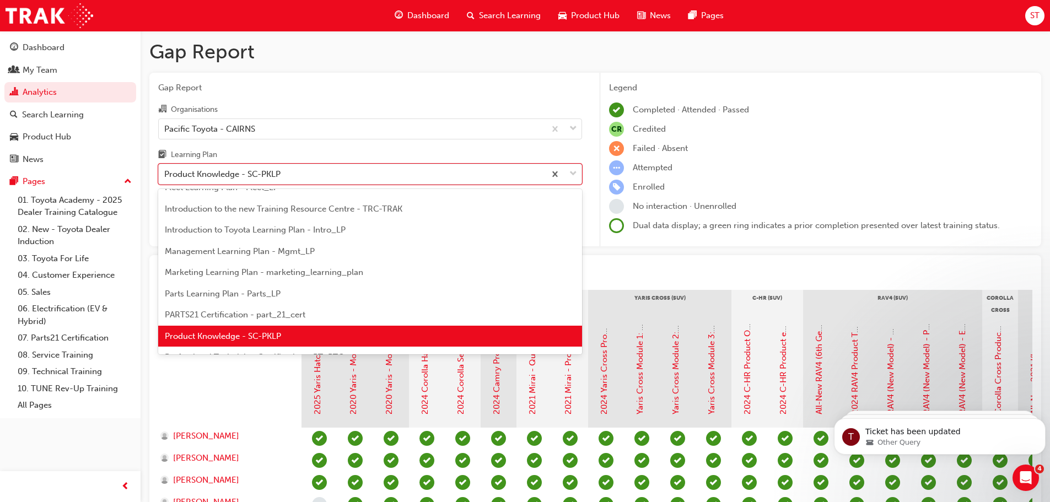
click at [238, 313] on span "PARTS21 Certification - part_21_cert" at bounding box center [235, 315] width 141 height 10
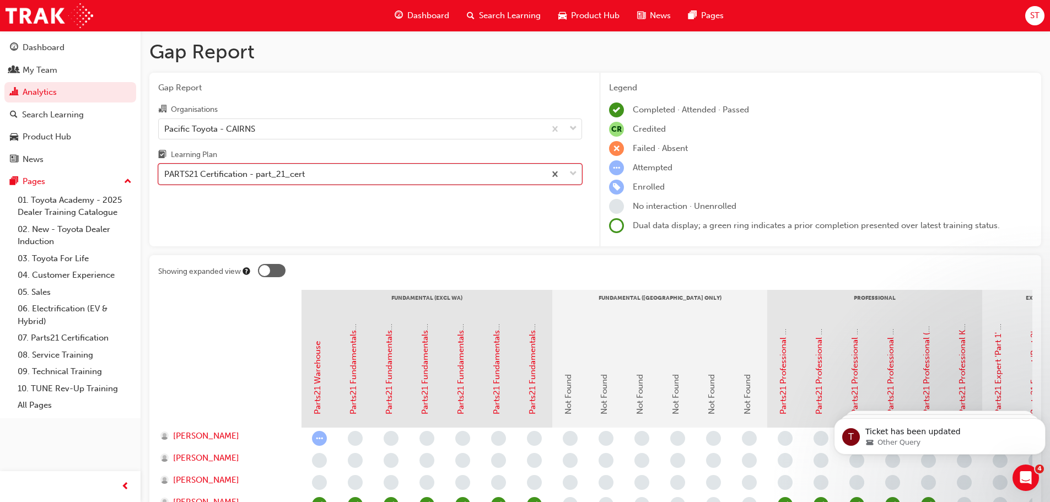
click at [286, 175] on div "PARTS21 Certification - part_21_cert" at bounding box center [234, 174] width 141 height 13
click at [165, 175] on input "Learning Plan option PARTS21 Certification - part_21_cert, selected. 0 results …" at bounding box center [164, 173] width 1 height 9
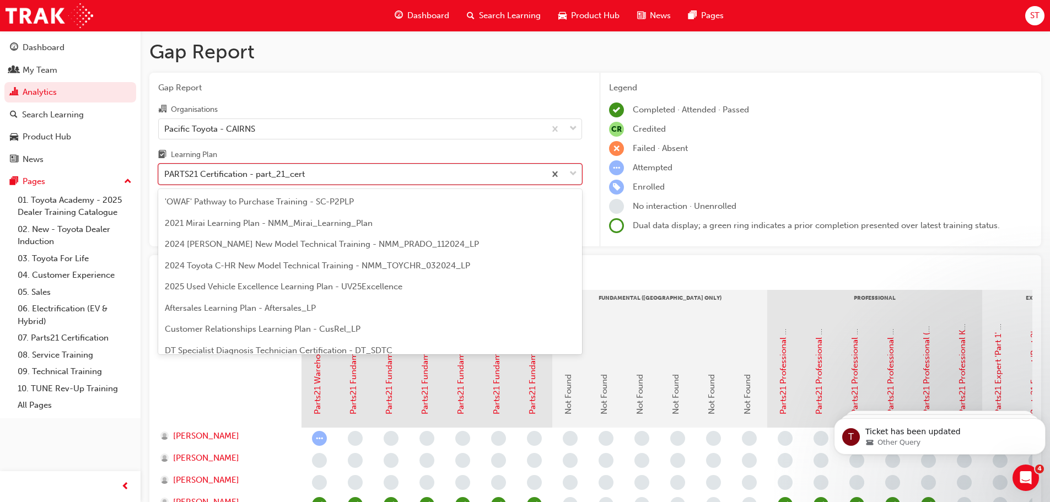
scroll to position [205, 0]
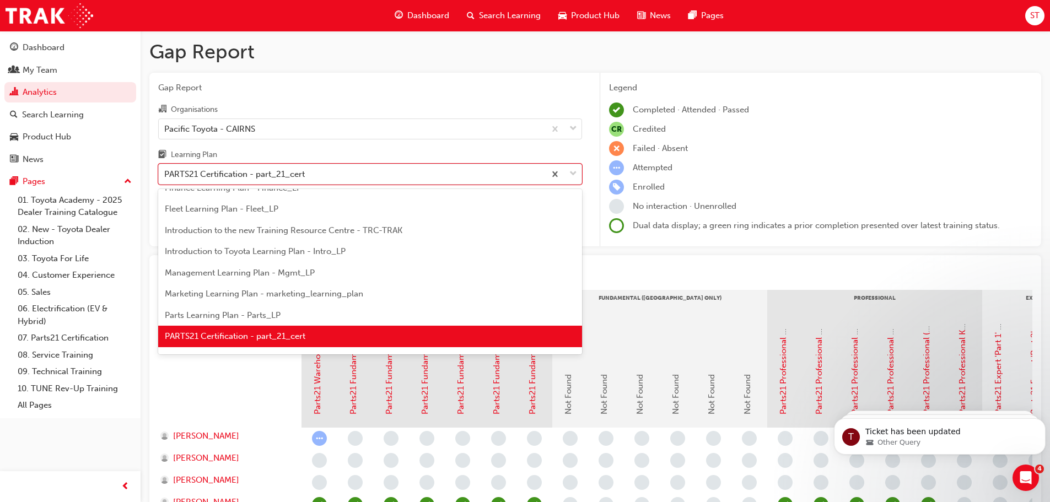
click at [267, 316] on span "Parts Learning Plan - Parts_LP" at bounding box center [223, 315] width 116 height 10
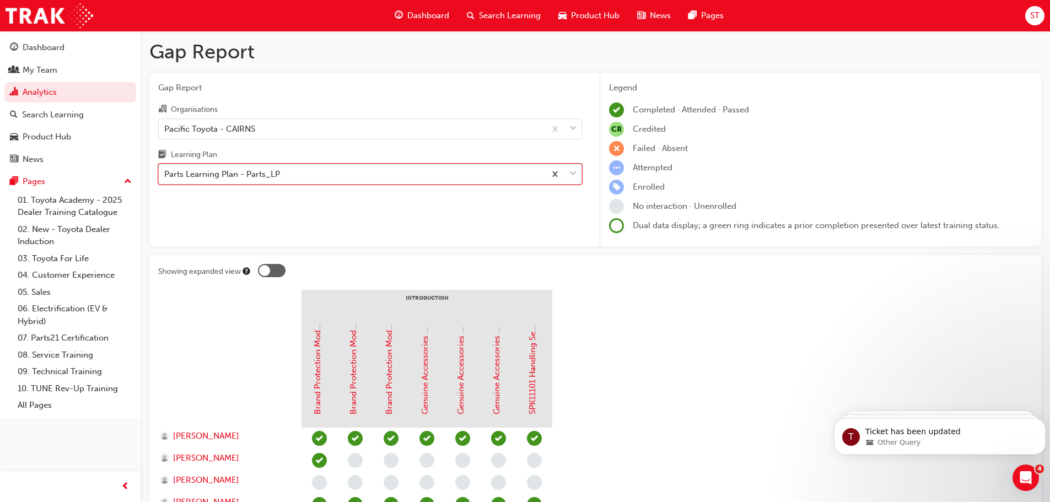
click at [355, 170] on div "Parts Learning Plan - Parts_LP" at bounding box center [352, 174] width 386 height 19
click at [165, 170] on input "Learning Plan option Parts Learning Plan - Parts_LP, selected. 0 results availa…" at bounding box center [164, 173] width 1 height 9
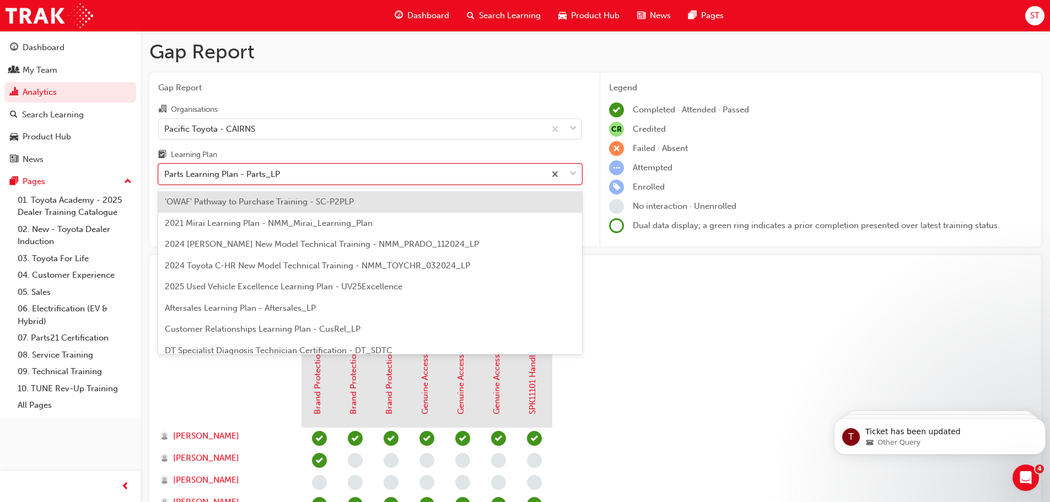
scroll to position [184, 0]
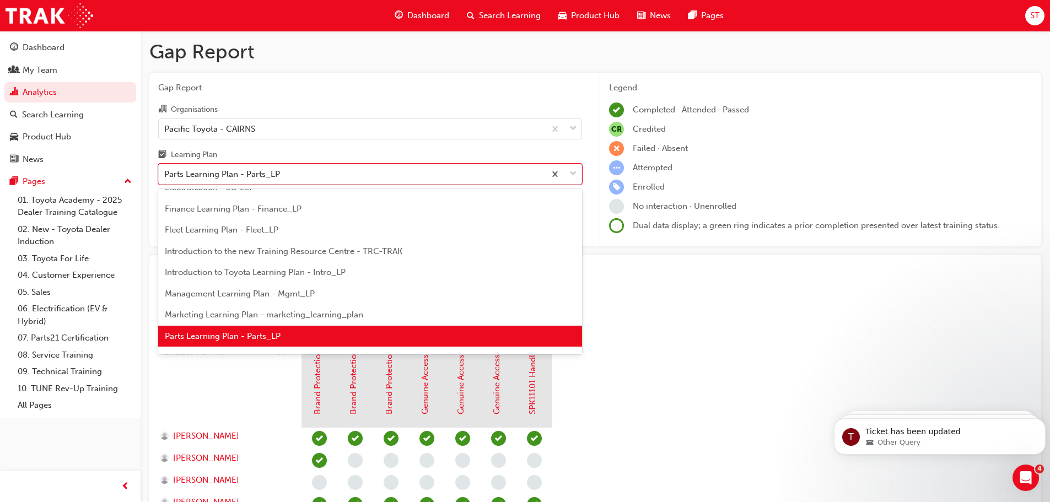
click at [276, 315] on span "Marketing Learning Plan - marketing_learning_plan" at bounding box center [264, 315] width 198 height 10
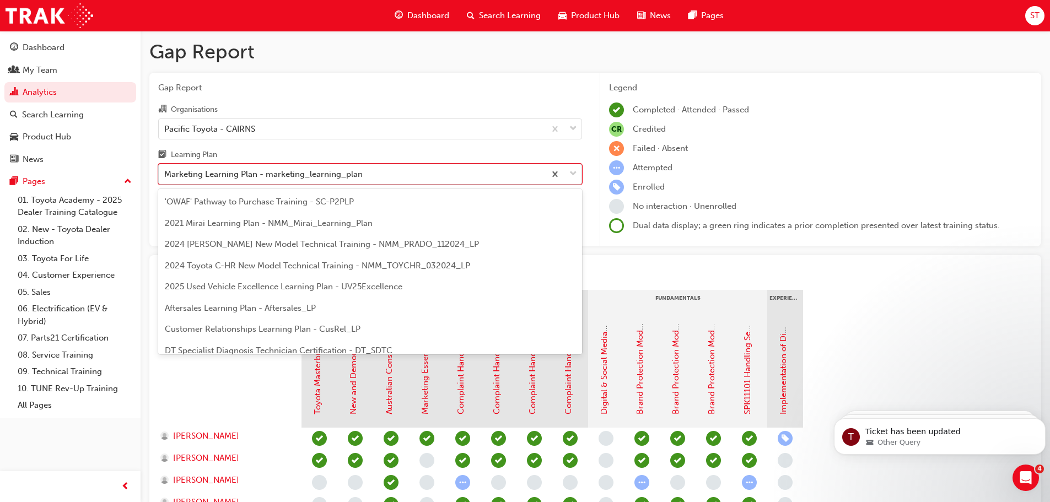
click at [324, 180] on div "Marketing Learning Plan - marketing_learning_plan" at bounding box center [263, 174] width 198 height 13
click at [165, 179] on input "Learning Plan option Marketing Learning Plan - marketing_learning_plan, selecte…" at bounding box center [164, 173] width 1 height 9
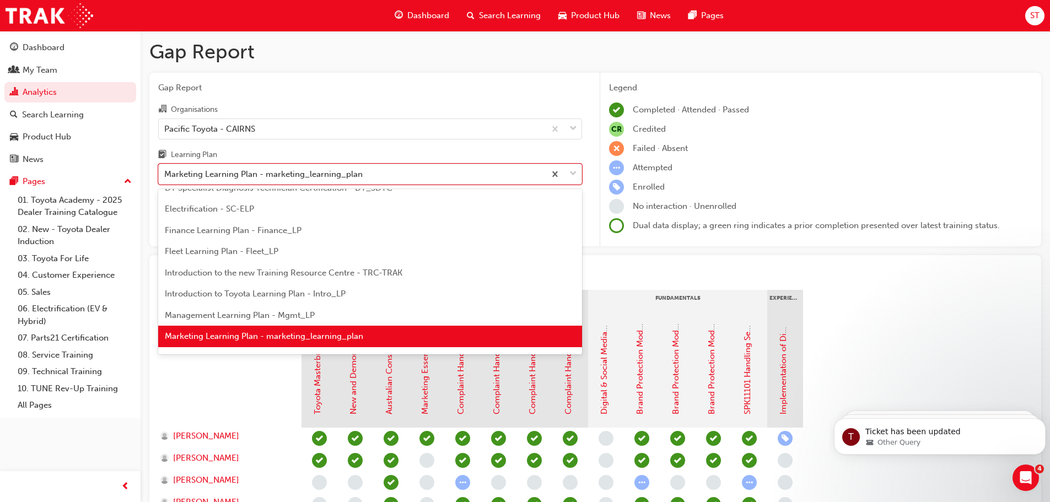
click at [244, 313] on span "Management Learning Plan - Mgmt_LP" at bounding box center [240, 315] width 150 height 10
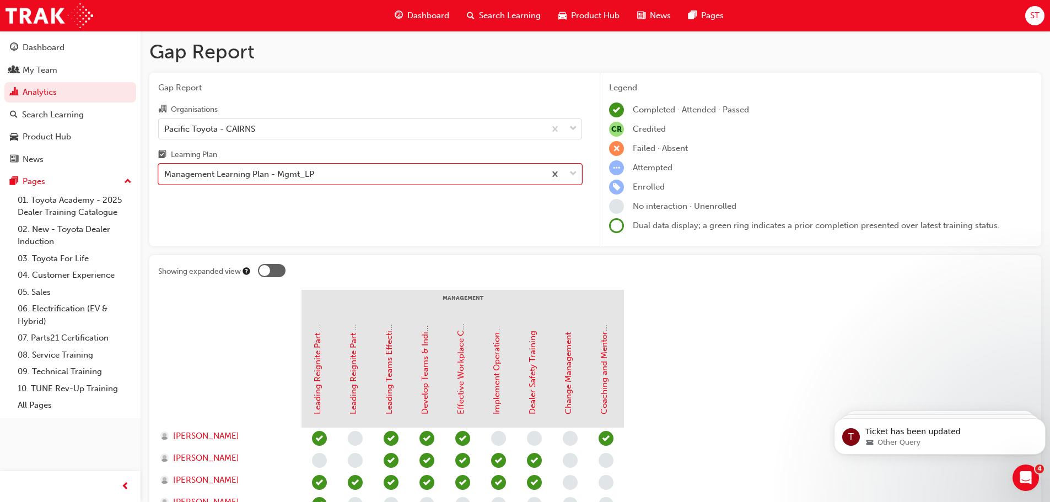
click at [308, 174] on div "Management Learning Plan - Mgmt_LP" at bounding box center [239, 174] width 150 height 13
click at [165, 174] on input "Learning Plan option Management Learning Plan - Mgmt_LP, selected. 0 results av…" at bounding box center [164, 173] width 1 height 9
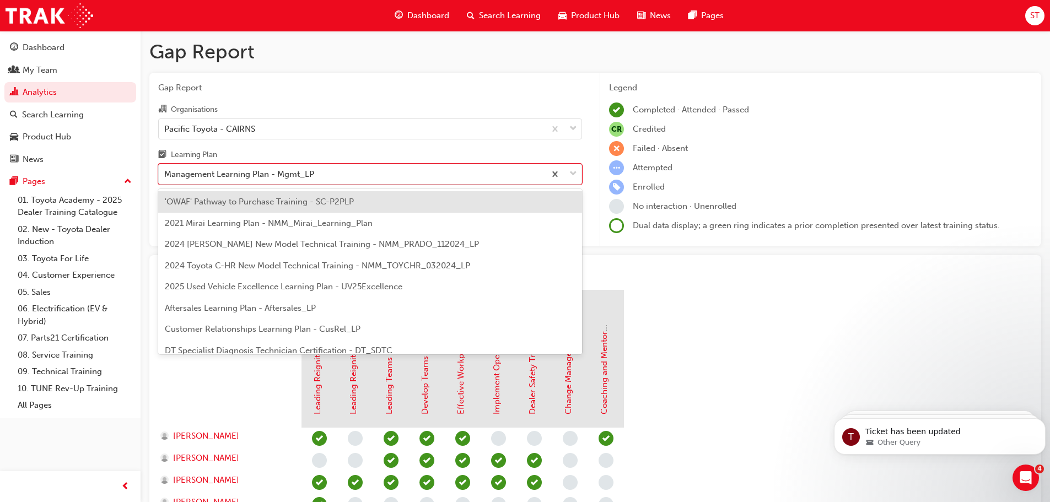
scroll to position [142, 0]
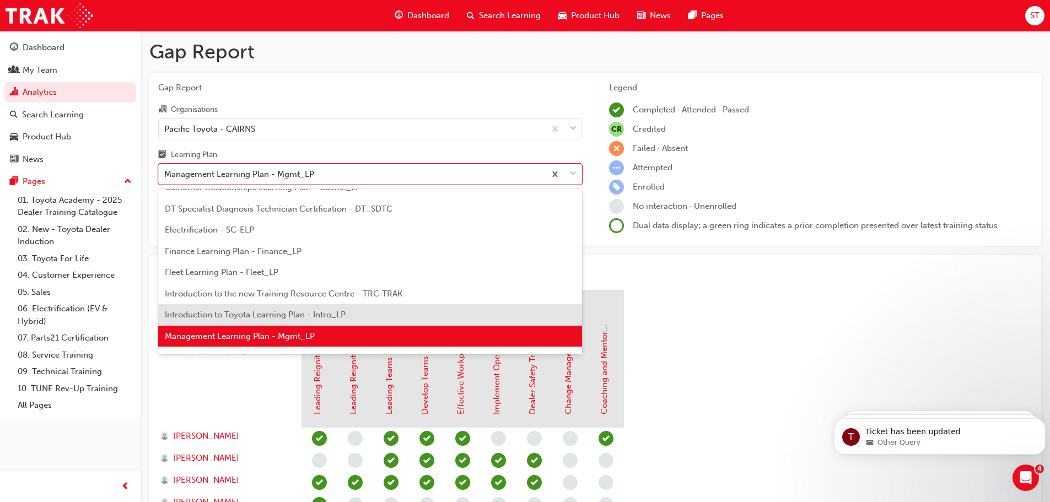
click at [272, 309] on div "Introduction to Toyota Learning Plan - Intro_LP" at bounding box center [370, 314] width 424 height 21
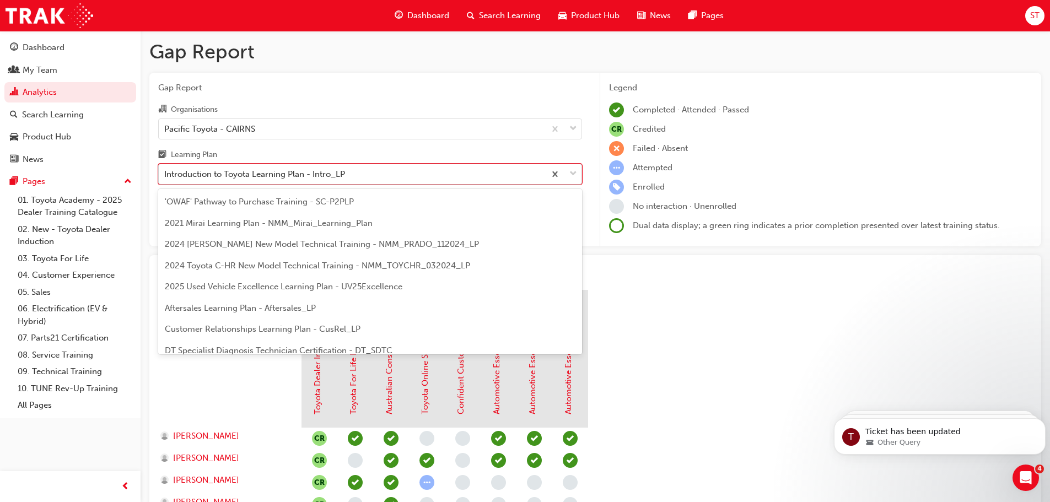
click at [316, 179] on div "Introduction to Toyota Learning Plan - Intro_LP" at bounding box center [254, 174] width 181 height 13
click at [165, 179] on input "Learning Plan option Introduction to Toyota Learning Plan - Intro_LP, selected.…" at bounding box center [164, 173] width 1 height 9
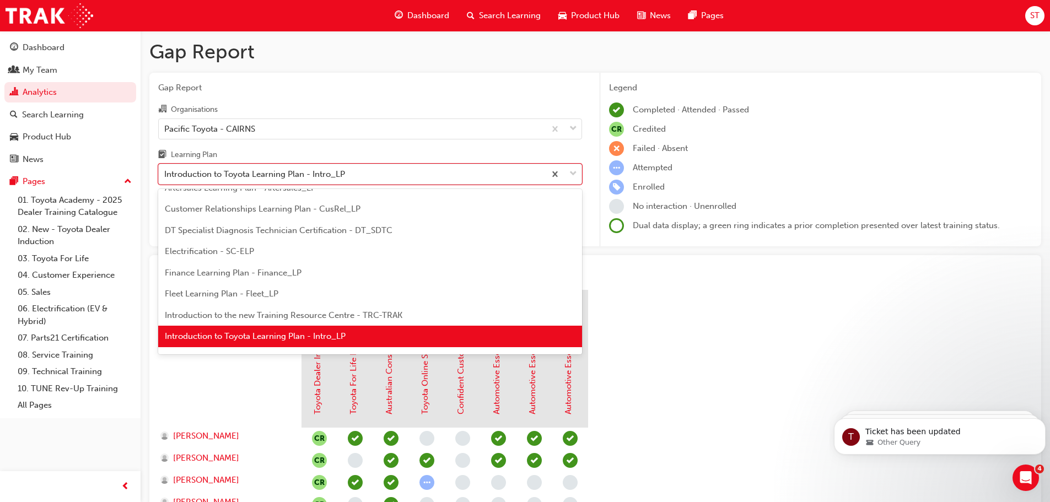
click at [268, 293] on span "Fleet Learning Plan - Fleet_LP" at bounding box center [222, 294] width 114 height 10
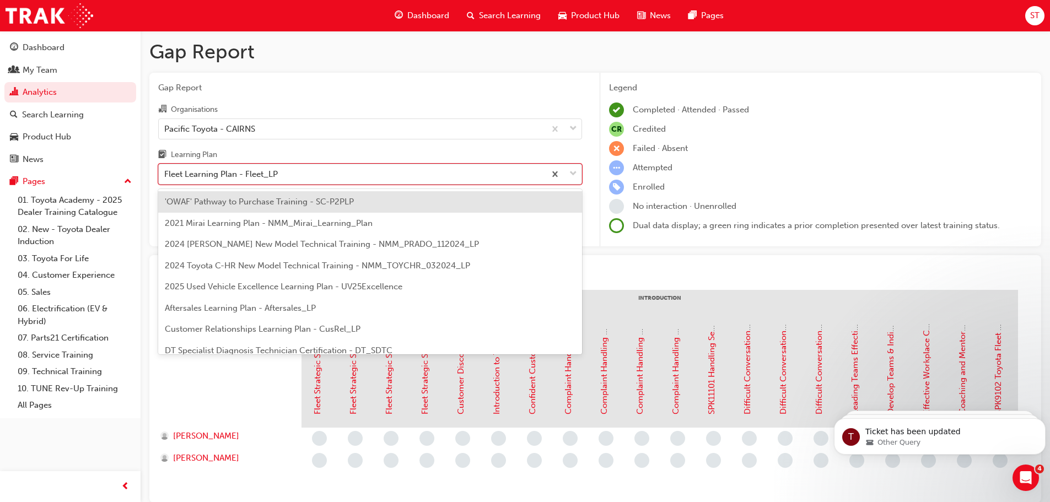
click at [390, 176] on div "Fleet Learning Plan - Fleet_LP" at bounding box center [352, 174] width 386 height 19
click at [165, 176] on input "Learning Plan option Fleet Learning Plan - Fleet_LP, selected. option 'OWAF' Pa…" at bounding box center [164, 173] width 1 height 9
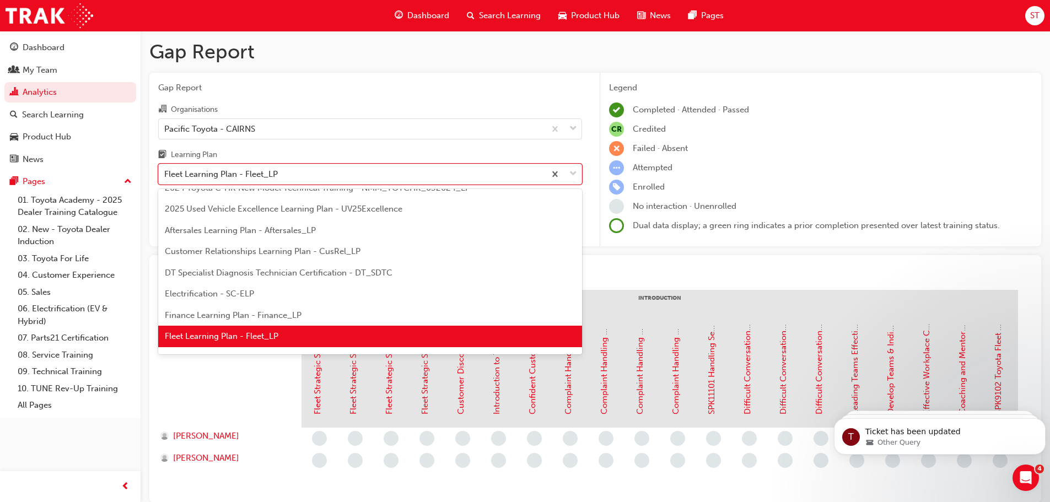
click at [291, 318] on span "Finance Learning Plan - Finance_LP" at bounding box center [233, 315] width 137 height 10
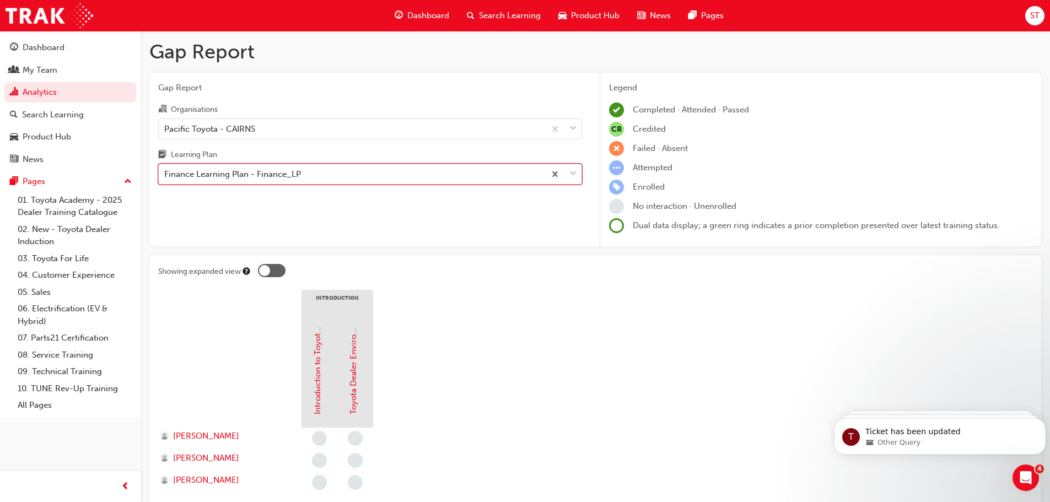
click at [344, 172] on div "Finance Learning Plan - Finance_LP" at bounding box center [352, 174] width 386 height 19
click at [165, 172] on input "Learning Plan option Finance Learning Plan - Finance_LP, selected. 0 results av…" at bounding box center [164, 173] width 1 height 9
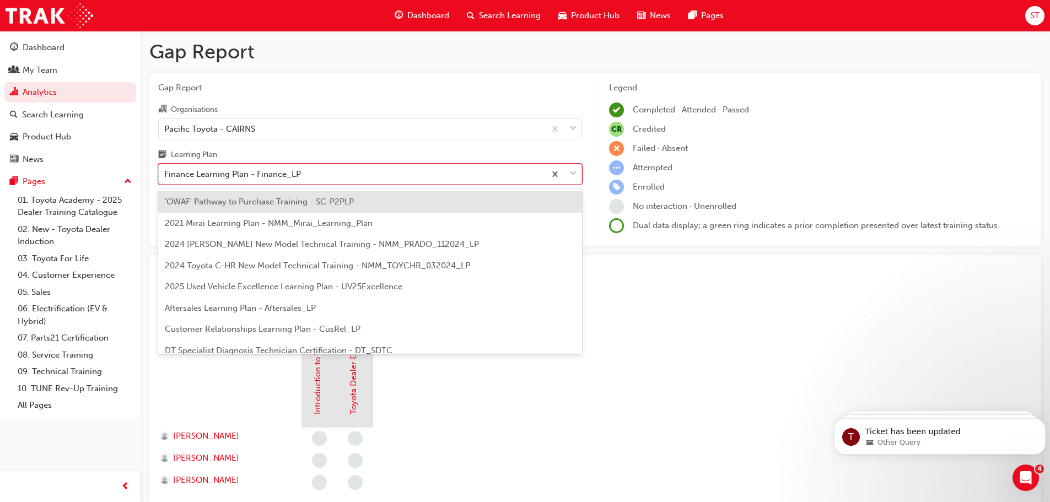
scroll to position [57, 0]
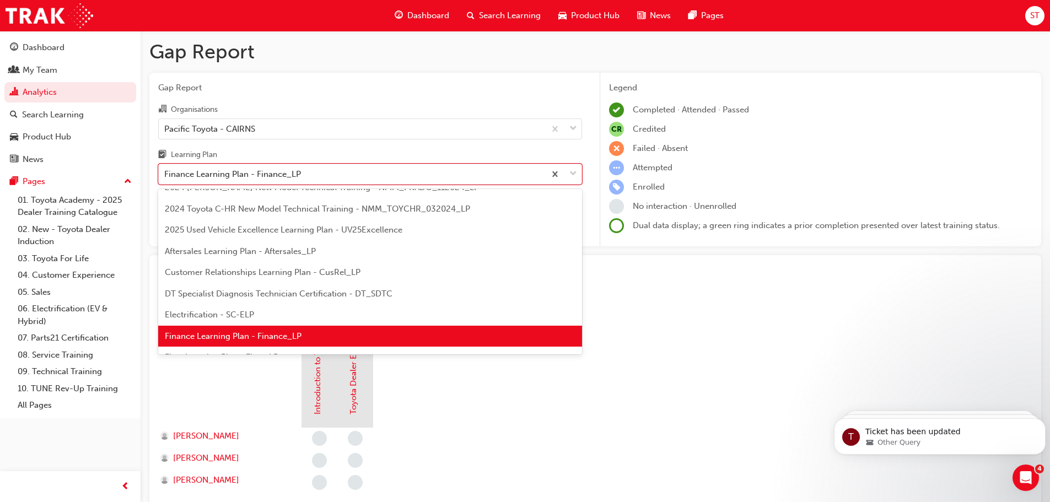
click at [262, 316] on div "Electrification - SC-ELP" at bounding box center [370, 314] width 424 height 21
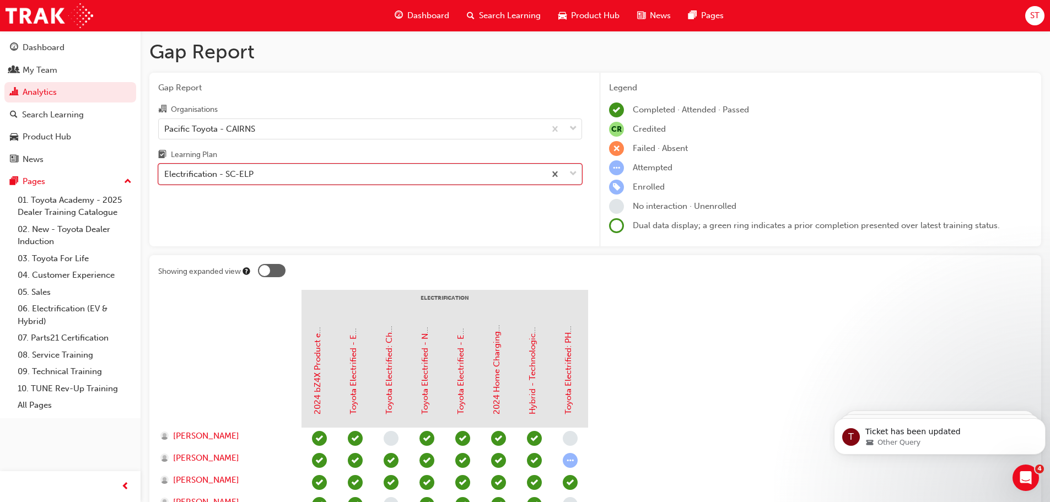
click at [289, 175] on div "Electrification - SC-ELP" at bounding box center [352, 174] width 386 height 19
click at [165, 175] on input "Learning Plan option Electrification - SC-ELP, selected. 0 results available. S…" at bounding box center [164, 173] width 1 height 9
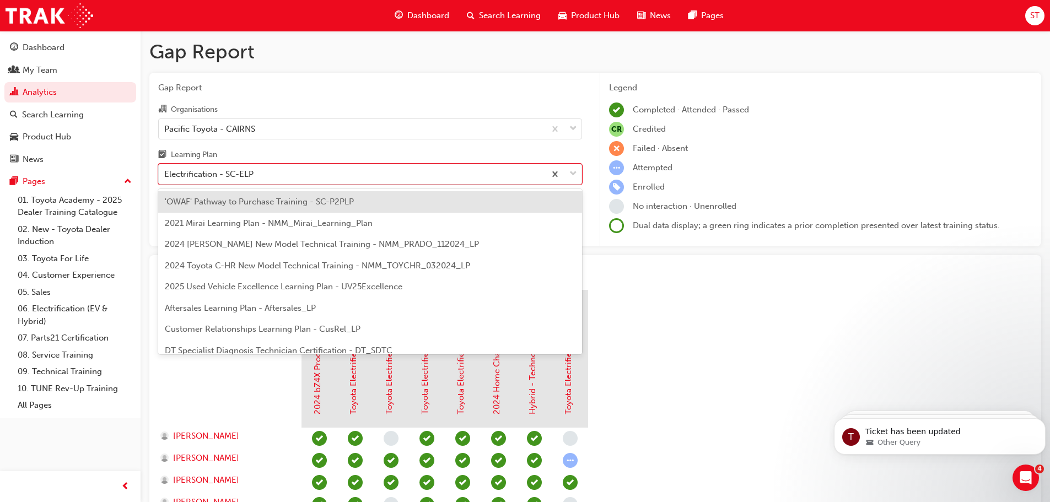
scroll to position [35, 0]
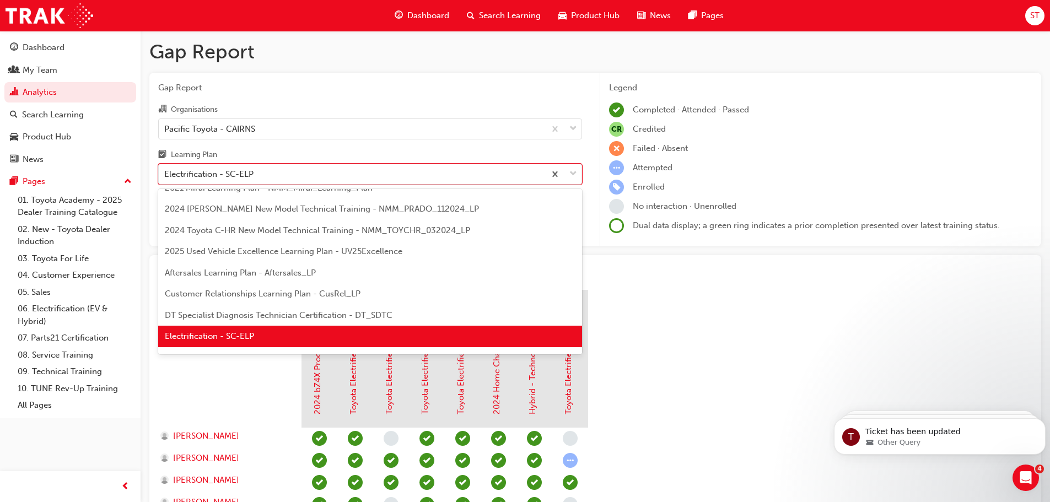
click at [256, 310] on span "DT Specialist Diagnosis Technician Certification - DT_SDTC" at bounding box center [279, 315] width 228 height 10
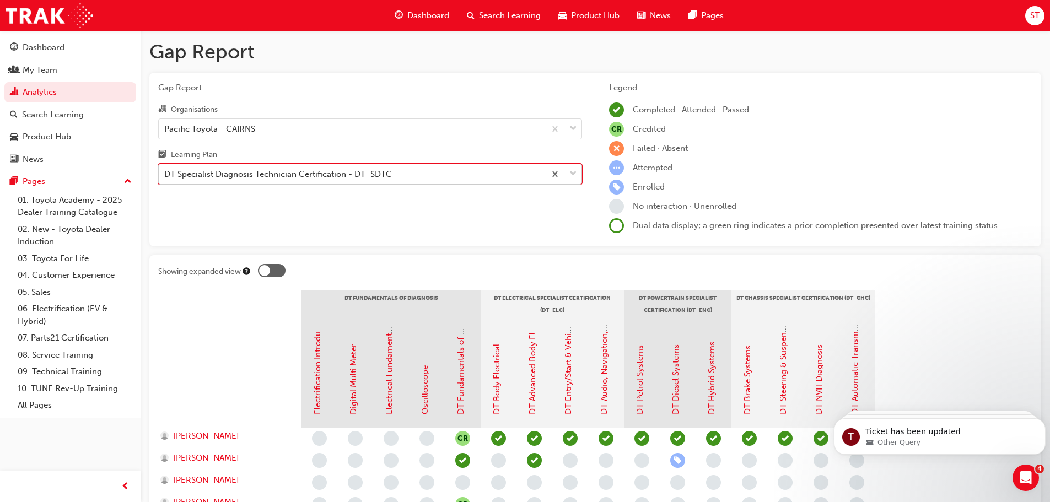
click at [286, 171] on div "DT Specialist Diagnosis Technician Certification - DT_SDTC" at bounding box center [278, 174] width 228 height 13
click at [165, 171] on input "Learning Plan option DT Specialist Diagnosis Technician Certification - DT_SDTC…" at bounding box center [164, 173] width 1 height 9
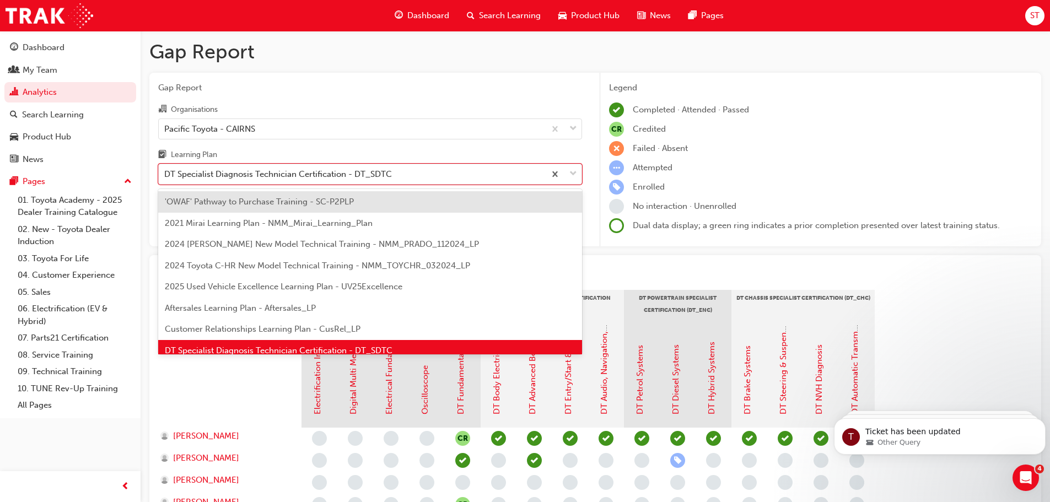
scroll to position [14, 0]
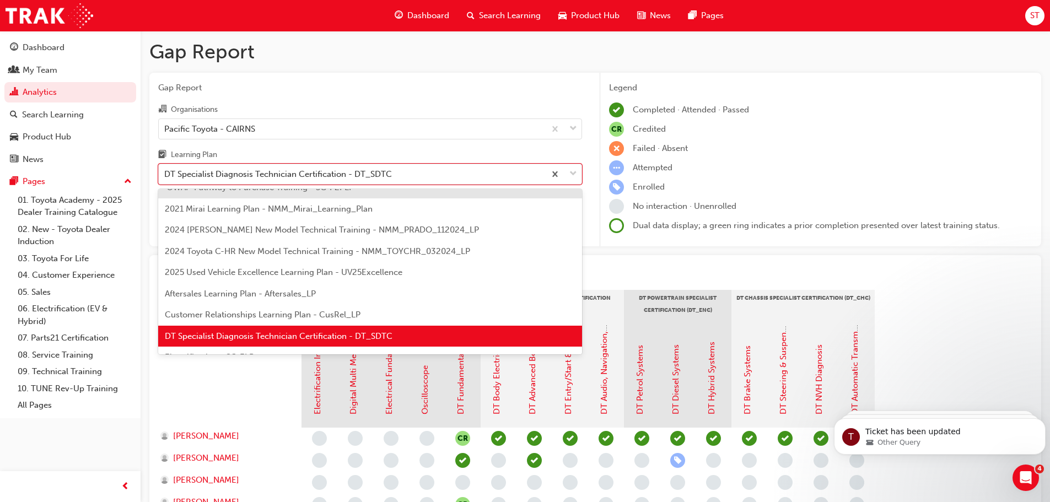
click at [263, 311] on span "Customer Relationships Learning Plan - CusRel_LP" at bounding box center [263, 315] width 196 height 10
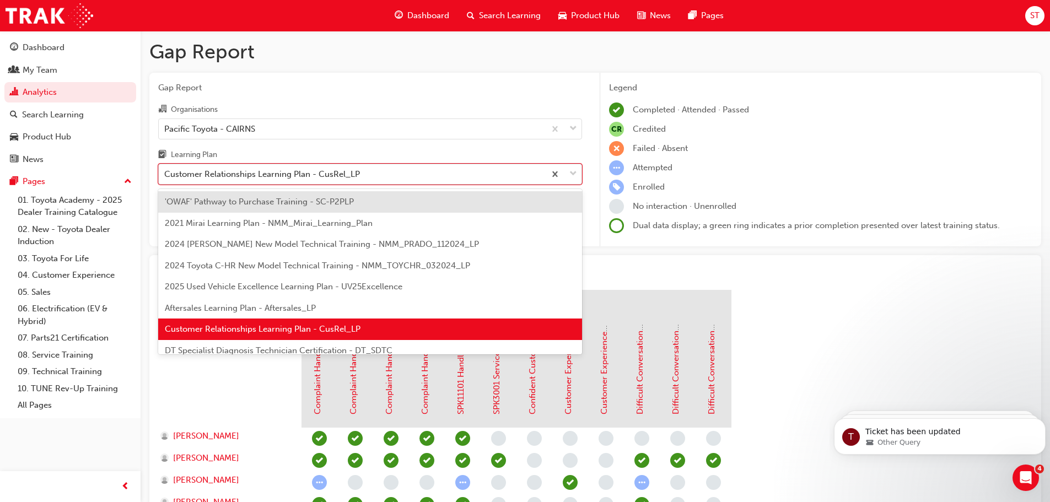
click at [276, 176] on div "Customer Relationships Learning Plan - CusRel_LP" at bounding box center [262, 174] width 196 height 13
click at [165, 176] on input "Learning Plan option Customer Relationships Learning Plan - CusRel_LP, selected…" at bounding box center [164, 173] width 1 height 9
click at [251, 310] on span "Aftersales Learning Plan - Aftersales_LP" at bounding box center [240, 308] width 151 height 10
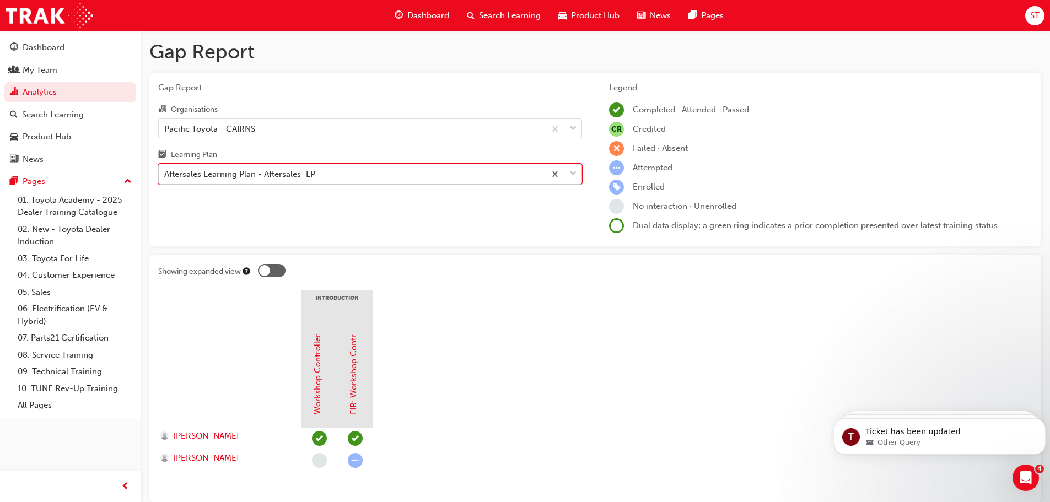
click at [308, 174] on div "Aftersales Learning Plan - Aftersales_LP" at bounding box center [239, 174] width 151 height 13
click at [165, 174] on input "Learning Plan option Aftersales Learning Plan - Aftersales_LP, selected. 0 resu…" at bounding box center [164, 173] width 1 height 9
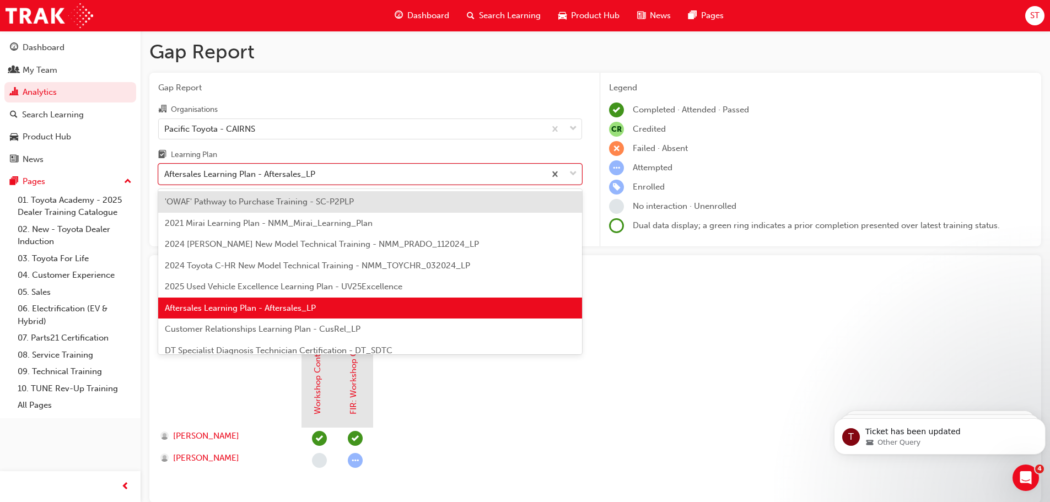
click at [293, 286] on span "2025 Used Vehicle Excellence Learning Plan - UV25Excellence" at bounding box center [284, 287] width 238 height 10
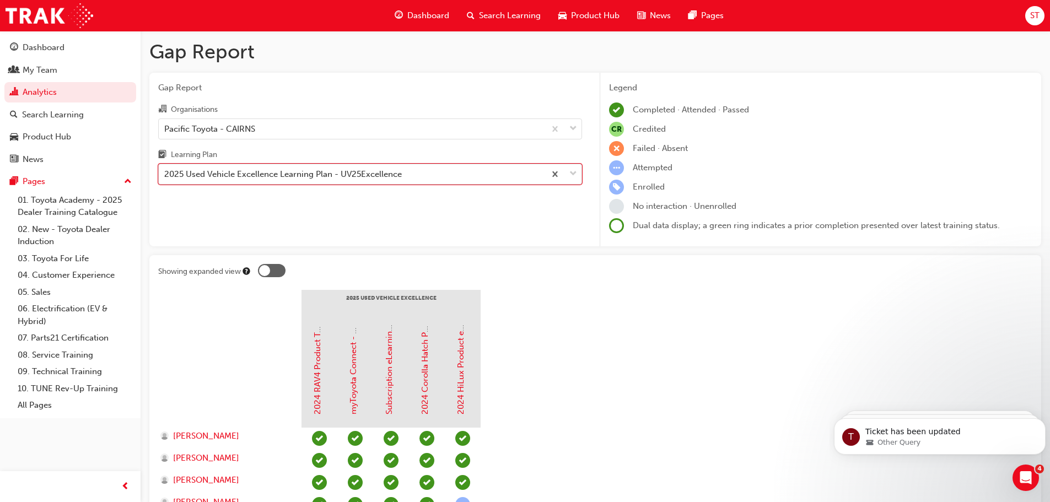
click at [389, 175] on div "2025 Used Vehicle Excellence Learning Plan - UV25Excellence" at bounding box center [283, 174] width 238 height 13
click at [165, 175] on input "Learning Plan option 2025 Used Vehicle Excellence Learning Plan - UV25Excellenc…" at bounding box center [164, 173] width 1 height 9
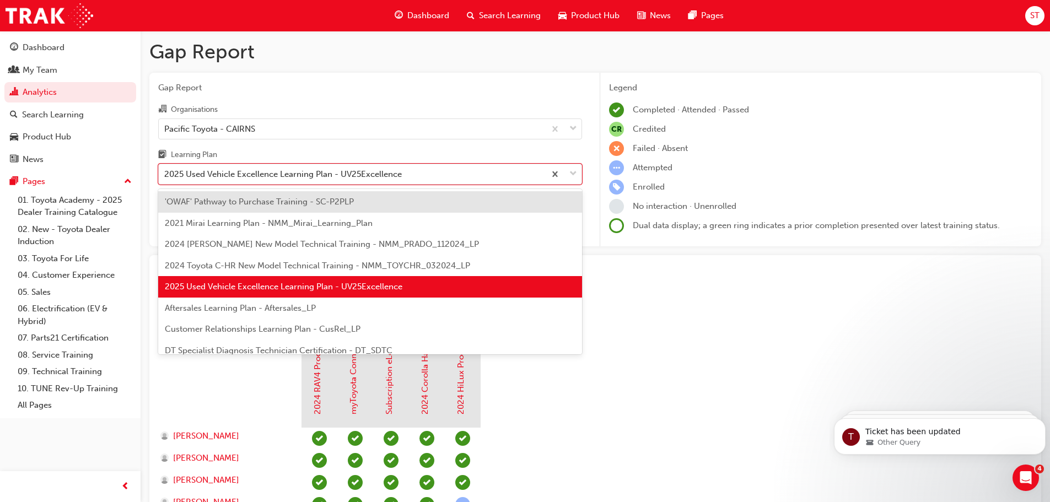
click at [273, 194] on div "'OWAF' Pathway to Purchase Training - SC-P2PLP" at bounding box center [370, 201] width 424 height 21
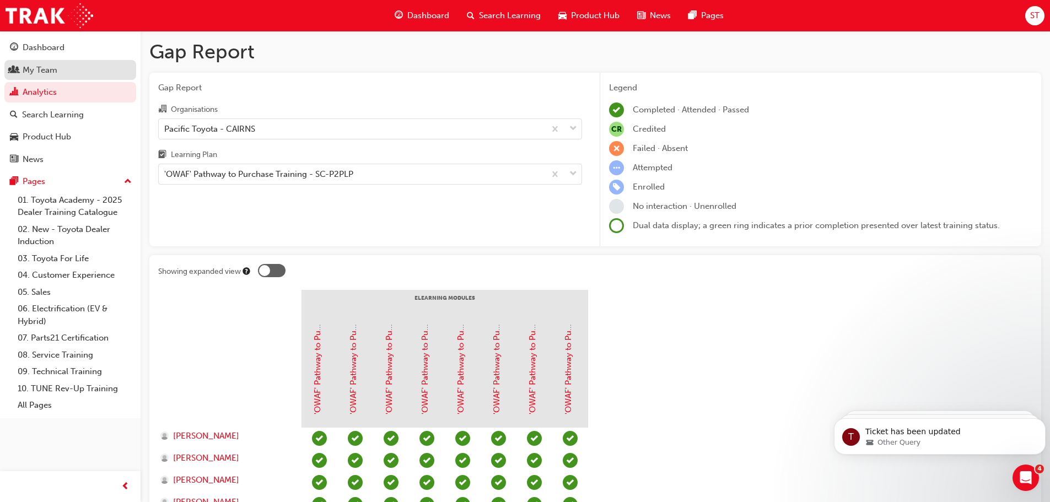
click at [52, 68] on div "My Team" at bounding box center [40, 70] width 35 height 13
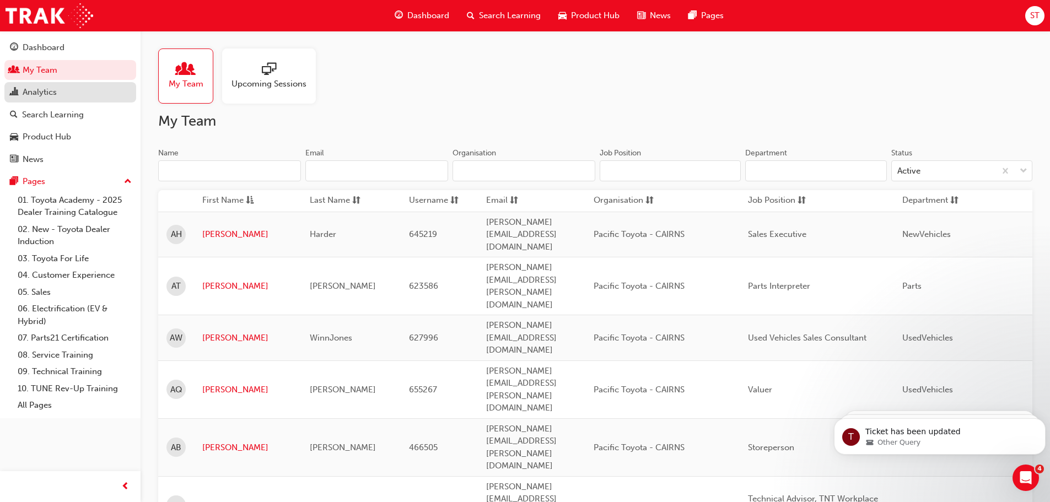
click at [51, 90] on div "Analytics" at bounding box center [40, 92] width 34 height 13
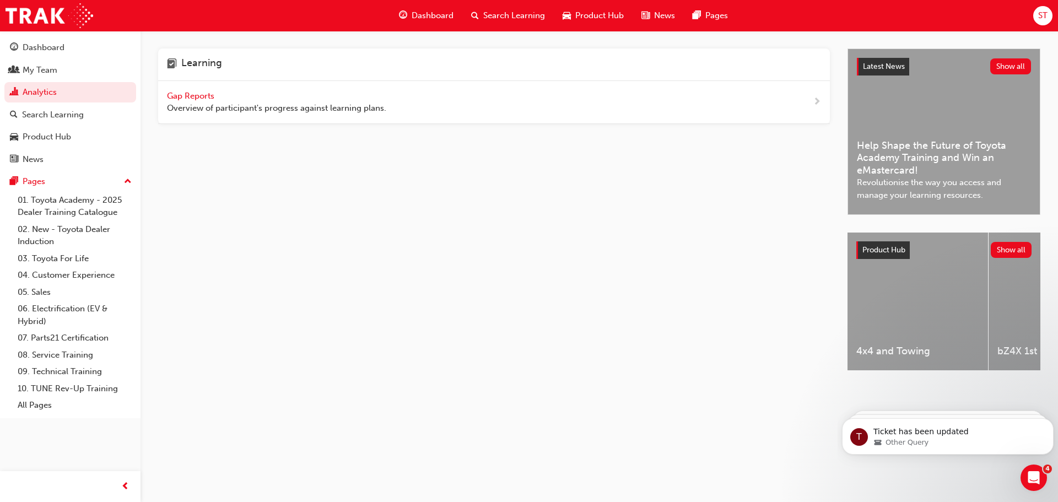
click at [190, 95] on span "Gap Reports" at bounding box center [192, 96] width 50 height 10
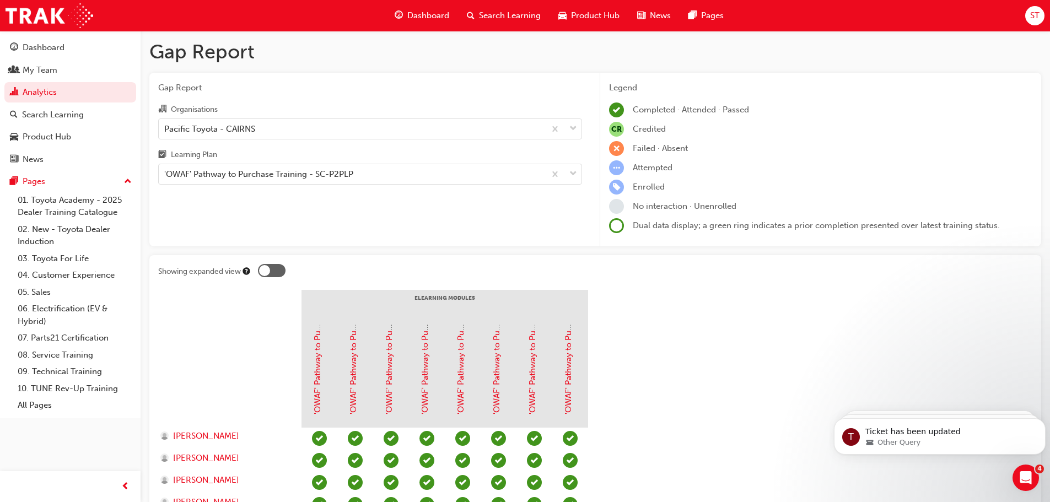
click at [426, 14] on span "Dashboard" at bounding box center [428, 15] width 42 height 13
